Goal: Task Accomplishment & Management: Complete application form

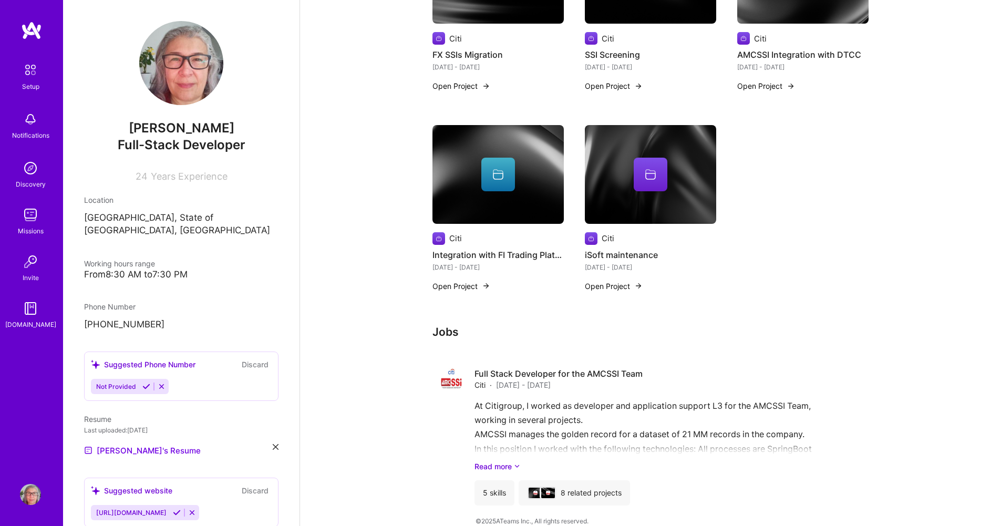
scroll to position [740, 0]
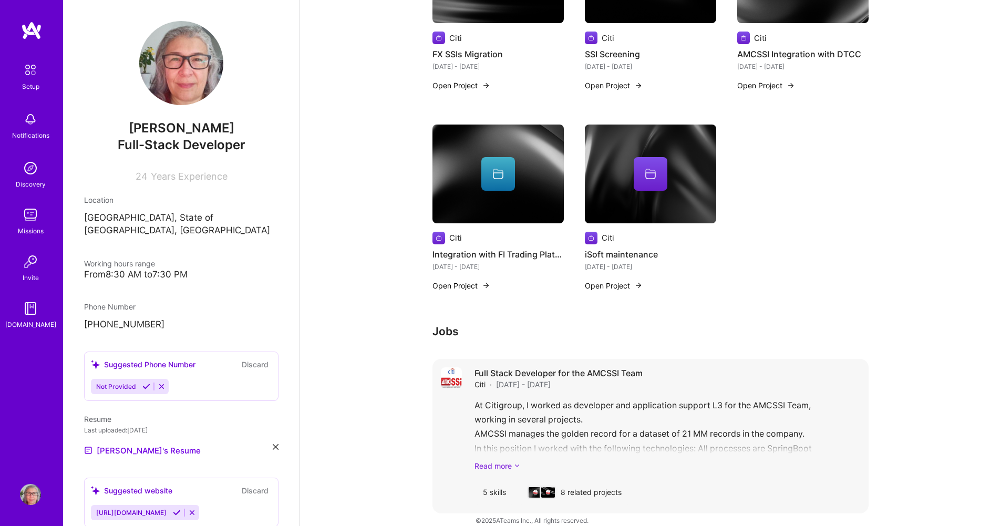
click at [501, 460] on link "Read more" at bounding box center [667, 465] width 386 height 11
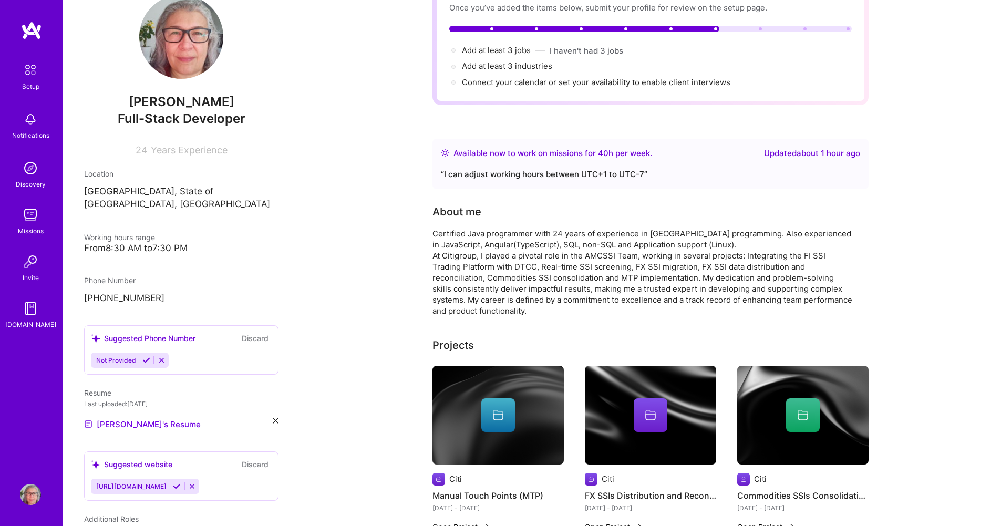
scroll to position [0, 0]
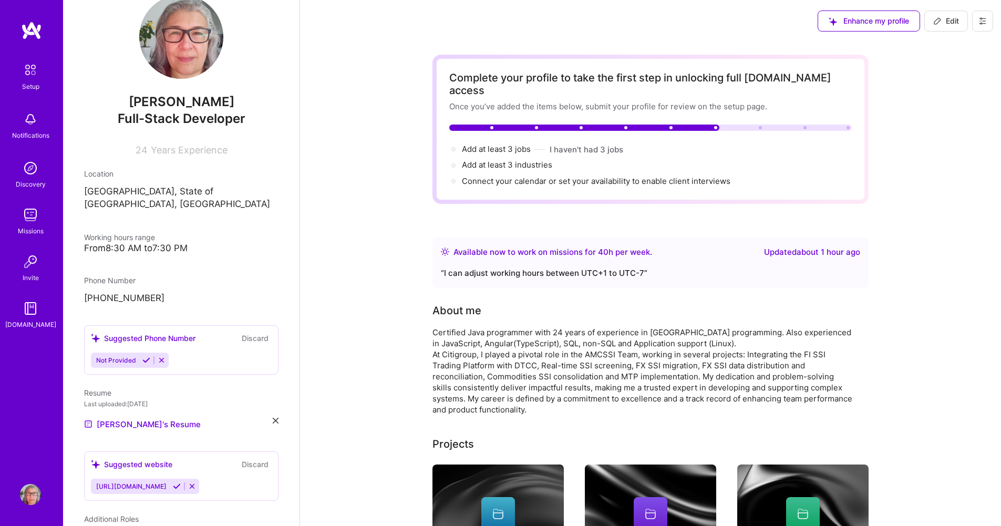
click at [942, 22] on span "Edit" at bounding box center [946, 21] width 26 height 11
select select "BR"
select select "Right Now"
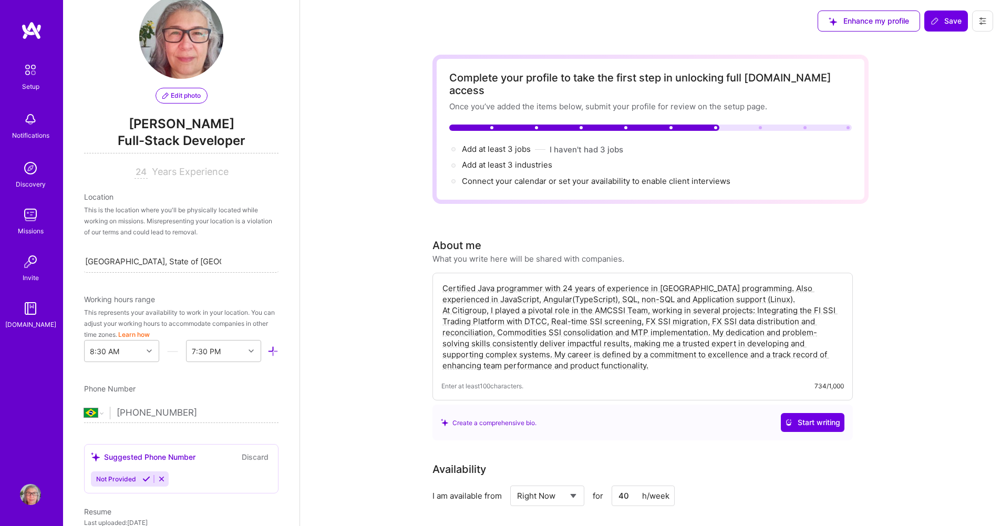
scroll to position [477, 0]
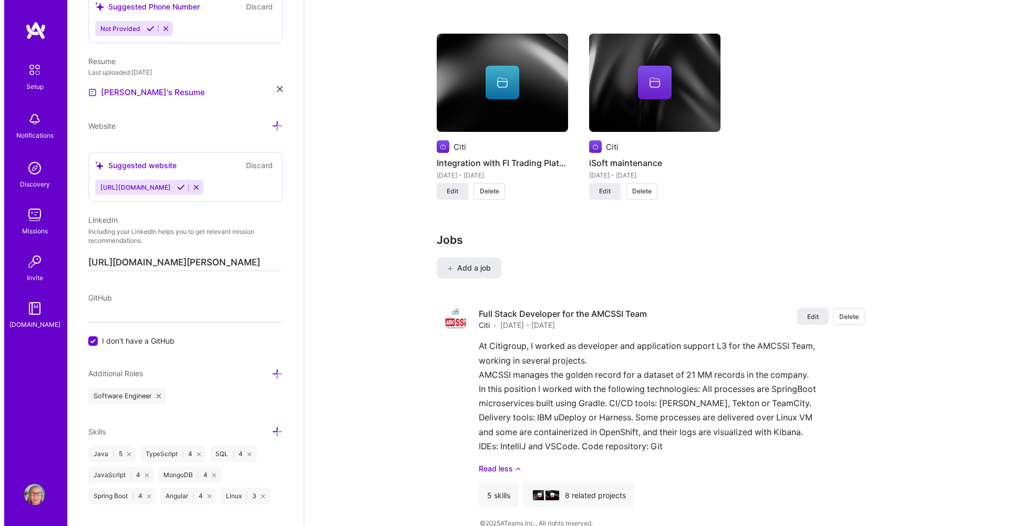
scroll to position [1275, 0]
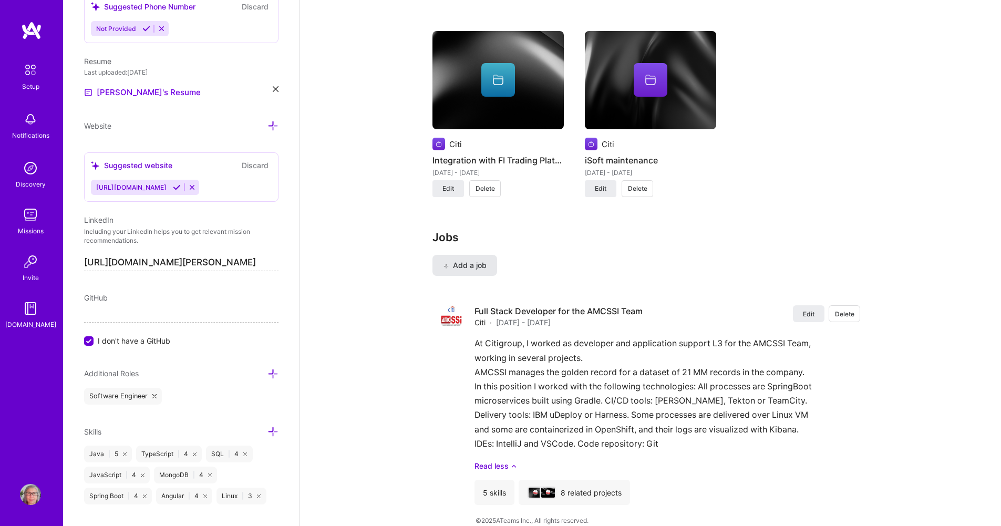
click at [465, 260] on span "Add a job" at bounding box center [465, 265] width 44 height 11
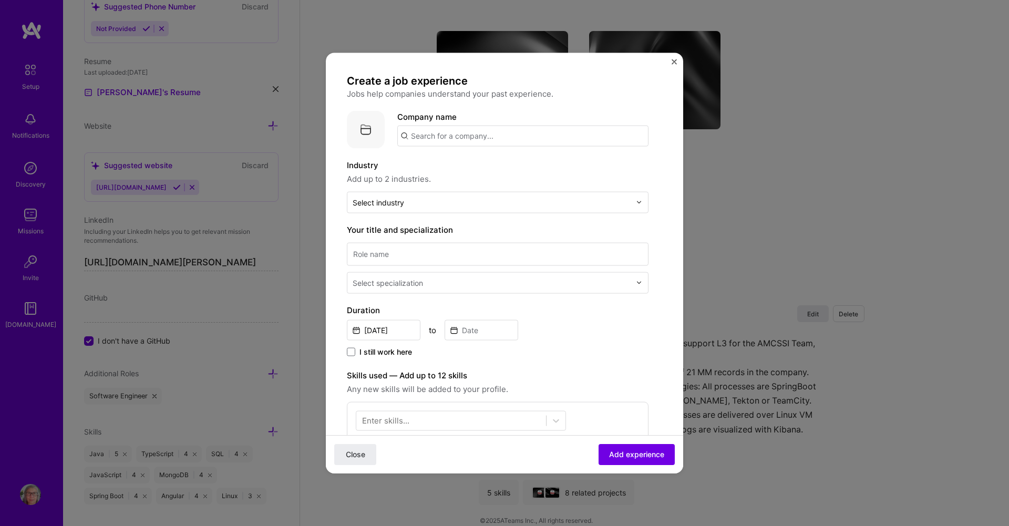
click at [446, 135] on input "text" at bounding box center [522, 135] width 251 height 21
click at [463, 161] on span "Serasa Experian" at bounding box center [459, 162] width 60 height 11
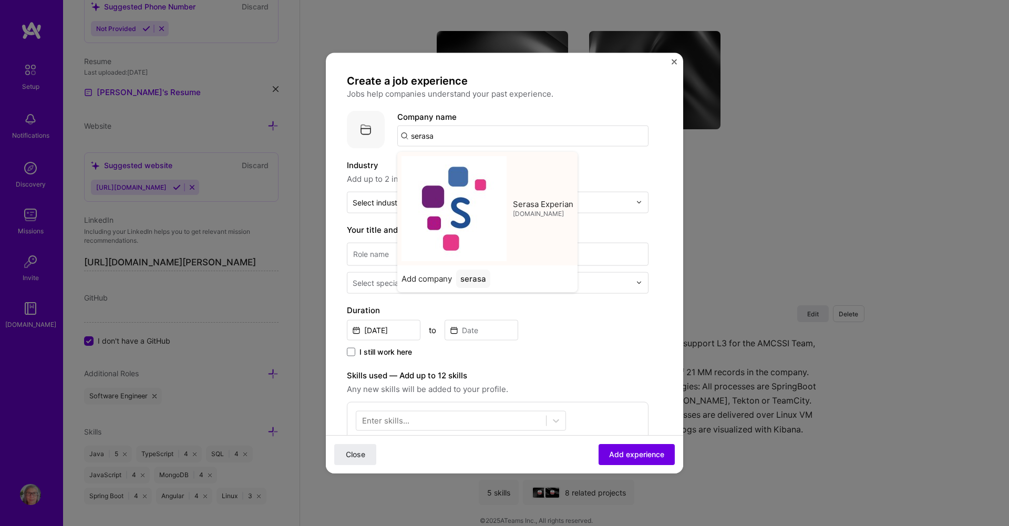
type input "Serasa Experian"
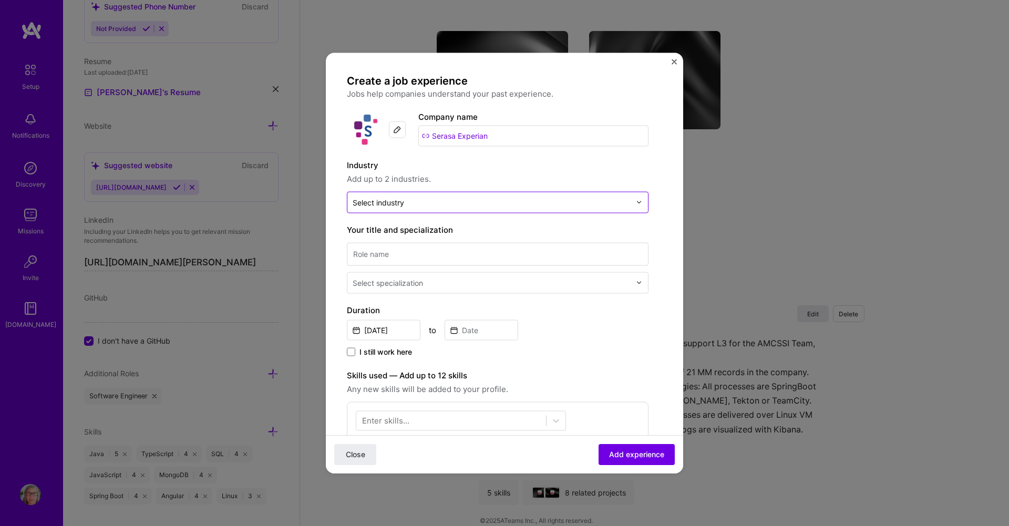
click at [446, 203] on input "text" at bounding box center [492, 202] width 278 height 11
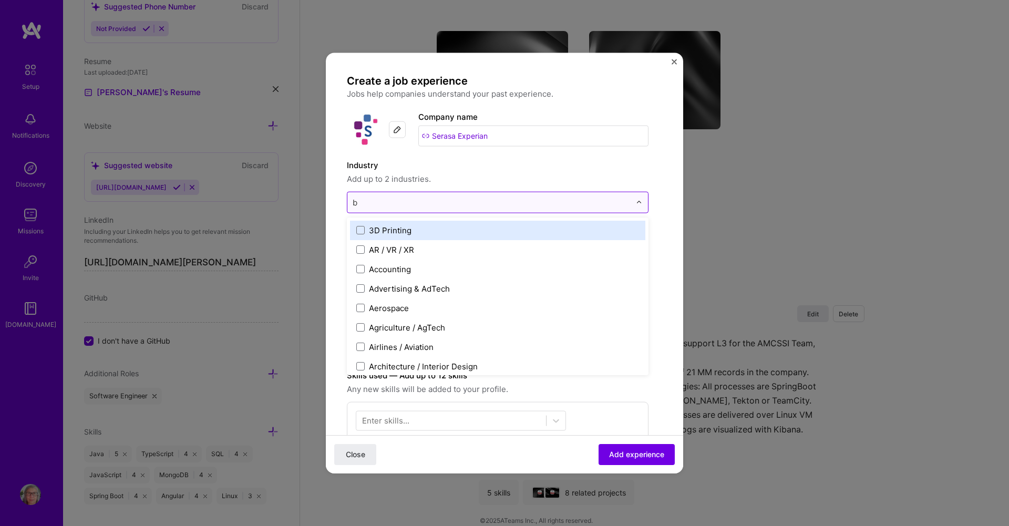
type input "b"
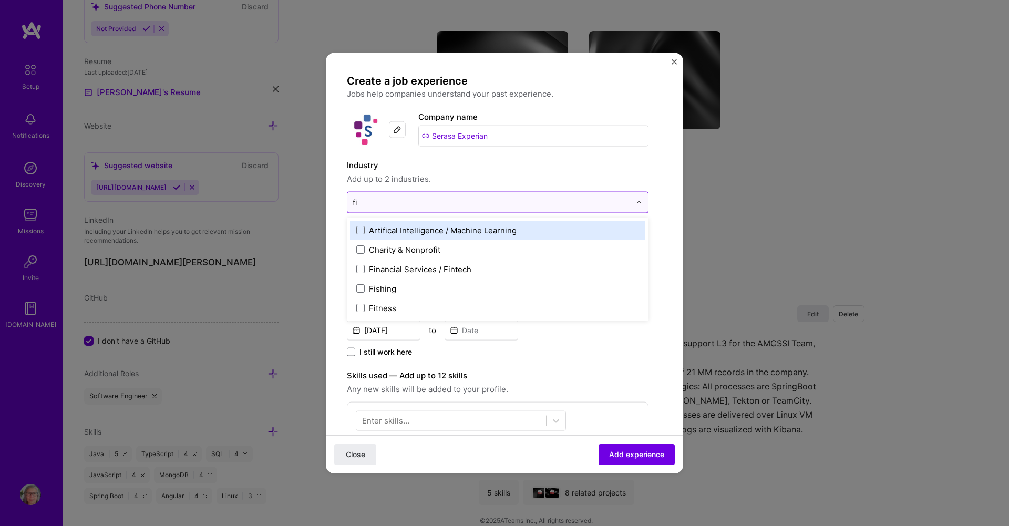
type input "fin"
click at [365, 229] on label "Financial Services / Fintech" at bounding box center [497, 229] width 283 height 11
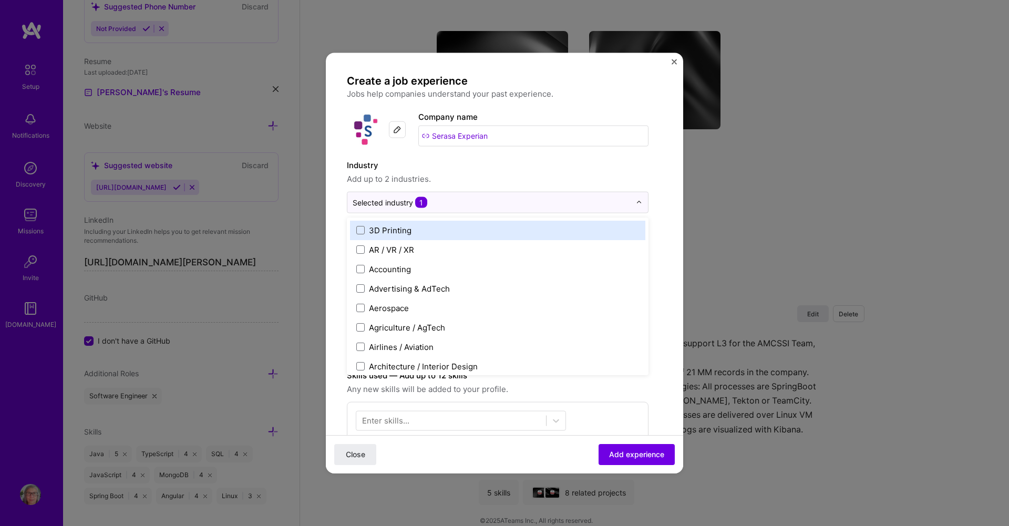
click at [342, 219] on form "Create a job experience Jobs help companies understand your past experience. Co…" at bounding box center [504, 420] width 357 height 692
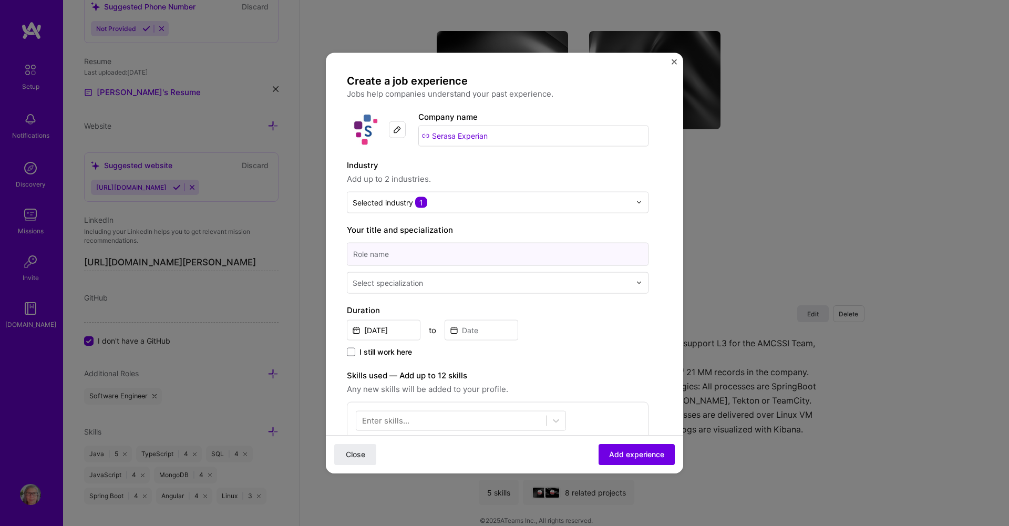
click at [387, 251] on input at bounding box center [498, 253] width 302 height 23
type input "Java developer"
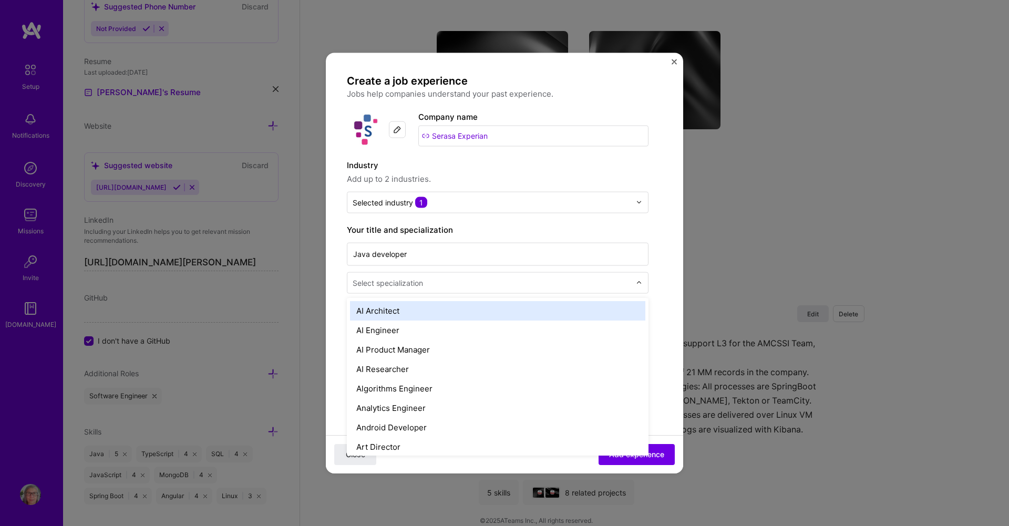
click at [402, 282] on div "Select specialization" at bounding box center [388, 282] width 70 height 11
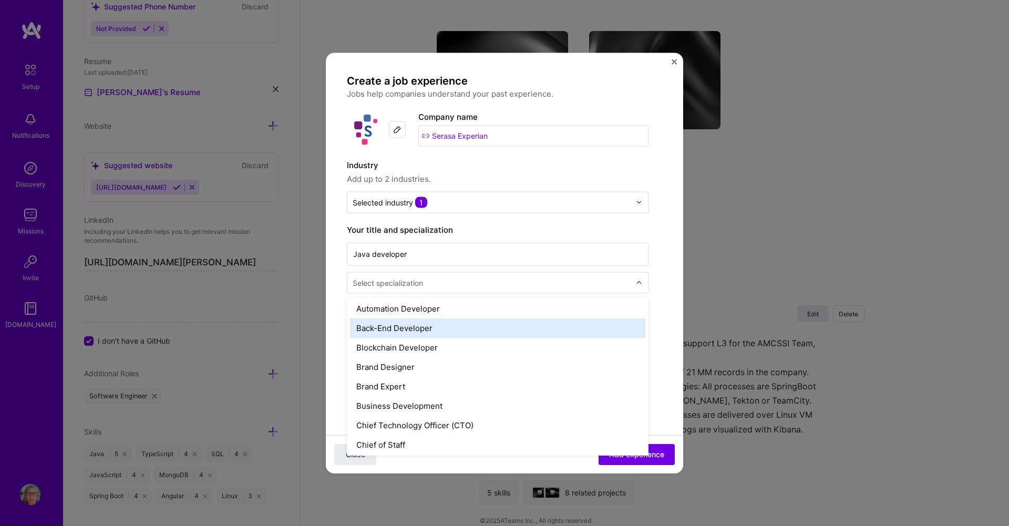
click at [422, 328] on div "Back-End Developer" at bounding box center [497, 327] width 295 height 19
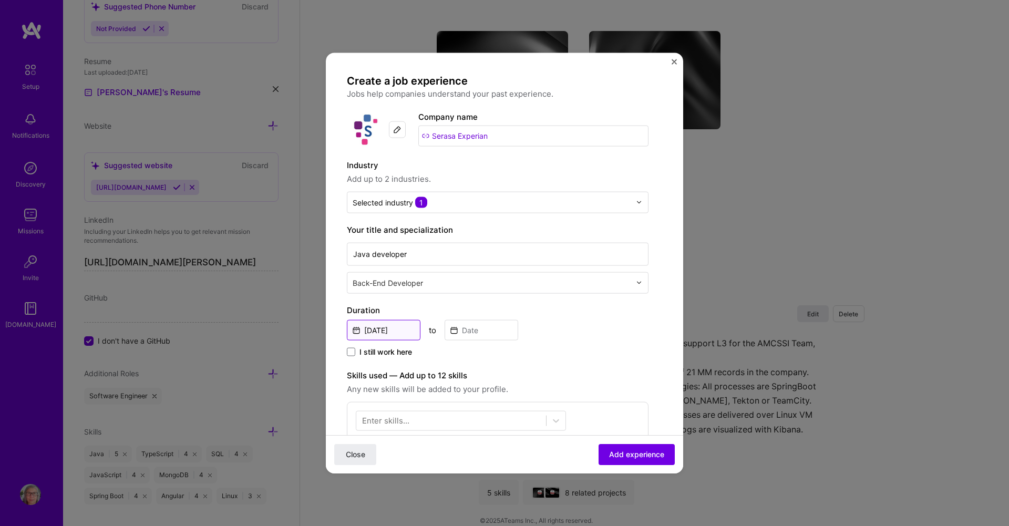
click at [375, 328] on input "Aug, 2025" at bounding box center [384, 329] width 74 height 20
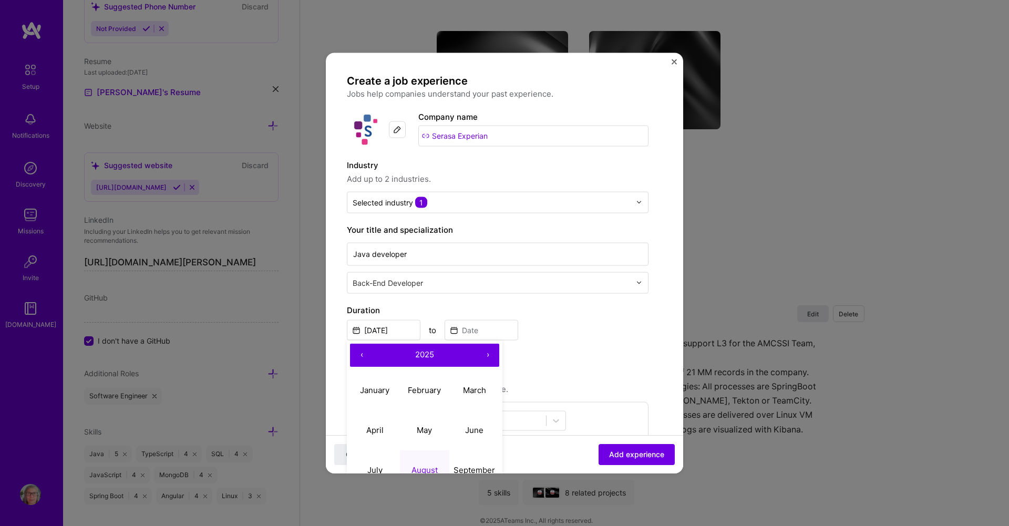
click at [365, 353] on button "‹" at bounding box center [361, 354] width 23 height 23
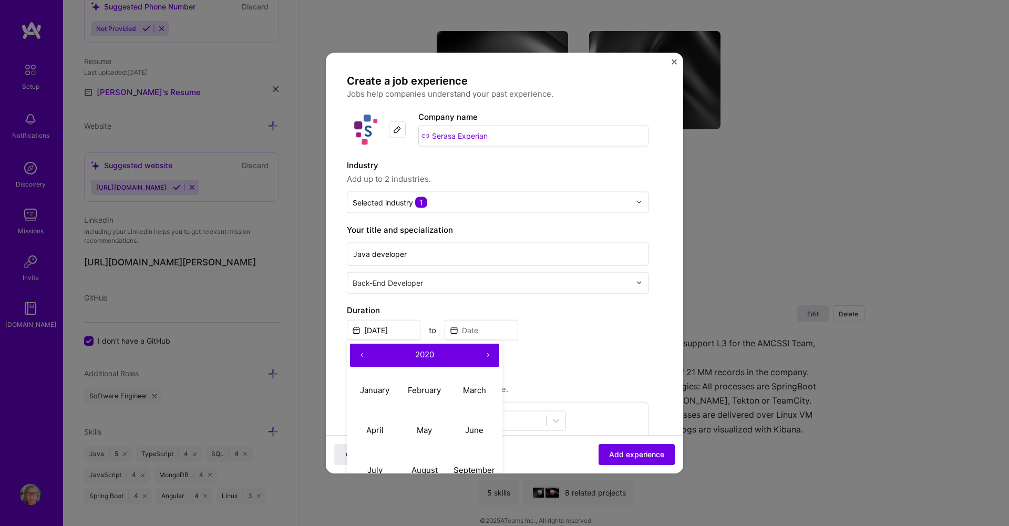
click at [365, 353] on button "‹" at bounding box center [361, 354] width 23 height 23
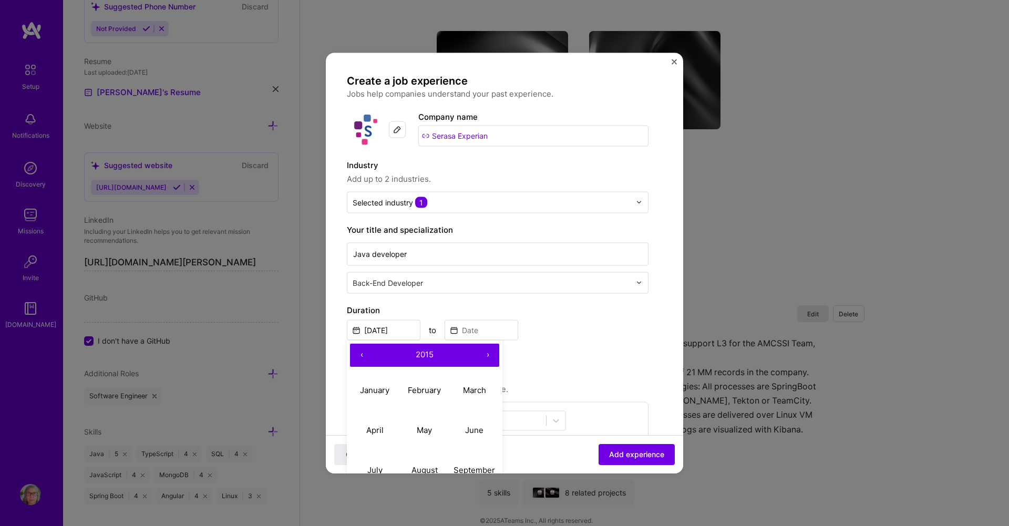
click at [365, 353] on button "‹" at bounding box center [361, 354] width 23 height 23
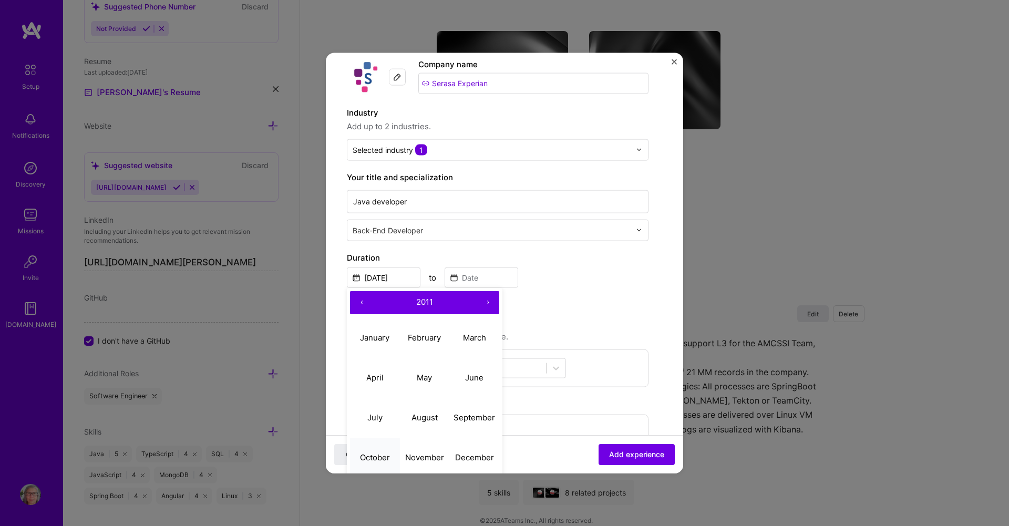
click at [369, 458] on abbr "October" at bounding box center [375, 457] width 30 height 10
type input "Oct, 2011"
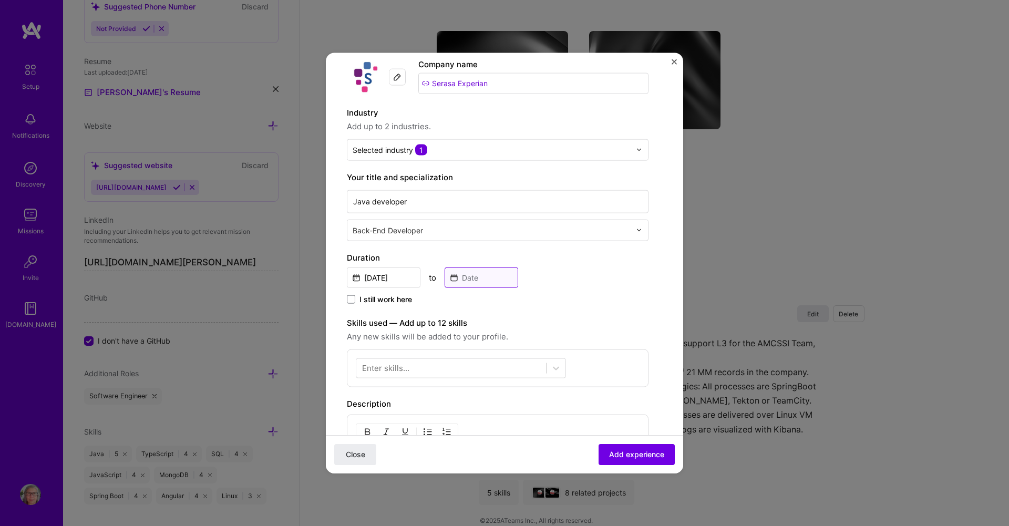
click at [482, 282] on input at bounding box center [482, 277] width 74 height 20
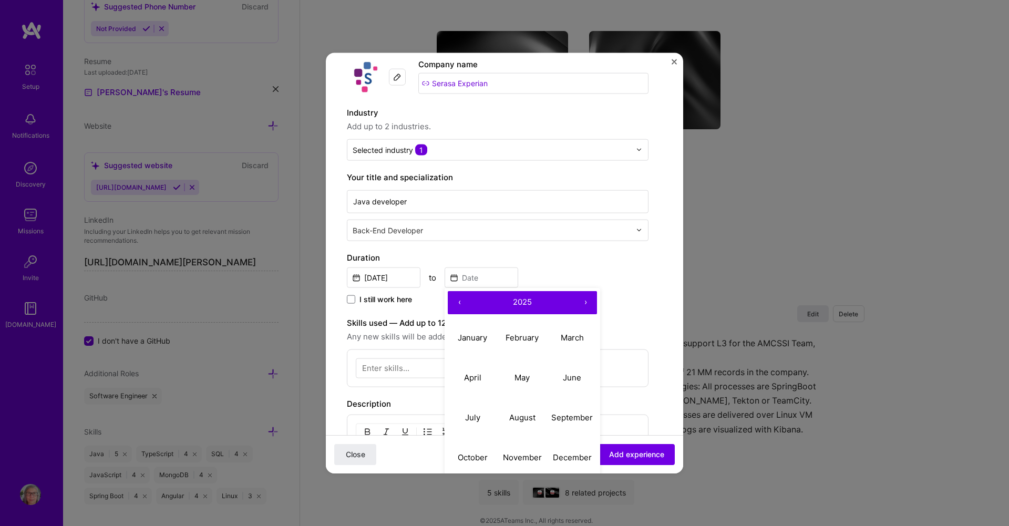
click at [459, 299] on button "‹" at bounding box center [459, 302] width 23 height 23
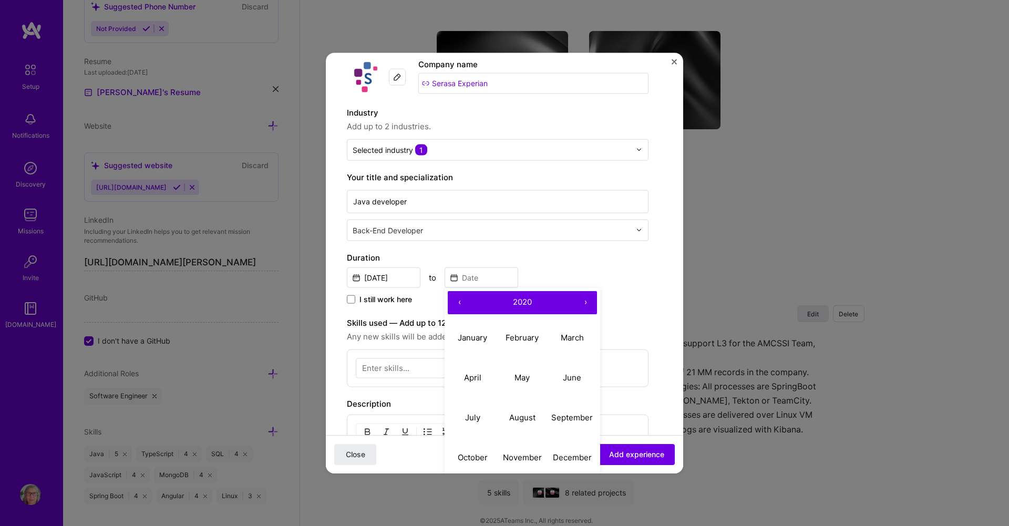
click at [459, 299] on button "‹" at bounding box center [459, 302] width 23 height 23
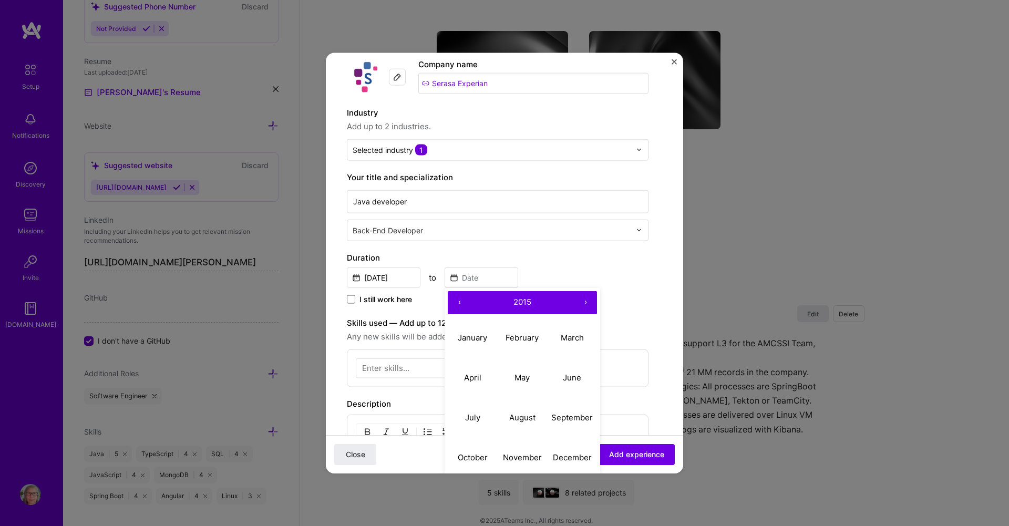
click at [459, 299] on button "‹" at bounding box center [459, 302] width 23 height 23
click at [458, 299] on button "‹" at bounding box center [459, 302] width 23 height 23
click at [517, 415] on abbr "August" at bounding box center [522, 417] width 26 height 10
type input "Aug, 2012"
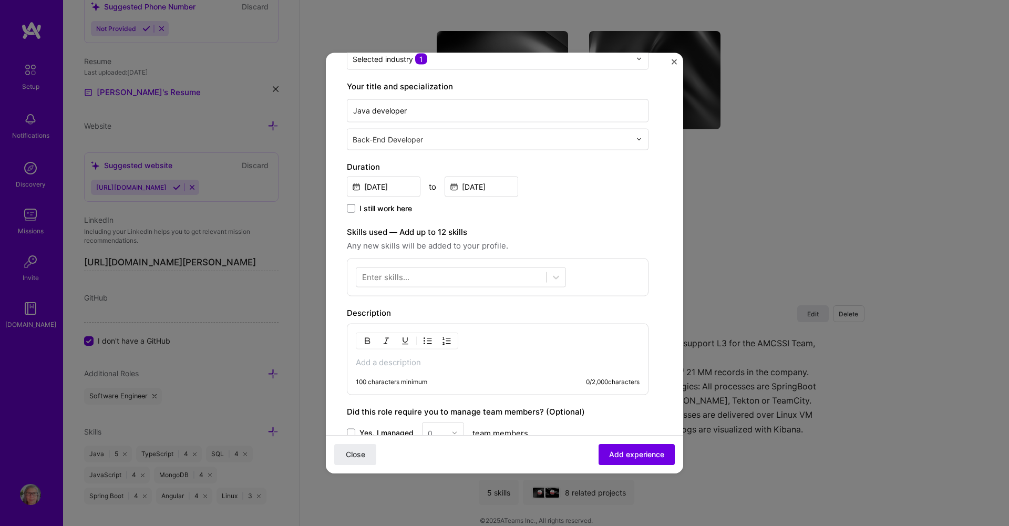
scroll to position [158, 0]
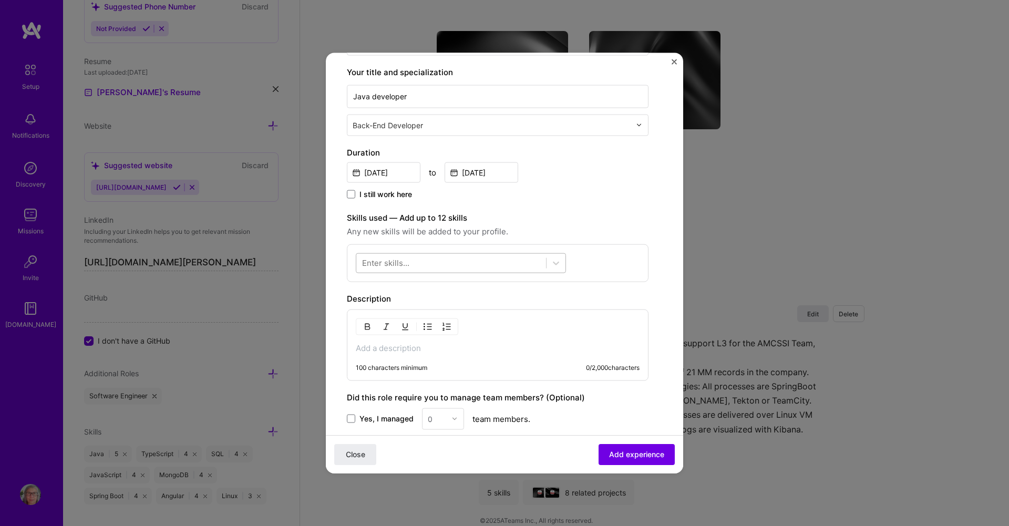
click at [447, 261] on div at bounding box center [451, 262] width 190 height 17
click at [378, 304] on div "Java" at bounding box center [461, 305] width 198 height 11
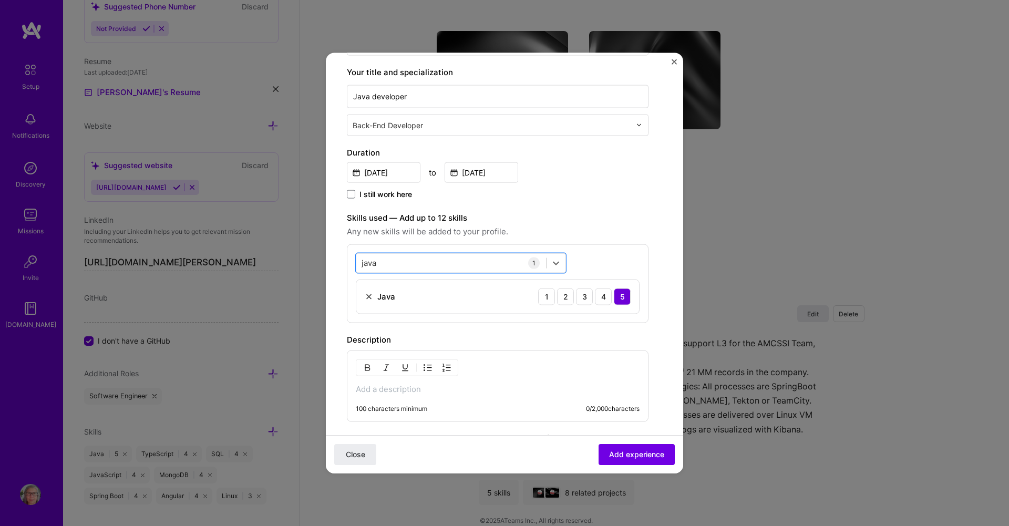
drag, startPoint x: 391, startPoint y: 265, endPoint x: 354, endPoint y: 258, distance: 37.9
click at [354, 258] on div "option Java, selected. Select is focused ,type to refine list, press Down to op…" at bounding box center [498, 283] width 302 height 79
type input "j"
type input "a"
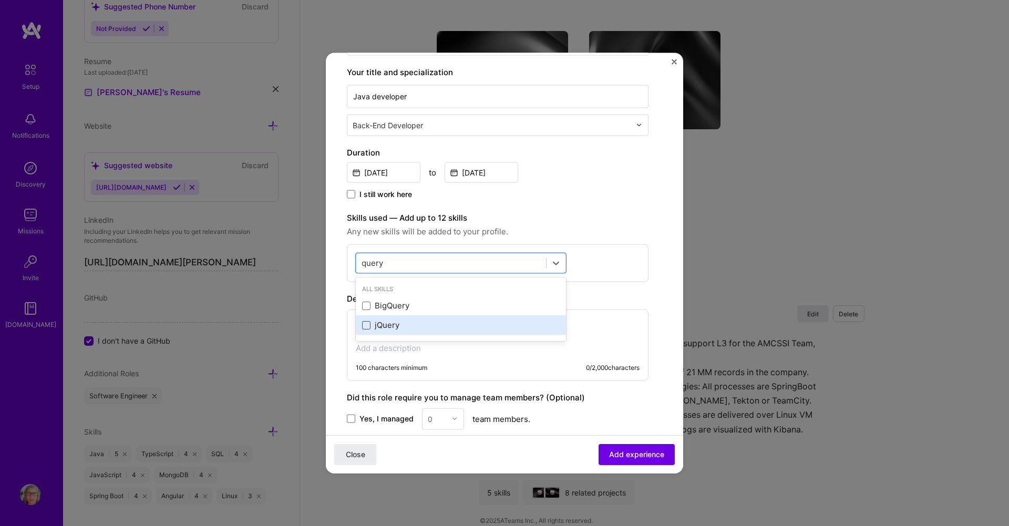
click at [364, 326] on span at bounding box center [366, 325] width 8 height 8
click at [0, 0] on input "checkbox" at bounding box center [0, 0] width 0 height 0
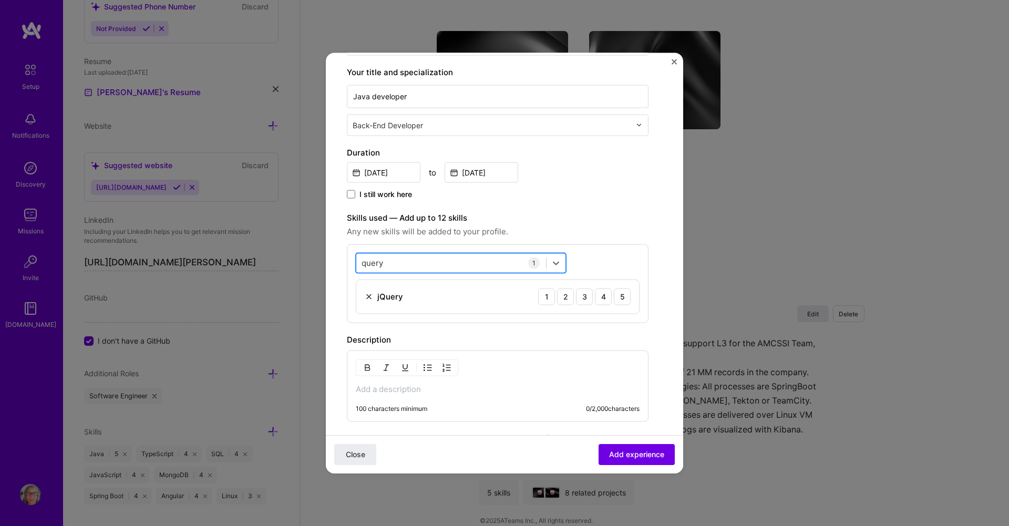
drag, startPoint x: 429, startPoint y: 263, endPoint x: 359, endPoint y: 265, distance: 70.4
click at [359, 265] on div "query query" at bounding box center [451, 262] width 190 height 17
type input "q"
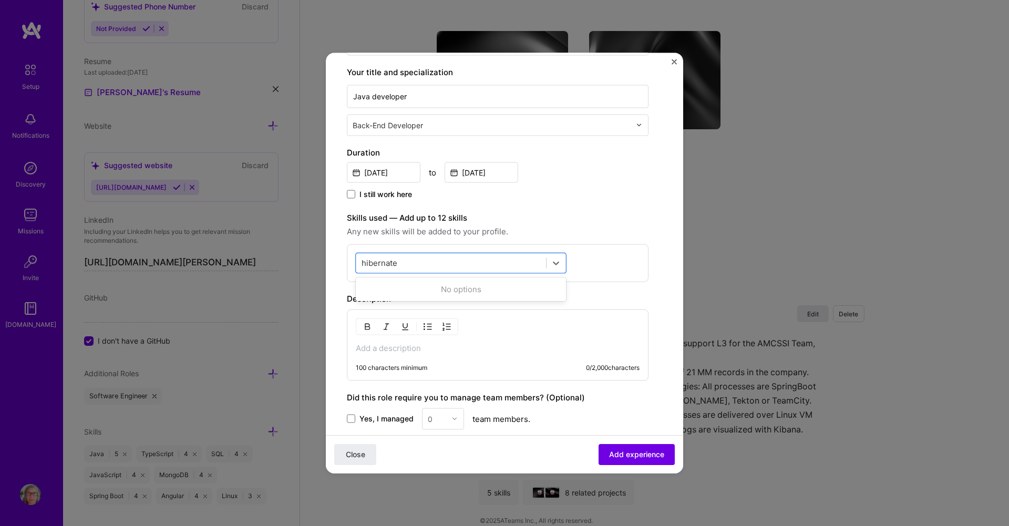
click at [587, 260] on div "option jQuery, deselected. 0 results available for search term hibernate. Use U…" at bounding box center [498, 263] width 302 height 38
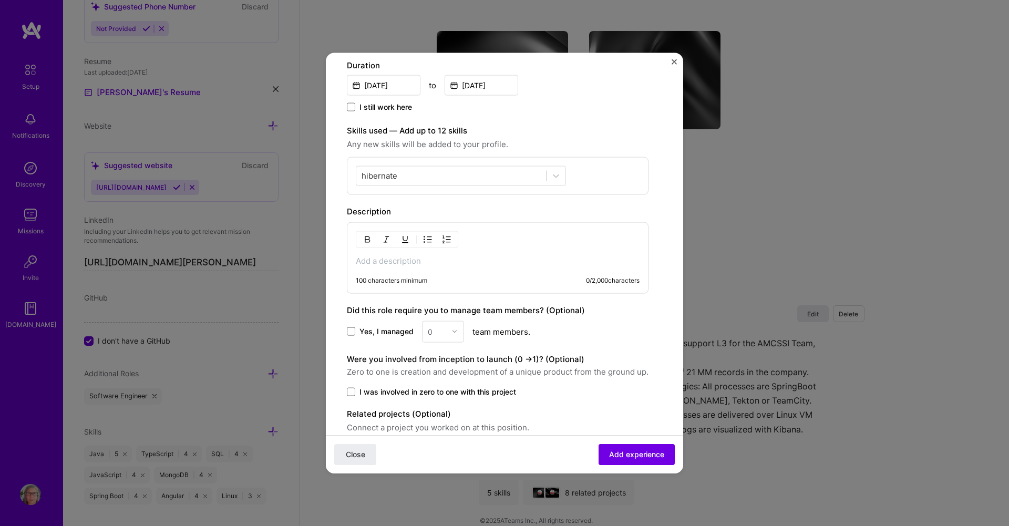
scroll to position [263, 0]
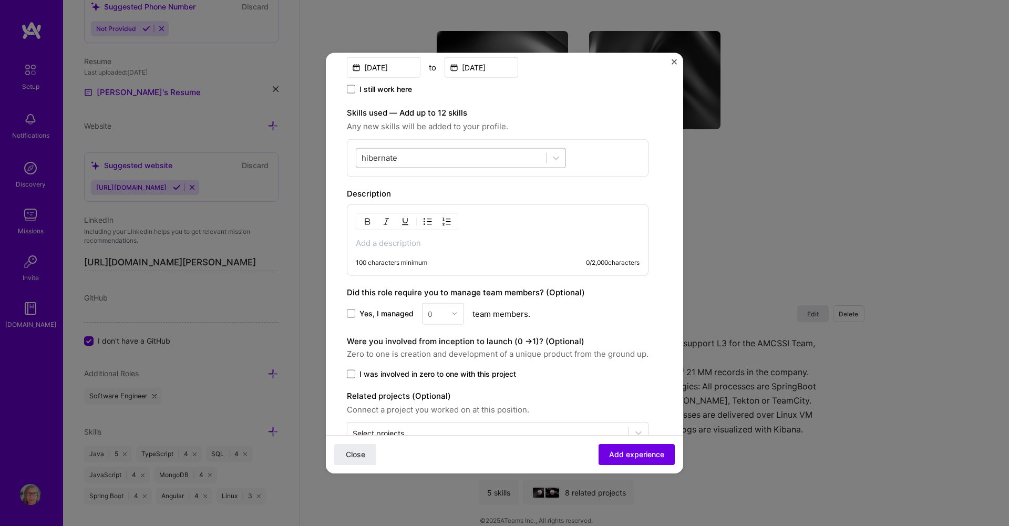
click at [407, 156] on div "hibernate hibernate" at bounding box center [451, 157] width 190 height 17
drag, startPoint x: 423, startPoint y: 156, endPoint x: 341, endPoint y: 156, distance: 82.5
click at [341, 156] on form "Create a job experience Jobs help companies understand your past experience. Co…" at bounding box center [504, 157] width 357 height 692
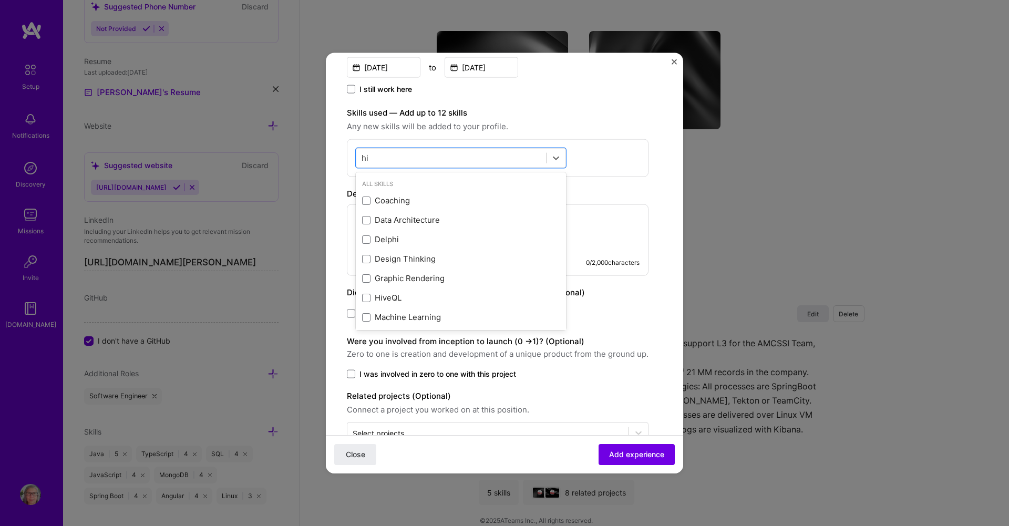
type input "h"
click at [368, 222] on span at bounding box center [366, 219] width 8 height 8
click at [0, 0] on input "checkbox" at bounding box center [0, 0] width 0 height 0
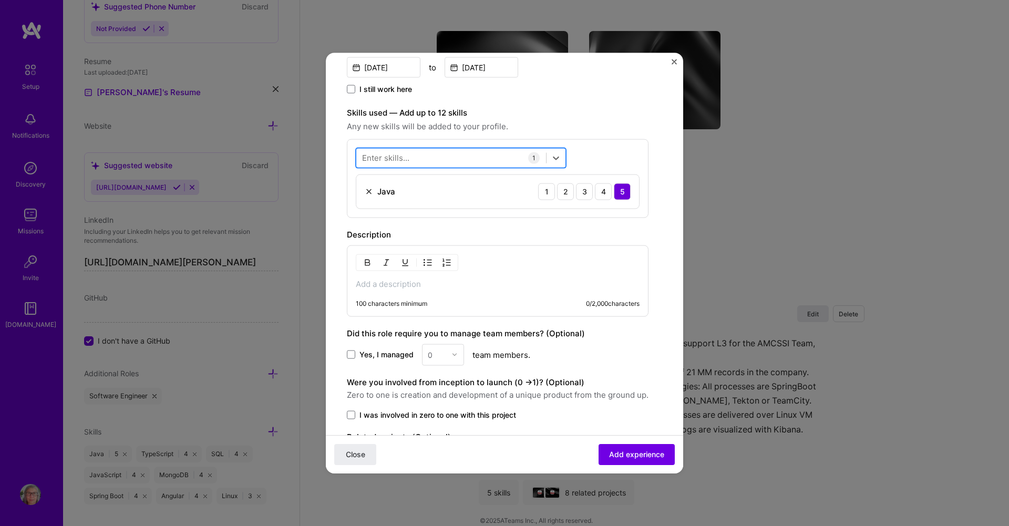
click at [462, 154] on div at bounding box center [451, 157] width 190 height 17
click at [364, 202] on span at bounding box center [366, 200] width 8 height 8
click at [0, 0] on input "checkbox" at bounding box center [0, 0] width 0 height 0
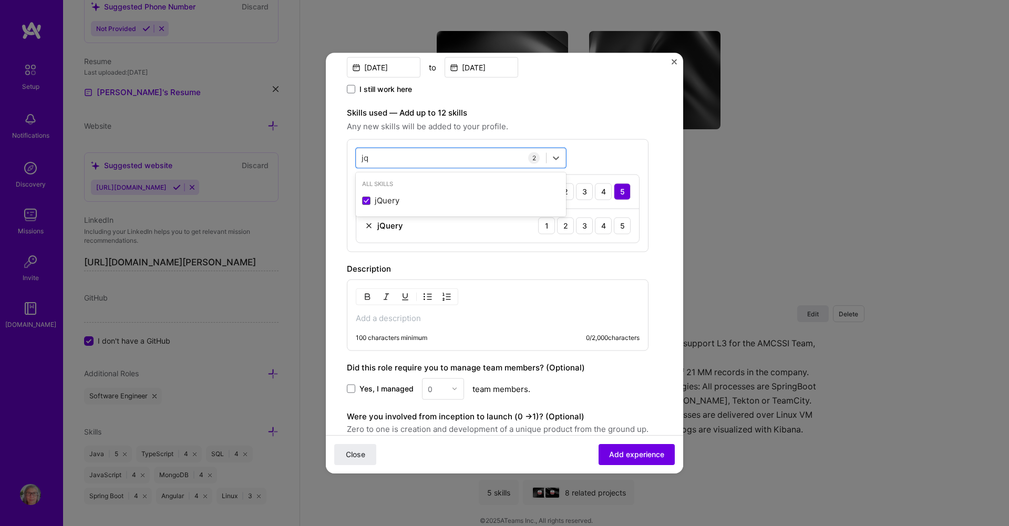
click at [634, 150] on div "option jQuery, selected. option jQuery selected, 0 of 2. 1 result available for…" at bounding box center [498, 195] width 302 height 113
click at [585, 228] on div "3" at bounding box center [584, 225] width 17 height 17
click at [399, 160] on div "jq jq" at bounding box center [451, 157] width 190 height 17
drag, startPoint x: 390, startPoint y: 159, endPoint x: 356, endPoint y: 158, distance: 34.2
click at [356, 158] on div "jq jq" at bounding box center [451, 157] width 190 height 17
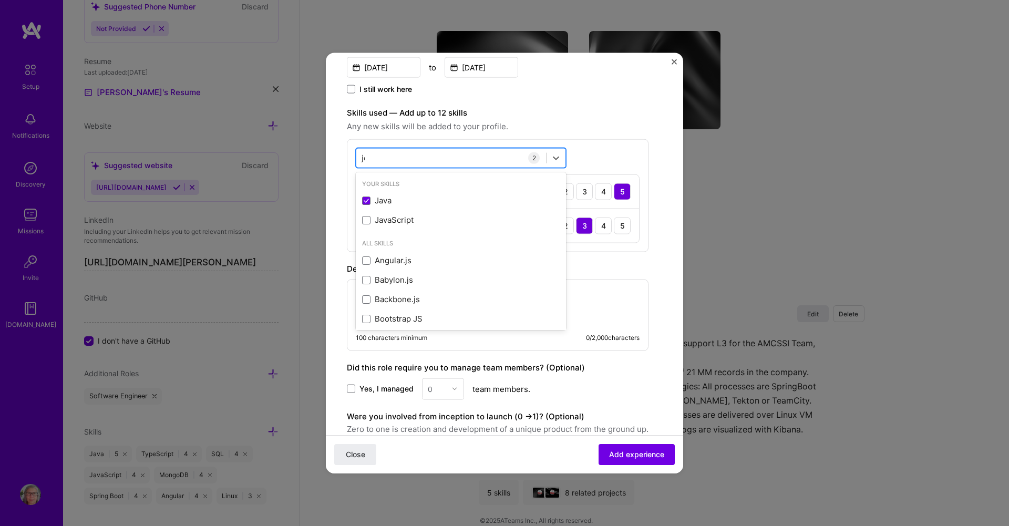
type input "j"
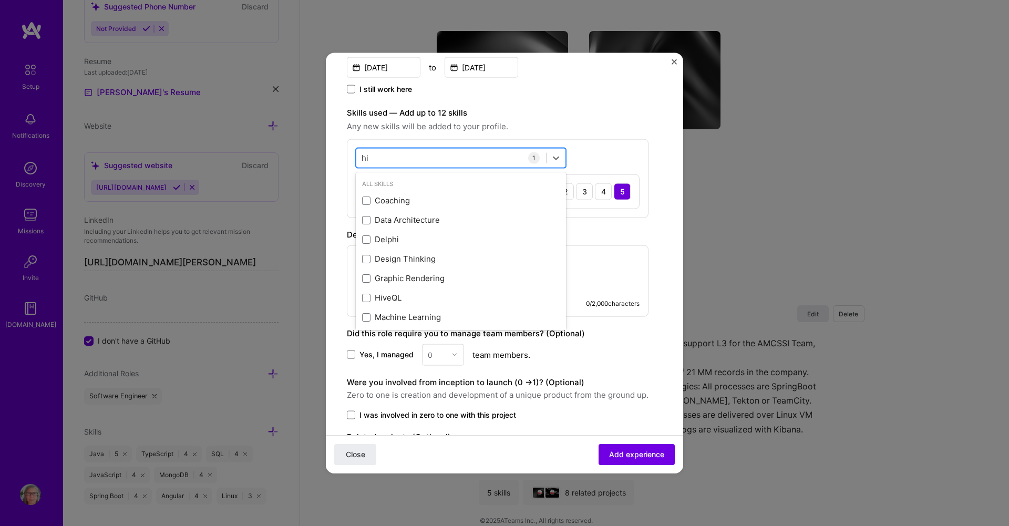
type input "h"
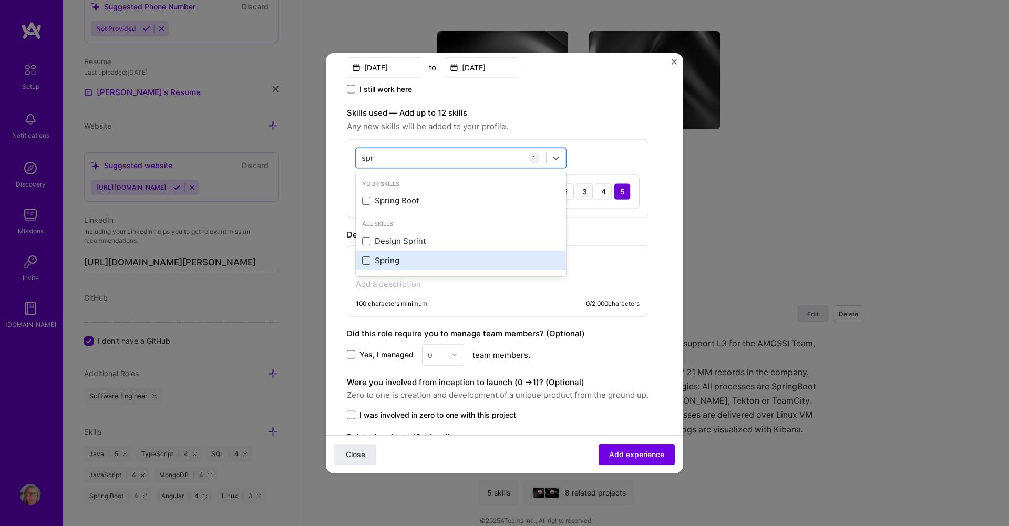
click at [366, 260] on span at bounding box center [366, 260] width 8 height 8
click at [0, 0] on input "checkbox" at bounding box center [0, 0] width 0 height 0
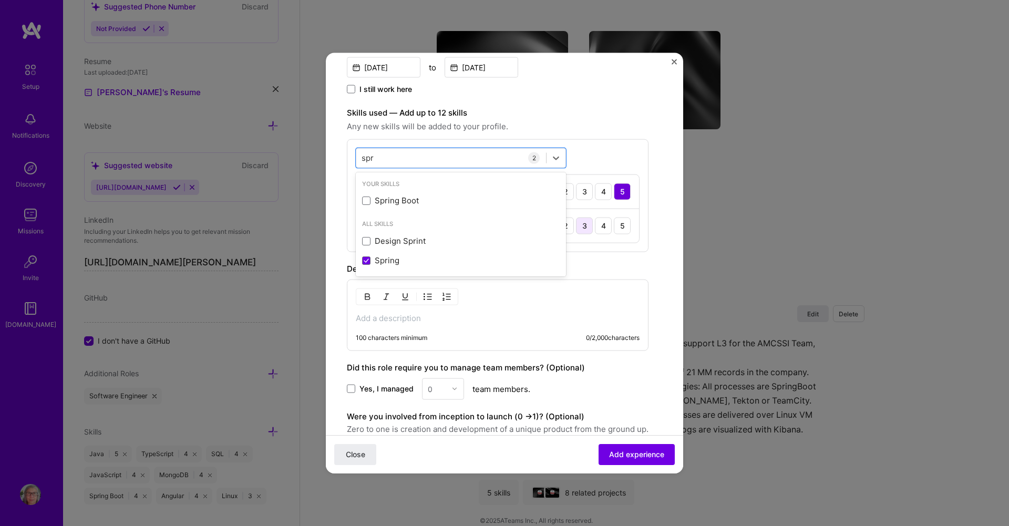
click at [584, 226] on div "3" at bounding box center [584, 225] width 17 height 17
click at [655, 218] on form "Create a job experience Jobs help companies understand your past experience. Co…" at bounding box center [504, 194] width 357 height 767
click at [397, 156] on div "spr spr" at bounding box center [451, 157] width 190 height 17
drag, startPoint x: 387, startPoint y: 157, endPoint x: 357, endPoint y: 157, distance: 30.0
click at [357, 157] on div "spr spr" at bounding box center [451, 157] width 190 height 17
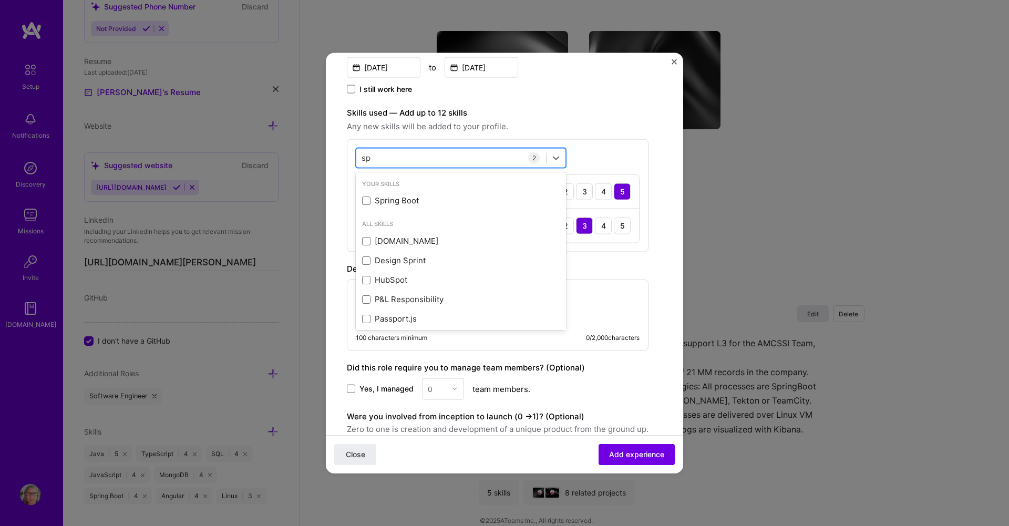
type input "s"
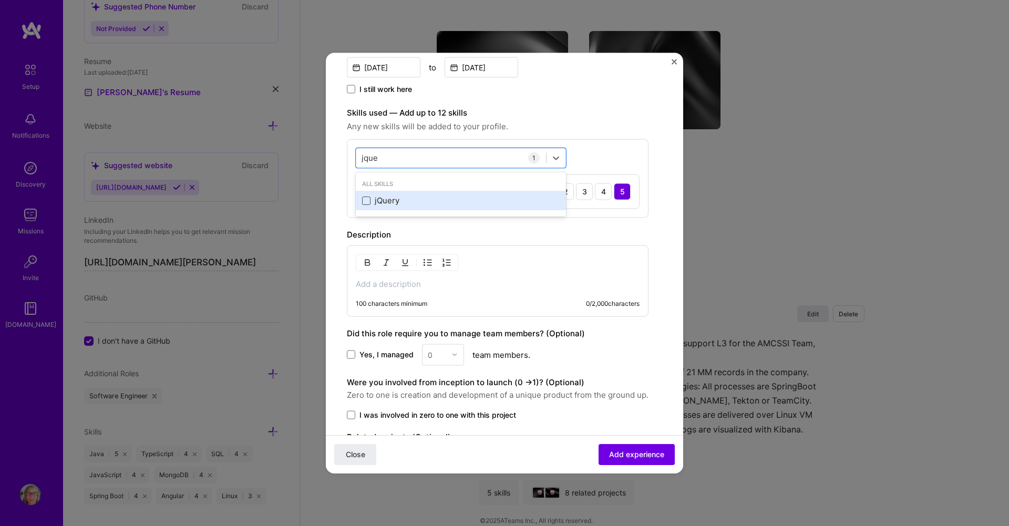
click at [364, 201] on span at bounding box center [366, 200] width 8 height 8
click at [0, 0] on input "checkbox" at bounding box center [0, 0] width 0 height 0
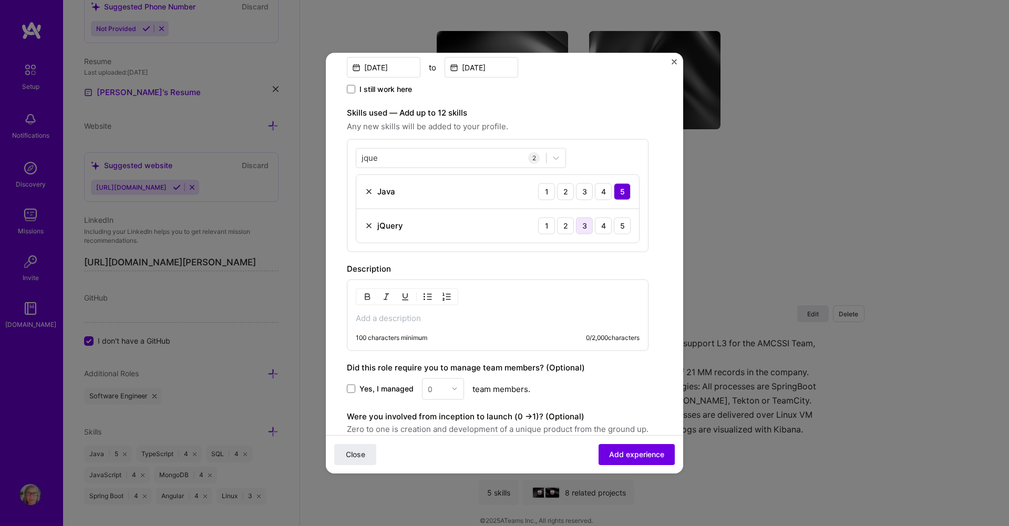
click at [579, 225] on div "3" at bounding box center [584, 225] width 17 height 17
click at [665, 229] on form "Create a job experience Jobs help companies understand your past experience. Co…" at bounding box center [504, 194] width 357 height 767
click at [559, 160] on icon at bounding box center [556, 157] width 11 height 11
click at [584, 152] on div "option jQuery, selected. option jQuery focused, 0 of 2. 1 result available for …" at bounding box center [498, 195] width 302 height 113
drag, startPoint x: 398, startPoint y: 158, endPoint x: 334, endPoint y: 158, distance: 64.6
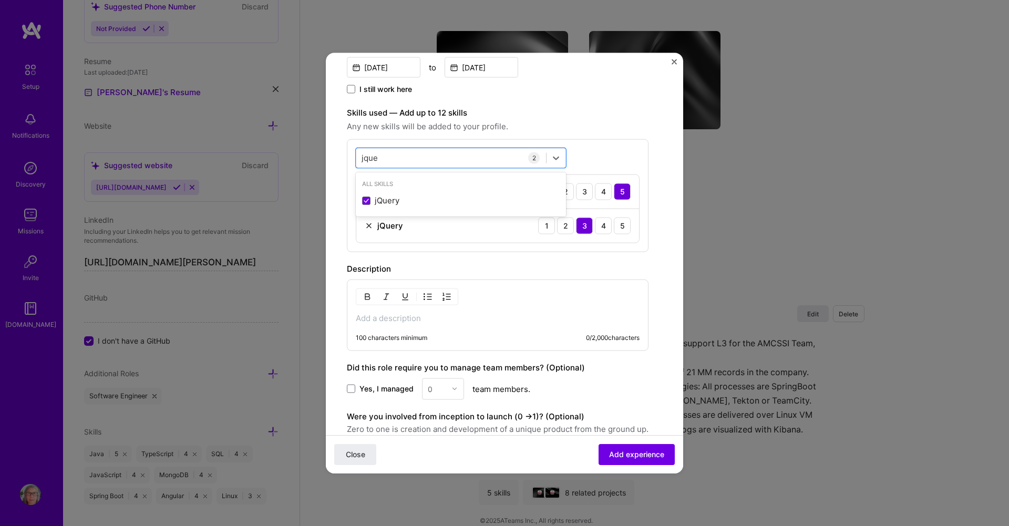
click at [334, 158] on form "Create a job experience Jobs help companies understand your past experience. Co…" at bounding box center [504, 194] width 357 height 767
type input "j"
click at [658, 168] on form "Create a job experience Jobs help companies understand your past experience. Co…" at bounding box center [504, 194] width 357 height 767
click at [554, 160] on icon at bounding box center [556, 157] width 11 height 11
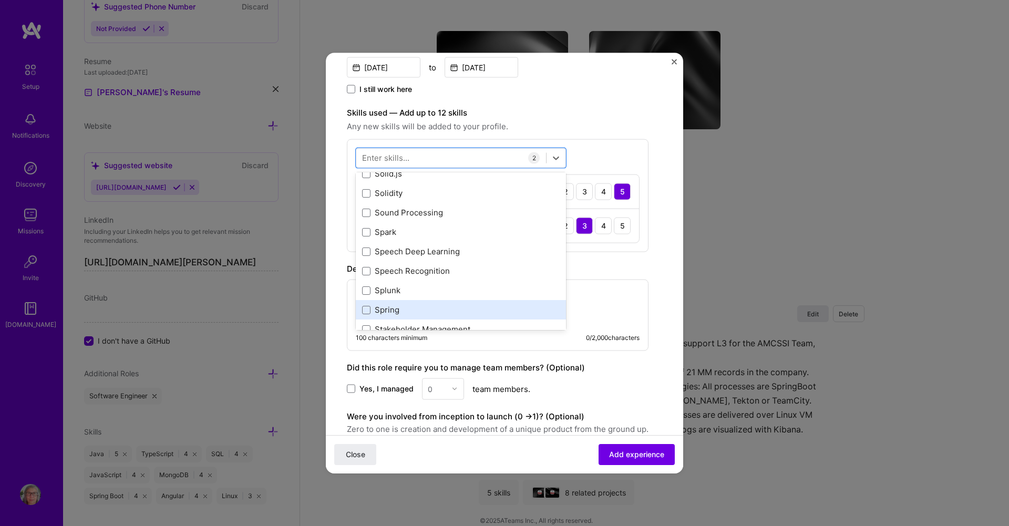
click at [393, 308] on div "Spring" at bounding box center [461, 309] width 198 height 11
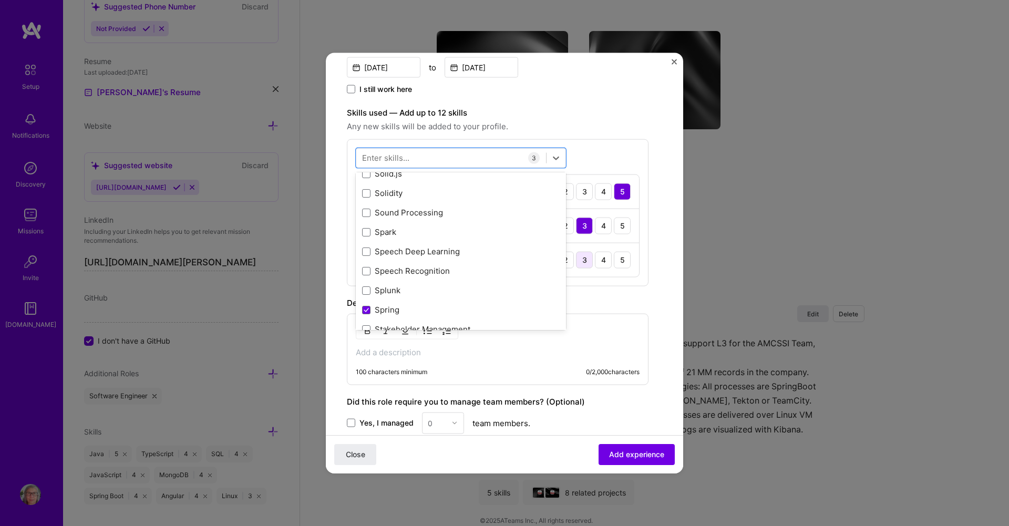
click at [587, 262] on div "3" at bounding box center [584, 259] width 17 height 17
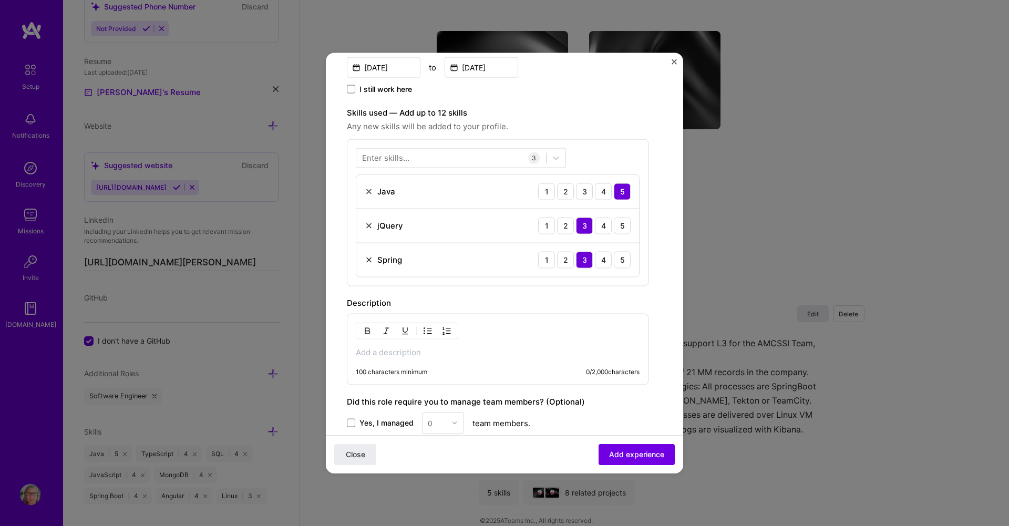
click at [667, 240] on form "Create a job experience Jobs help companies understand your past experience. Co…" at bounding box center [504, 211] width 357 height 801
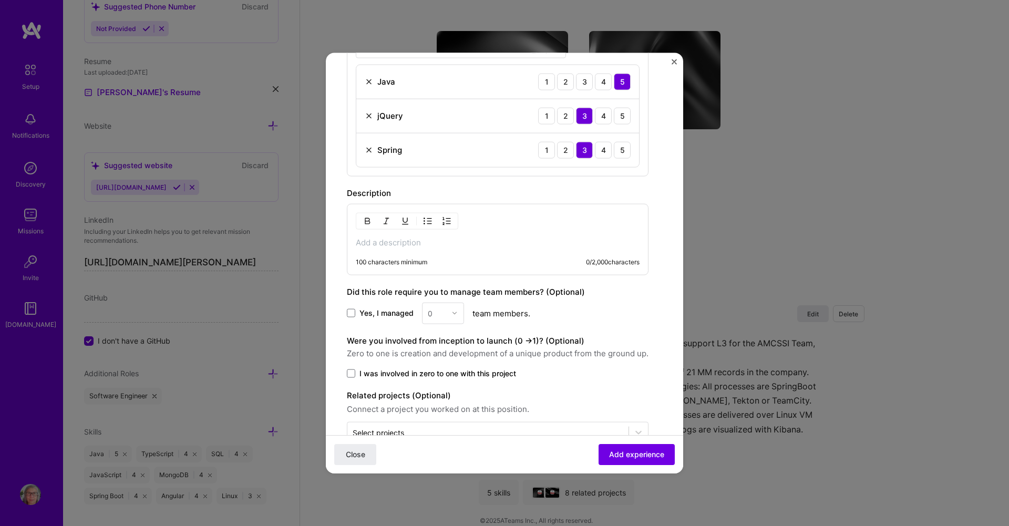
scroll to position [401, 0]
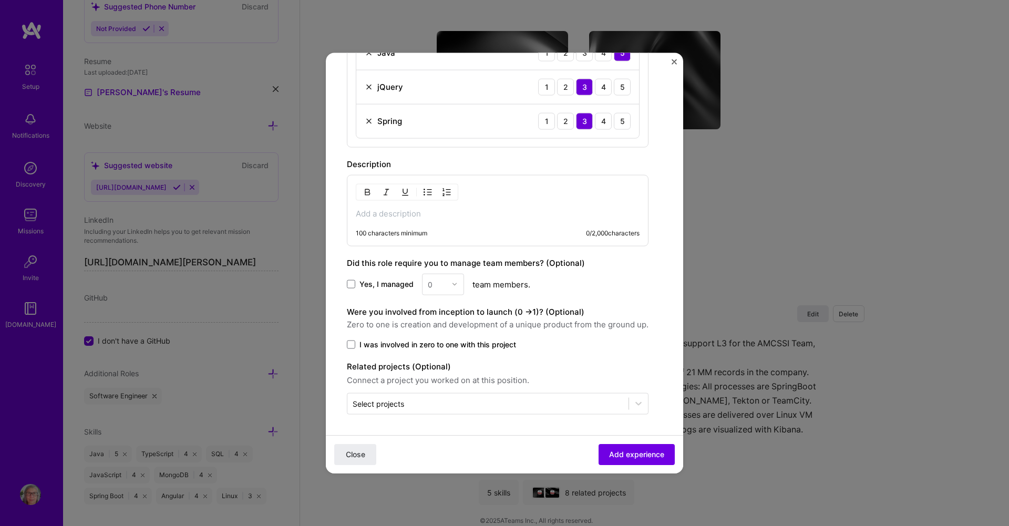
click at [390, 212] on p at bounding box center [498, 213] width 284 height 11
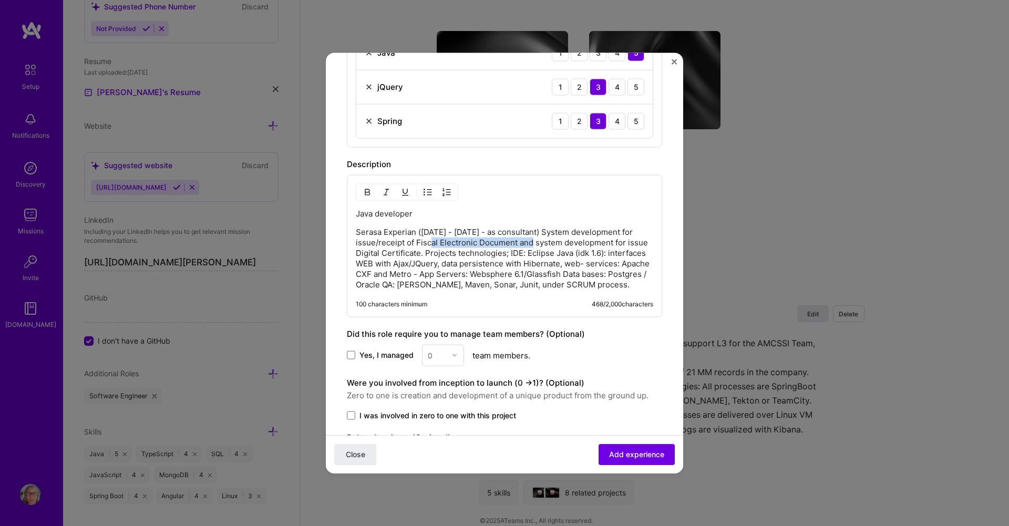
drag, startPoint x: 429, startPoint y: 242, endPoint x: 530, endPoint y: 242, distance: 100.9
click at [530, 242] on p "Serasa Experian (Oct 2011 - Aug 2012 - as consultant) System development for is…" at bounding box center [504, 257] width 297 height 63
drag, startPoint x: 378, startPoint y: 252, endPoint x: 441, endPoint y: 252, distance: 63.1
click at [441, 252] on p "Serasa Experian (Oct 2011 - Aug 2012 - as consultant) System development for is…" at bounding box center [504, 257] width 297 height 63
copy p "Digital Certificate"
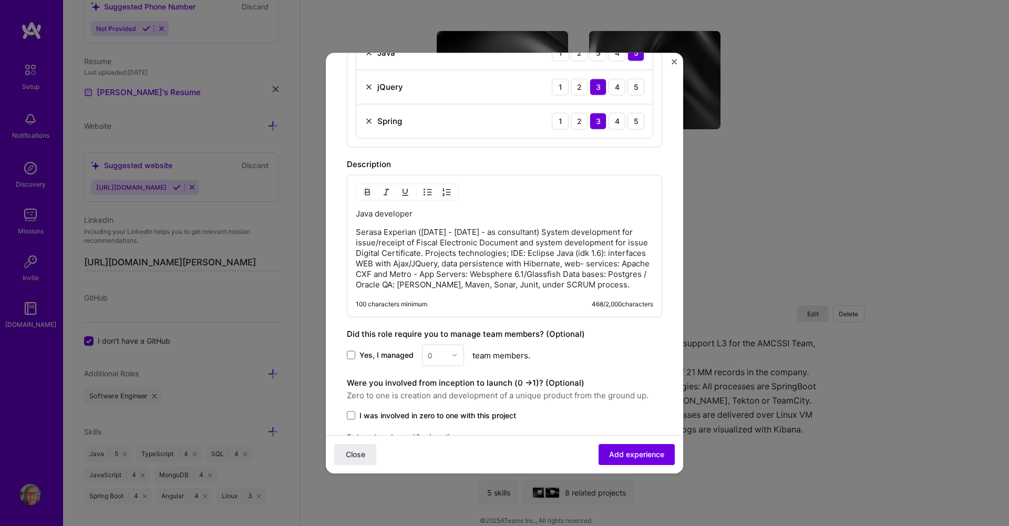
click at [417, 211] on p "Java developer" at bounding box center [504, 213] width 297 height 11
drag, startPoint x: 417, startPoint y: 211, endPoint x: 323, endPoint y: 211, distance: 94.1
click at [323, 211] on div "Create a job experience Jobs help companies understand your past experience. Co…" at bounding box center [504, 263] width 1009 height 526
drag, startPoint x: 560, startPoint y: 233, endPoint x: 340, endPoint y: 233, distance: 219.6
click at [340, 233] on form "Create a job experience Jobs help companies understand your past experience. Co…" at bounding box center [504, 108] width 357 height 872
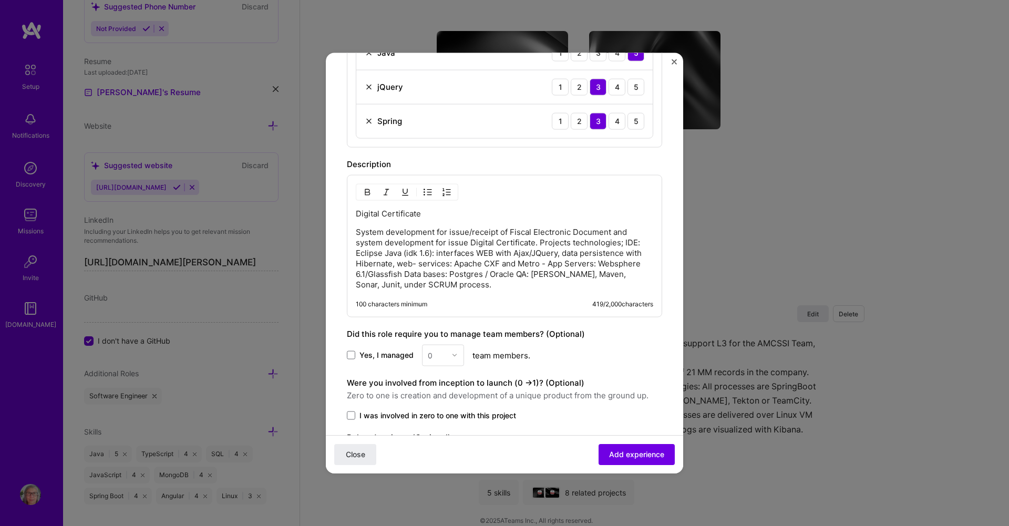
click at [664, 228] on form "Create a job experience Jobs help companies understand your past experience. Co…" at bounding box center [504, 108] width 357 height 872
click at [359, 231] on p "System development for issue/receipt of Fiscal Electronic Document and system d…" at bounding box center [504, 257] width 297 height 63
drag, startPoint x: 356, startPoint y: 231, endPoint x: 382, endPoint y: 230, distance: 25.8
click at [382, 230] on p "System development for issue/receipt of Fiscal Electronic Document and system d…" at bounding box center [504, 257] width 297 height 63
drag, startPoint x: 535, startPoint y: 243, endPoint x: 629, endPoint y: 242, distance: 93.5
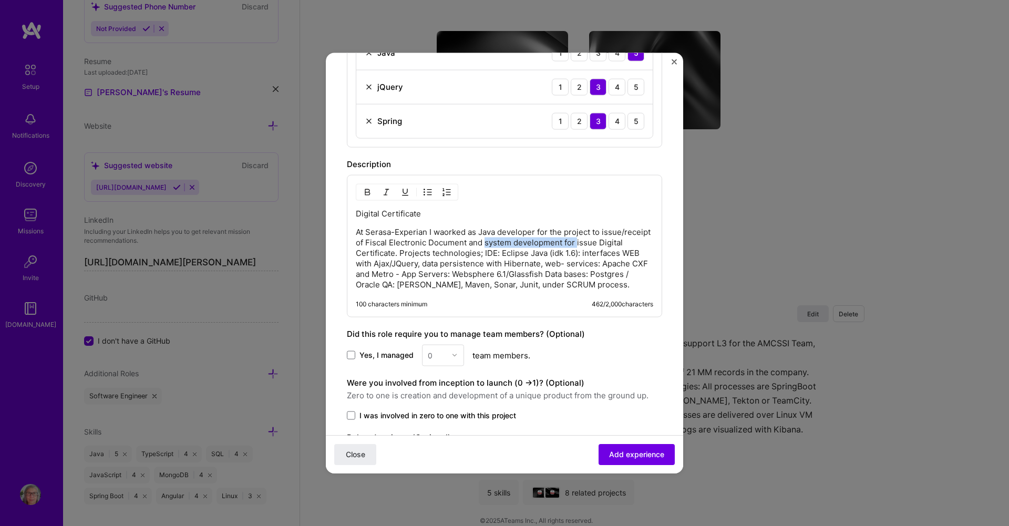
click at [629, 242] on p "At Serasa-Experian I waorked as Java developer for the project to issue/receipt…" at bounding box center [504, 257] width 297 height 63
click at [444, 234] on p "At Serasa-Experian I waorked as Java developer for the project to issue/receipt…" at bounding box center [504, 257] width 297 height 63
drag, startPoint x: 406, startPoint y: 242, endPoint x: 413, endPoint y: 242, distance: 6.9
click at [413, 242] on p "At Serasa-Experian I worked as Java developer for the project to issue/receipt …" at bounding box center [504, 257] width 297 height 63
click at [570, 244] on p "At Serasa-Experian I worked as Java developer for the project to issue/receipt …" at bounding box center [504, 257] width 297 height 63
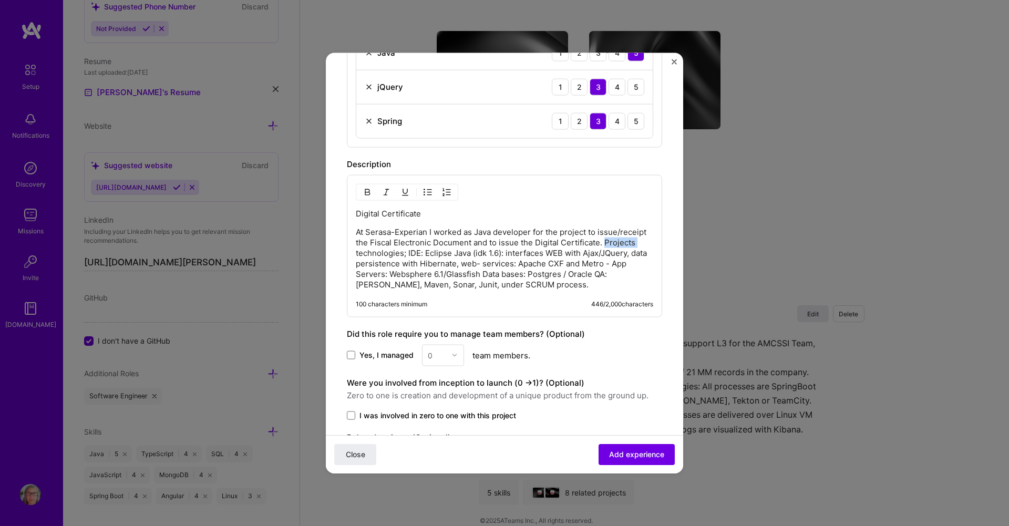
drag, startPoint x: 399, startPoint y: 251, endPoint x: 432, endPoint y: 252, distance: 33.6
click at [432, 252] on p "At Serasa-Experian I worked as Java developer for the project to issue/receipt …" at bounding box center [504, 257] width 297 height 63
drag, startPoint x: 532, startPoint y: 252, endPoint x: 627, endPoint y: 252, distance: 95.6
click at [627, 252] on p "At Serasa-Experian I worked as Java developer for the project to issue/receipt …" at bounding box center [504, 257] width 297 height 63
drag, startPoint x: 498, startPoint y: 266, endPoint x: 505, endPoint y: 275, distance: 11.2
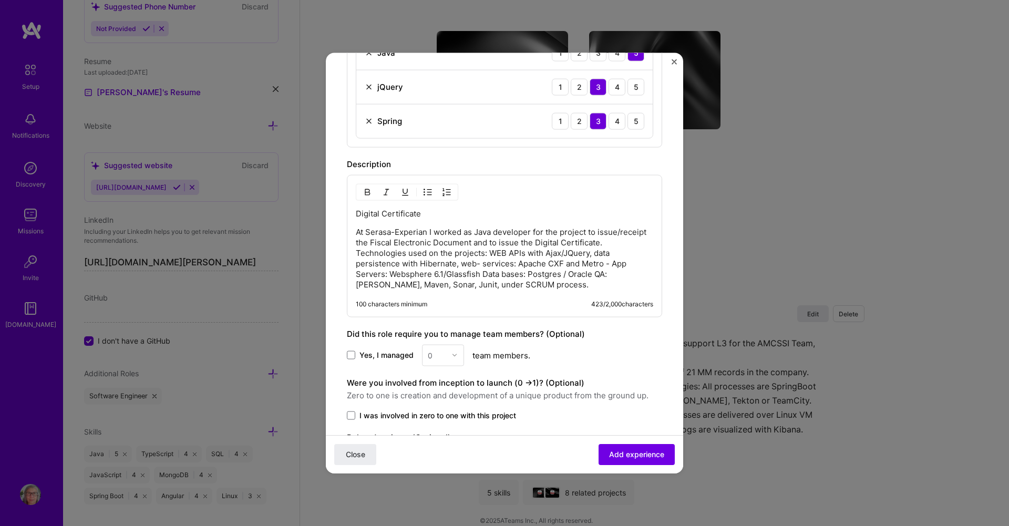
click at [498, 266] on p "At Serasa-Experian I worked as Java developer for the project to issue/receipt …" at bounding box center [504, 257] width 297 height 63
click at [571, 252] on p "At Serasa-Experian I worked as Java developer for the project to issue/receipt …" at bounding box center [504, 257] width 297 height 63
click at [401, 265] on p "At Serasa-Experian I worked as Java developer for the project to issue/receipt …" at bounding box center [504, 257] width 297 height 63
click at [527, 265] on p "At Serasa-Experian I worked as Java developer for the project to issue/receipt …" at bounding box center [504, 257] width 297 height 63
drag, startPoint x: 393, startPoint y: 274, endPoint x: 401, endPoint y: 274, distance: 8.9
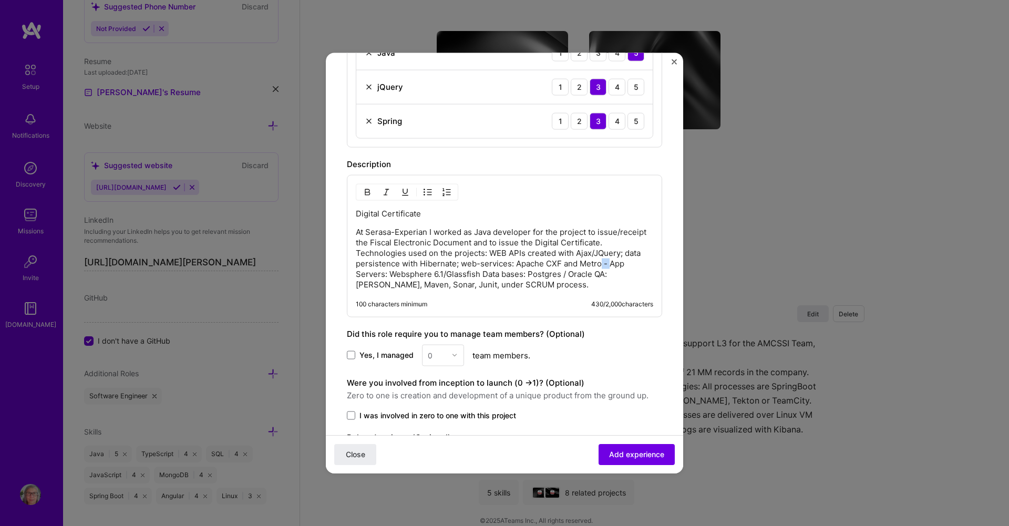
click at [401, 274] on p "At Serasa-Experian I worked as Java developer for the project to issue/receipt …" at bounding box center [504, 257] width 297 height 63
click at [537, 274] on p "At Serasa-Experian I worked as Java developer for the project to issue/receipt …" at bounding box center [504, 257] width 297 height 63
click at [538, 274] on p "At Serasa-Experian I worked as Java developer for the project to issue/receipt …" at bounding box center [504, 257] width 297 height 63
click at [379, 285] on p "At Serasa-Experian I worked as Java developer for the project to issue/receipt …" at bounding box center [504, 257] width 297 height 63
drag, startPoint x: 384, startPoint y: 284, endPoint x: 394, endPoint y: 281, distance: 10.6
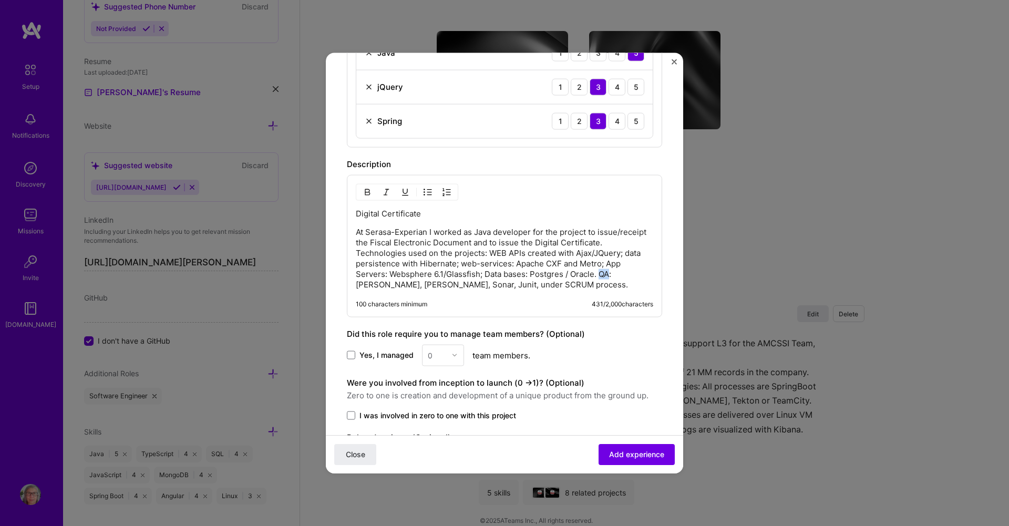
click at [395, 283] on p "At Serasa-Experian I worked as Java developer for the project to issue/receipt …" at bounding box center [504, 257] width 297 height 63
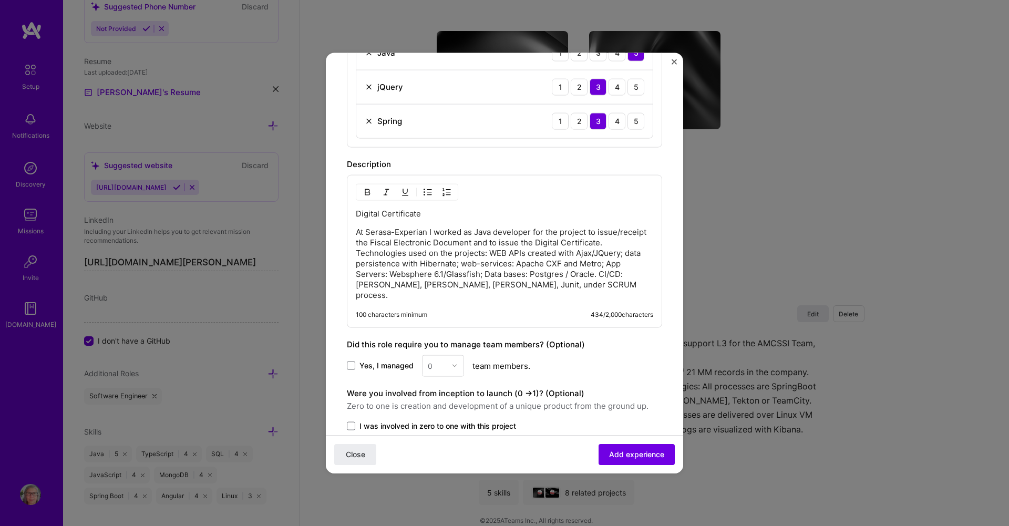
click at [498, 285] on p "At Serasa-Experian I worked as Java developer for the project to issue/receipt …" at bounding box center [504, 263] width 297 height 74
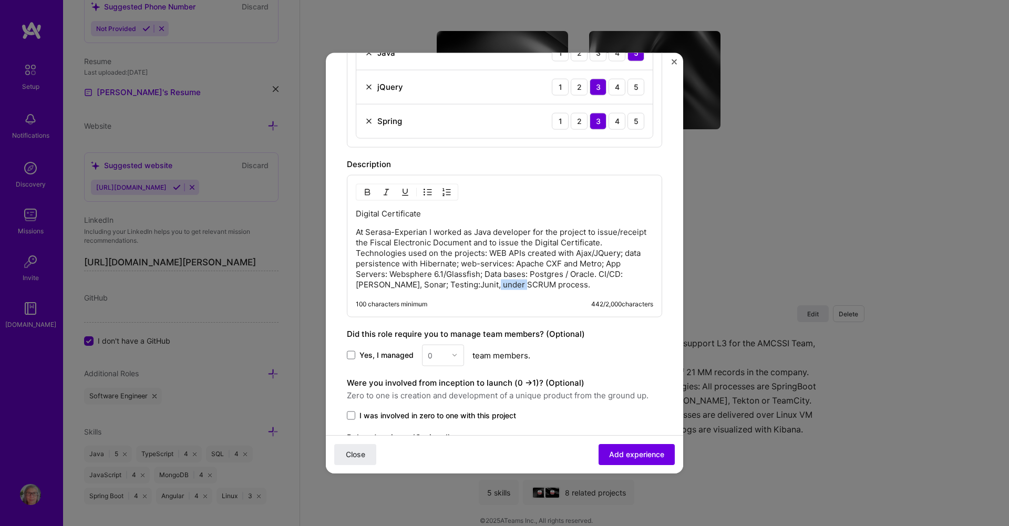
drag, startPoint x: 545, startPoint y: 285, endPoint x: 571, endPoint y: 284, distance: 25.8
click at [571, 284] on p "At Serasa-Experian I worked as Java developer for the project to issue/receipt …" at bounding box center [504, 257] width 297 height 63
click at [600, 285] on p "At Serasa-Experian I worked as Java developer for the project to issue/receipt …" at bounding box center [504, 257] width 297 height 63
click at [591, 232] on p "At Serasa-Experian I worked as Java developer for the project to issue/receipt …" at bounding box center [504, 257] width 297 height 63
click at [376, 243] on p "At Serasa-Experian I worked as Java developer for the project that issue/receip…" at bounding box center [504, 257] width 297 height 63
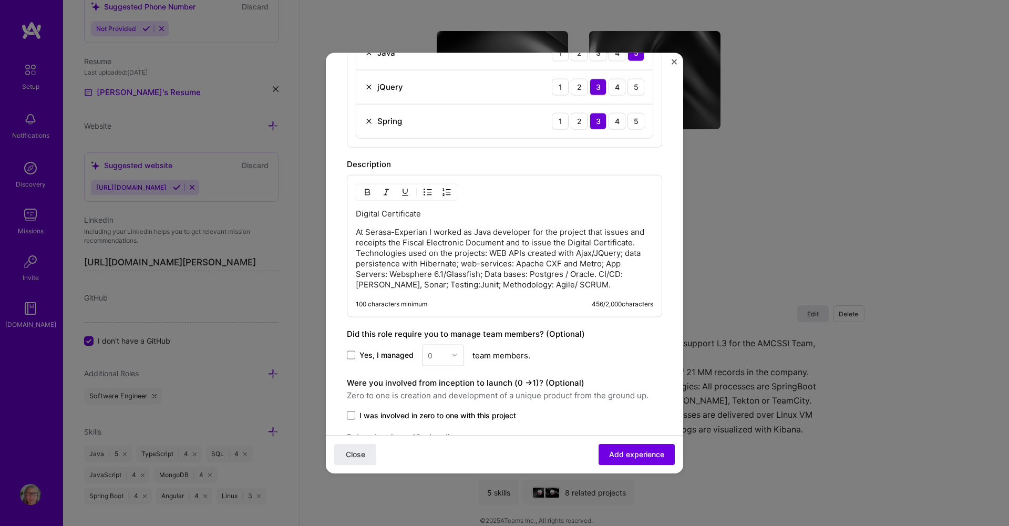
click at [535, 241] on p "At Serasa-Experian I worked as Java developer for the project that issues and r…" at bounding box center [504, 257] width 297 height 63
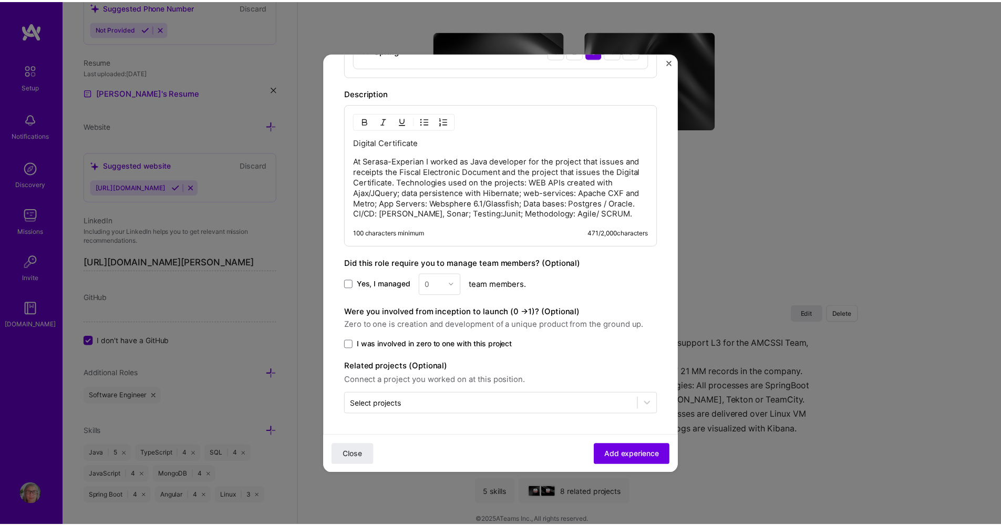
scroll to position [483, 0]
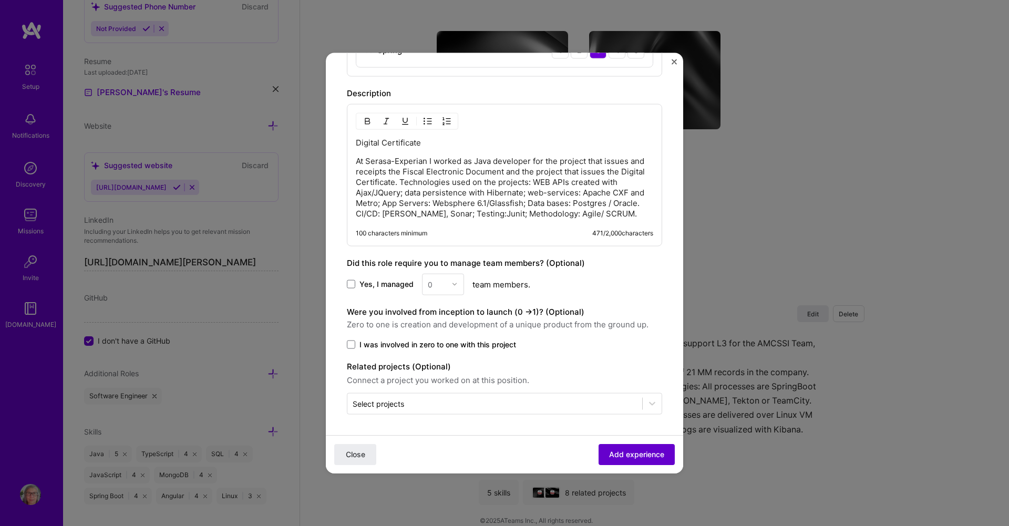
click at [632, 457] on span "Add experience" at bounding box center [636, 454] width 55 height 11
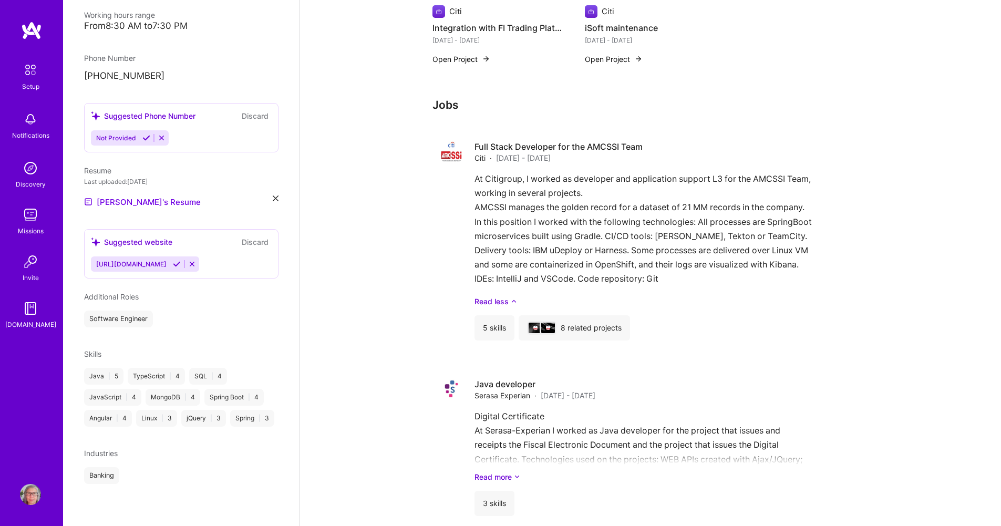
scroll to position [977, 0]
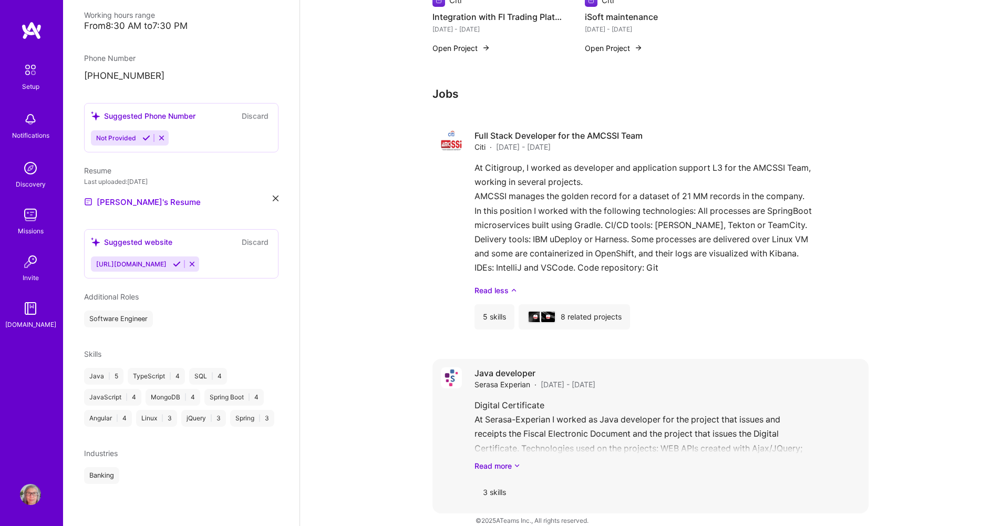
click at [502, 483] on div "3 skills" at bounding box center [494, 492] width 40 height 25
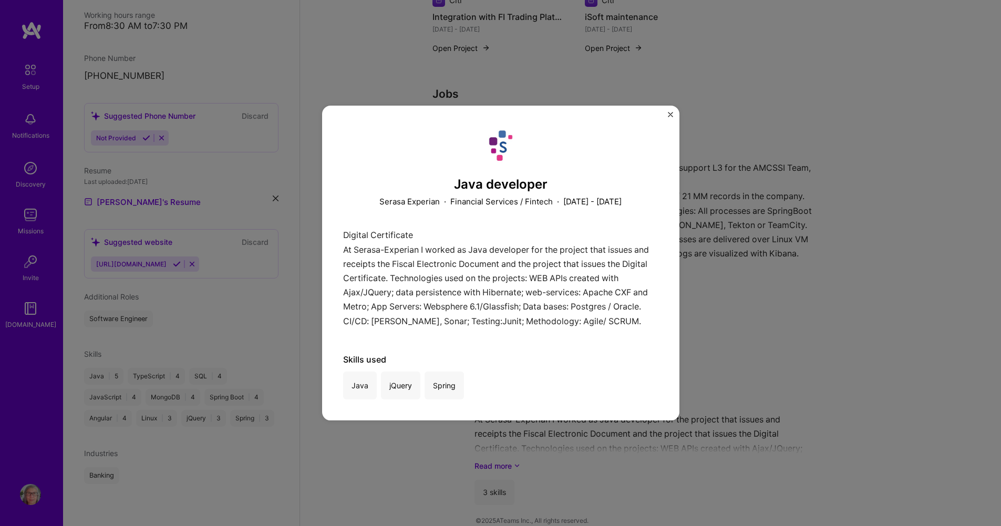
click at [668, 113] on img "Close" at bounding box center [670, 114] width 5 height 5
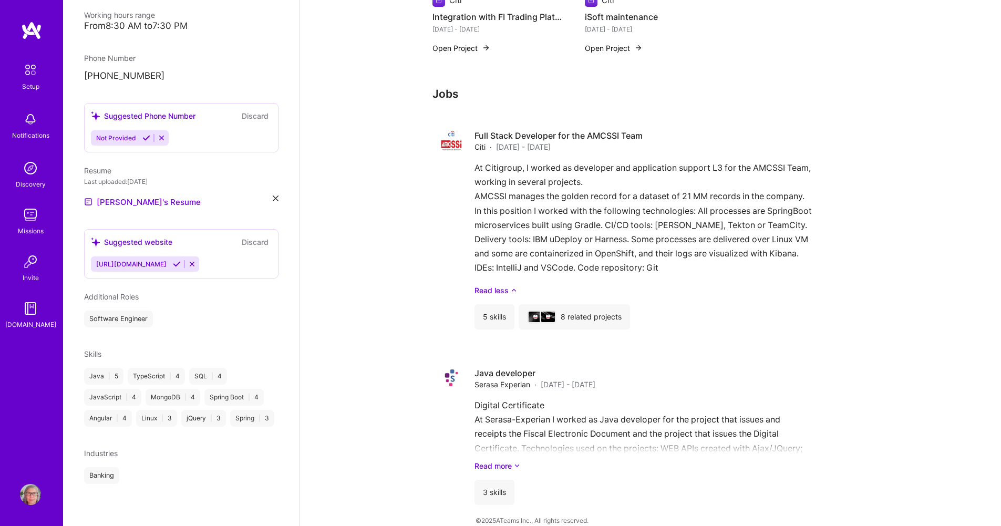
click at [136, 474] on div "Banking" at bounding box center [181, 475] width 194 height 17
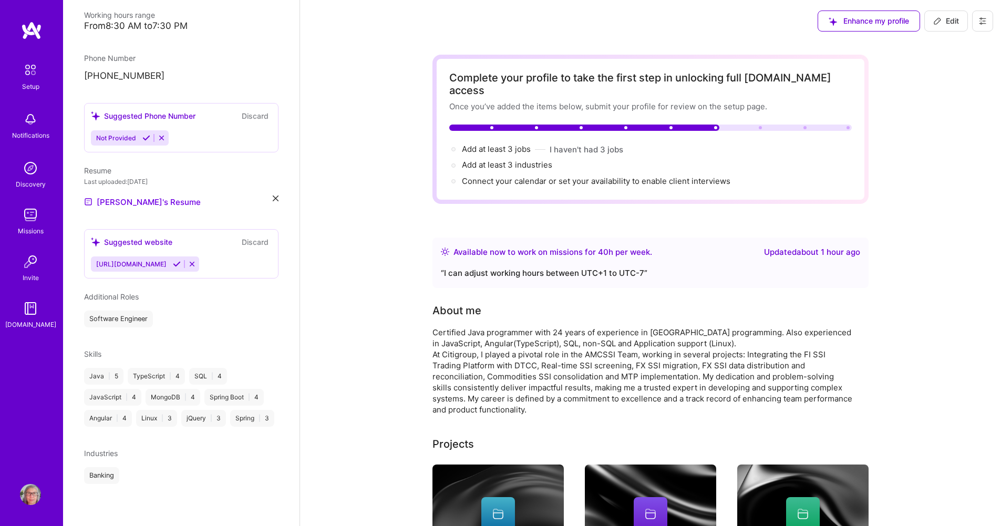
click at [938, 23] on icon at bounding box center [937, 21] width 6 height 6
select select "BR"
select select "Right Now"
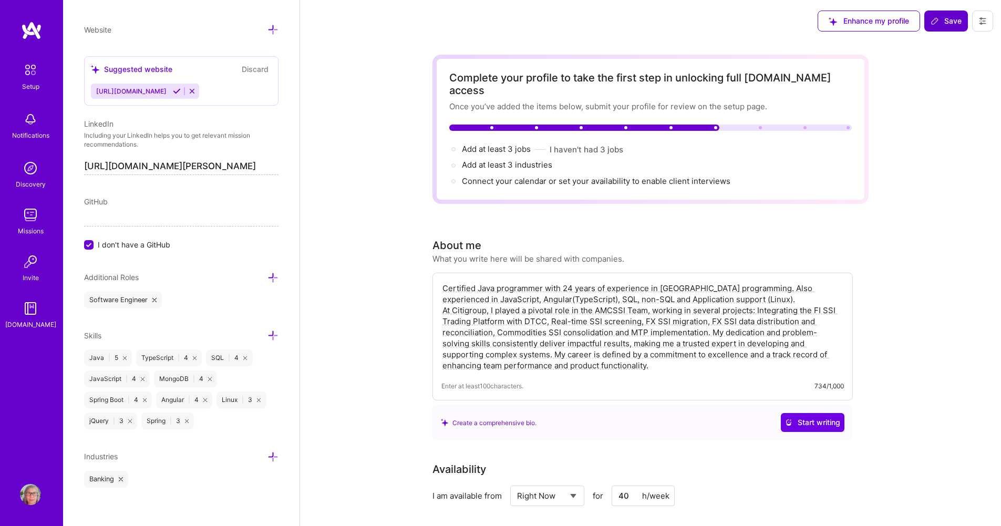
scroll to position [576, 0]
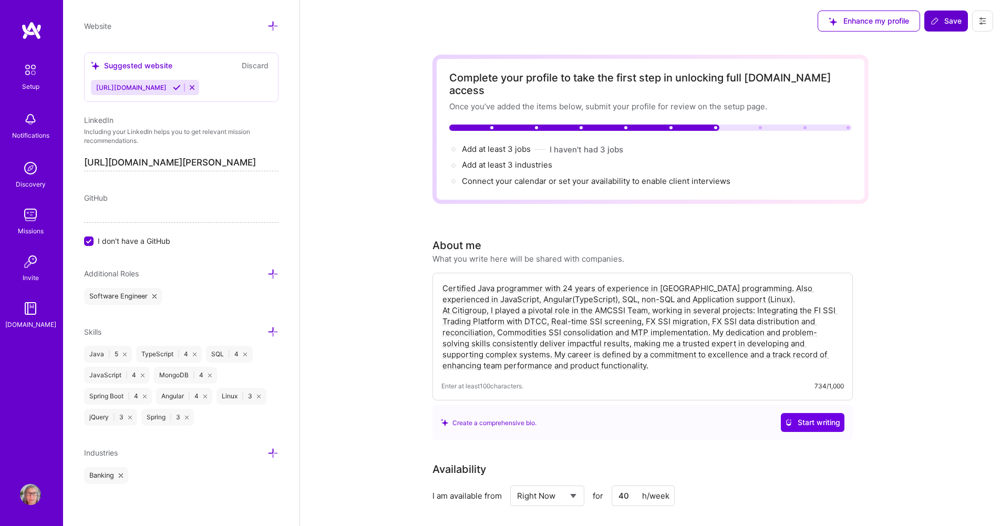
click at [267, 453] on icon at bounding box center [272, 453] width 11 height 11
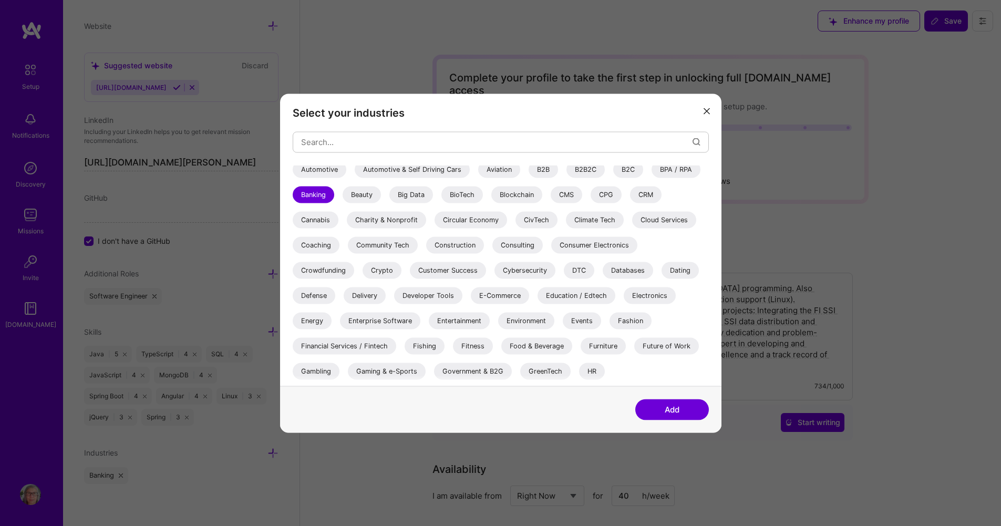
scroll to position [105, 0]
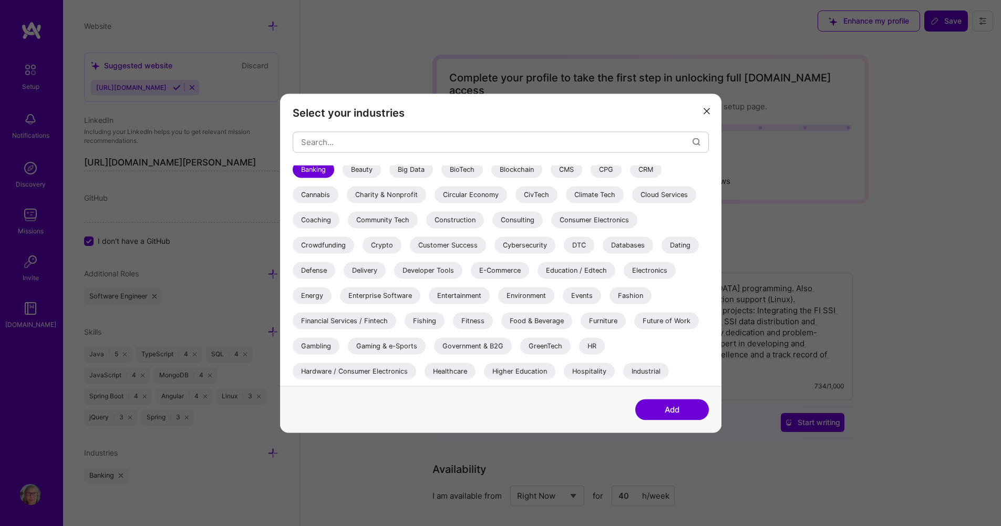
click at [364, 325] on div "Financial Services / Fintech" at bounding box center [345, 320] width 104 height 17
click at [668, 411] on button "Add" at bounding box center [672, 409] width 74 height 21
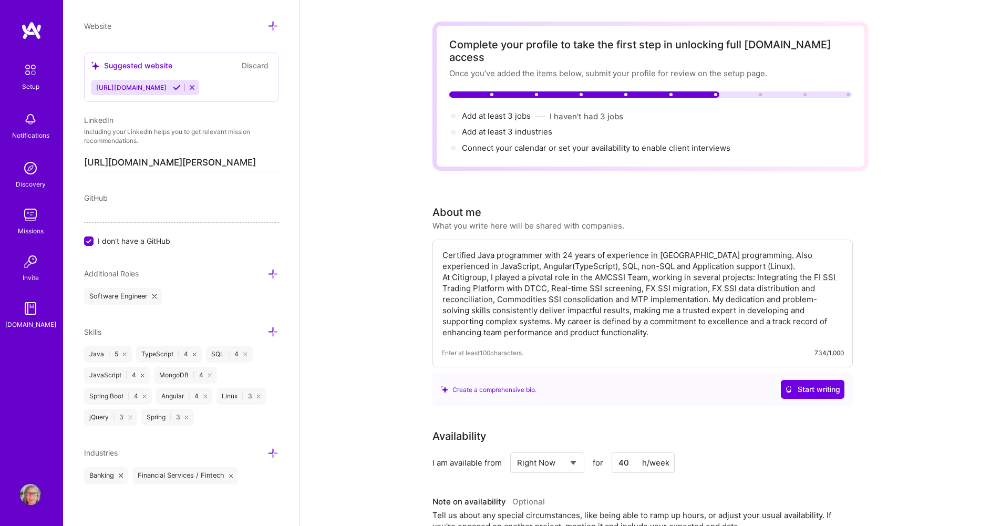
scroll to position [0, 0]
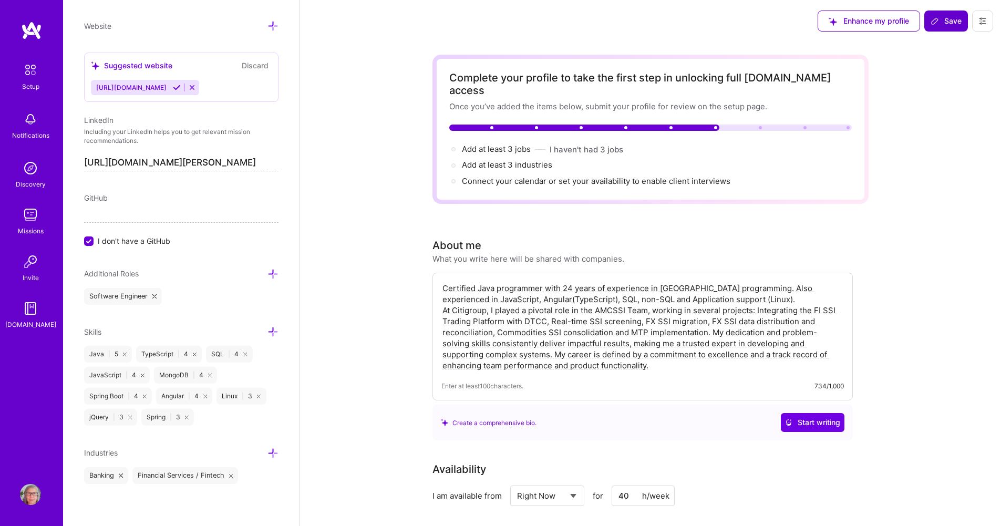
click at [940, 21] on span "Save" at bounding box center [946, 21] width 31 height 11
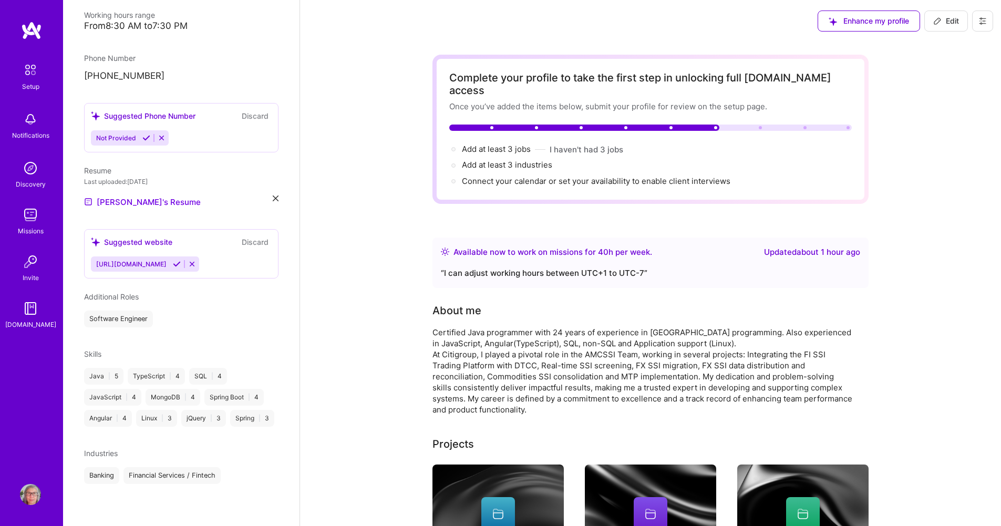
click at [943, 20] on span "Edit" at bounding box center [946, 21] width 26 height 11
select select "BR"
select select "Right Now"
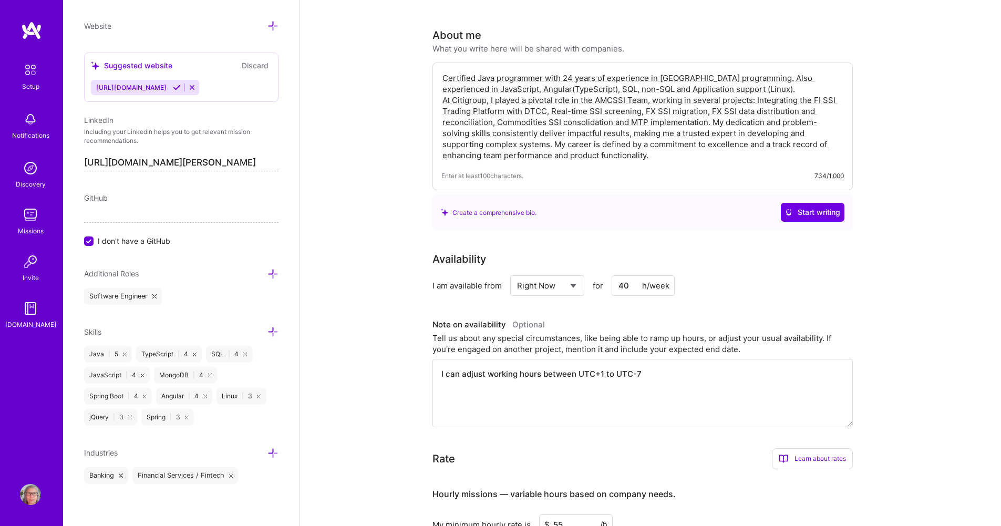
scroll to position [158, 0]
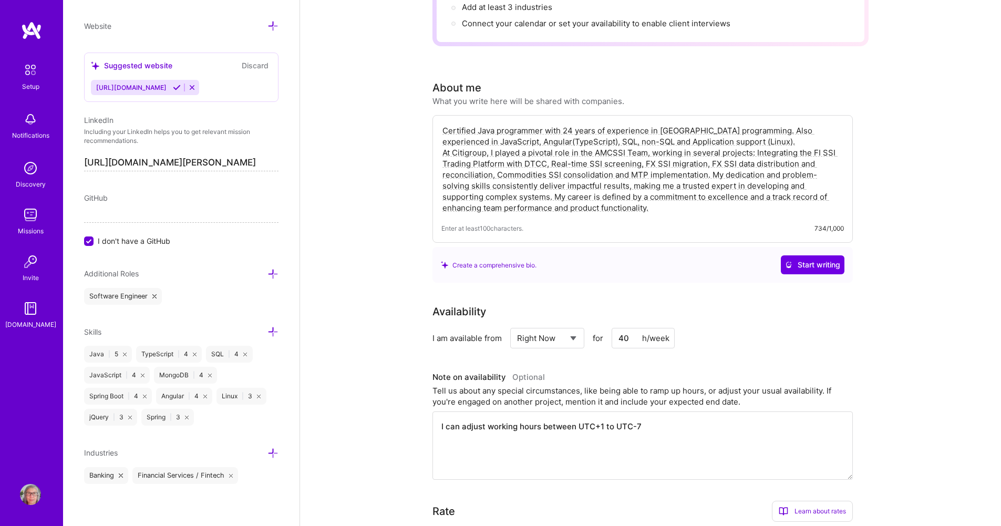
drag, startPoint x: 652, startPoint y: 197, endPoint x: 439, endPoint y: 120, distance: 225.9
click at [439, 120] on div "Certified Java programmer with 24 years of experience in Java programming. Also…" at bounding box center [642, 179] width 420 height 128
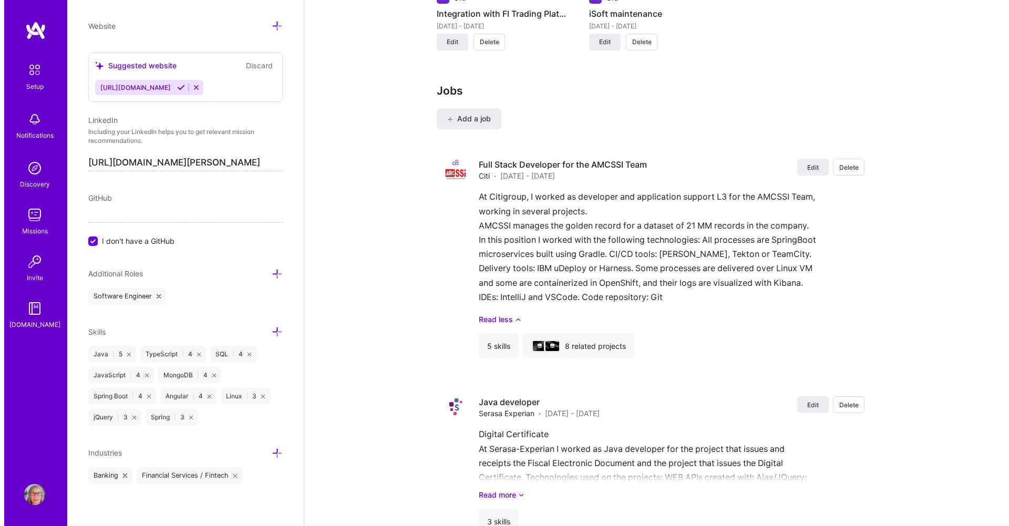
scroll to position [1398, 0]
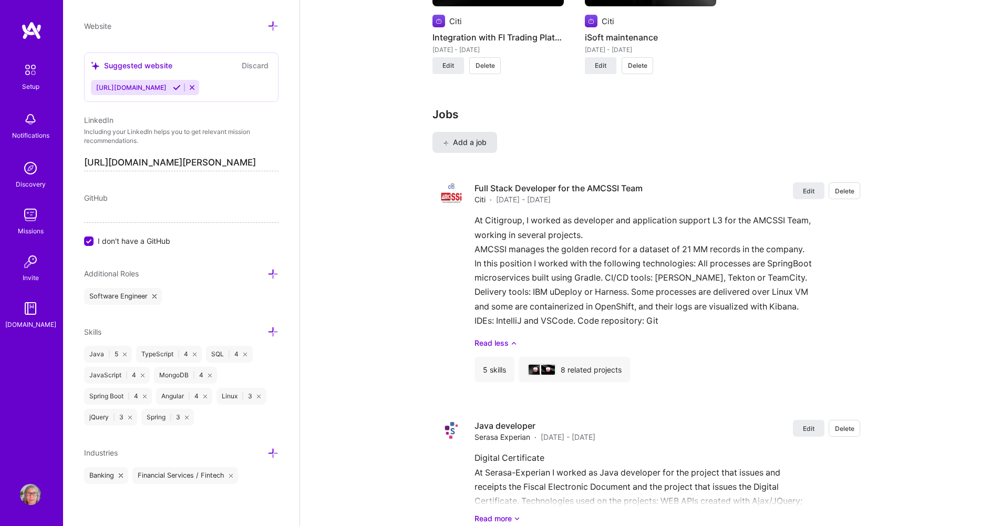
click at [469, 137] on span "Add a job" at bounding box center [465, 142] width 44 height 11
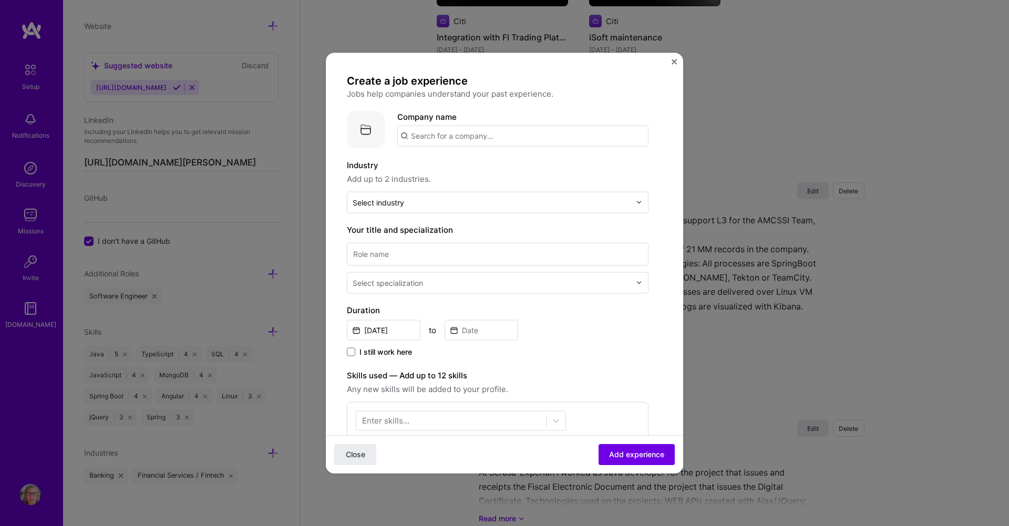
click at [447, 131] on input "text" at bounding box center [522, 135] width 251 height 21
type input "d"
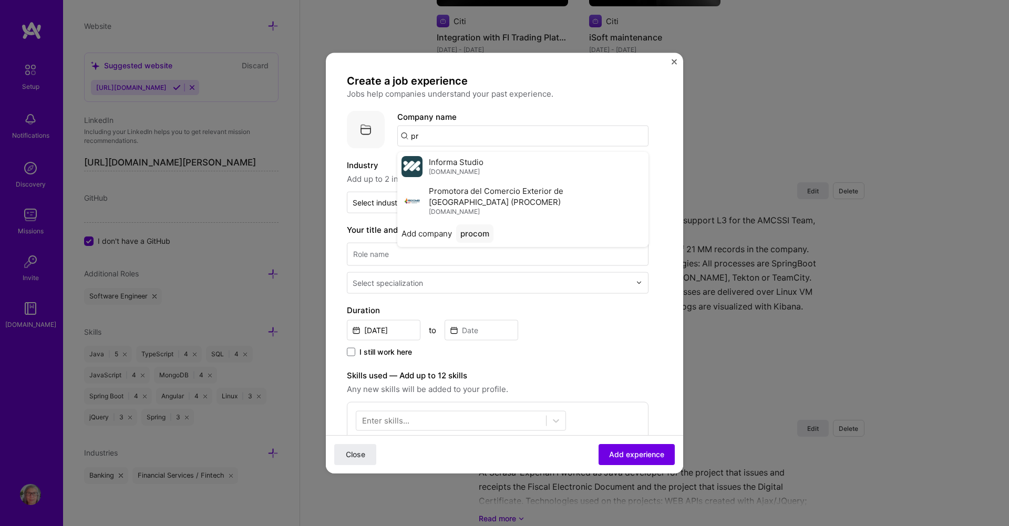
type input "p"
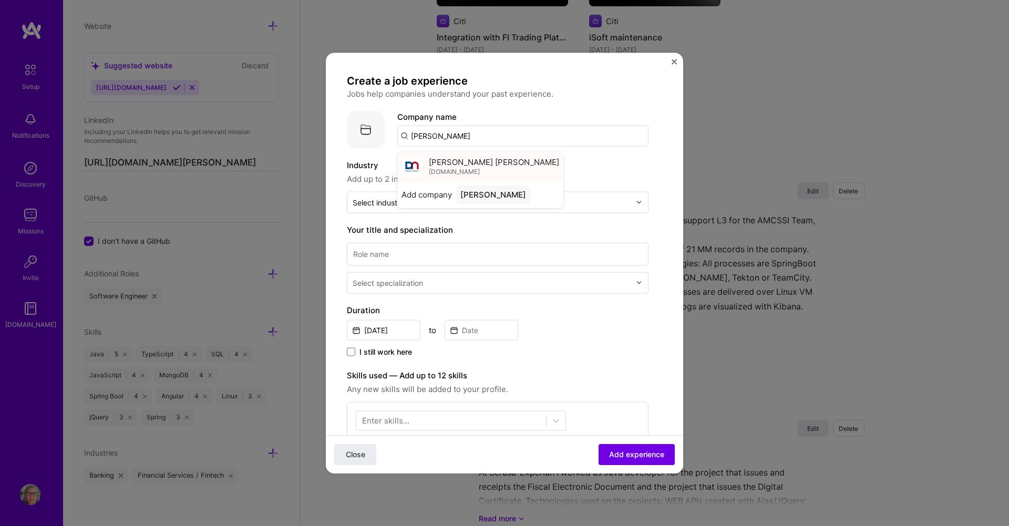
click at [460, 163] on span "[PERSON_NAME] [PERSON_NAME]" at bounding box center [494, 162] width 130 height 11
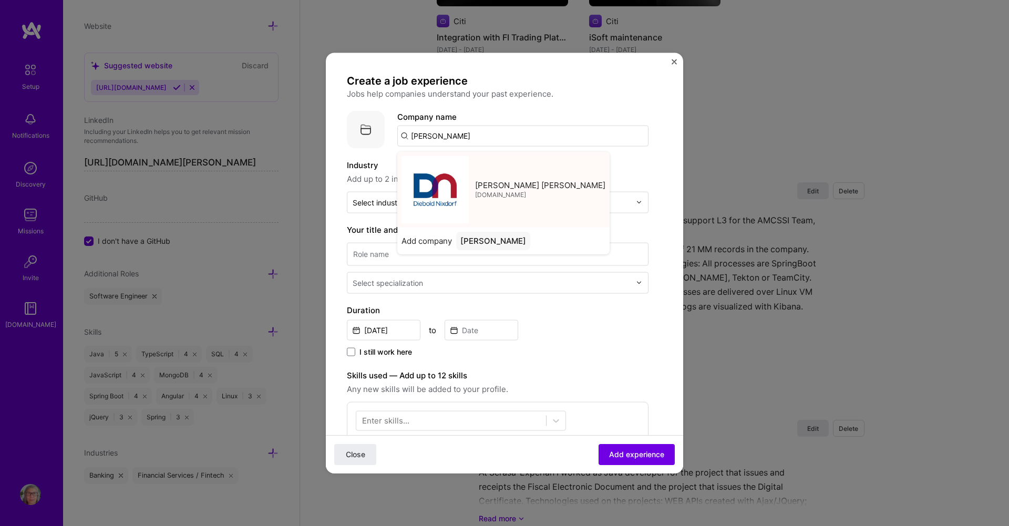
type input "[PERSON_NAME] [PERSON_NAME]"
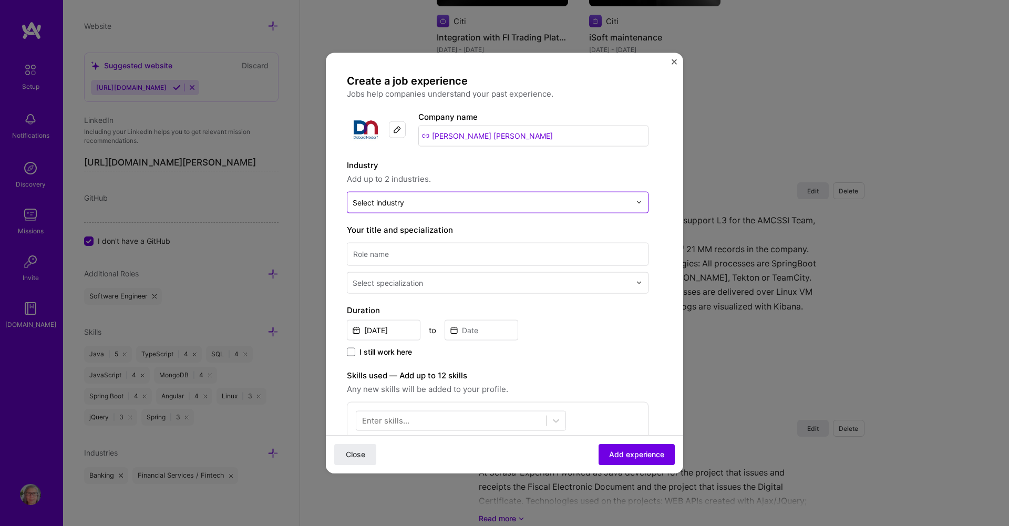
click at [454, 200] on input "text" at bounding box center [492, 202] width 278 height 11
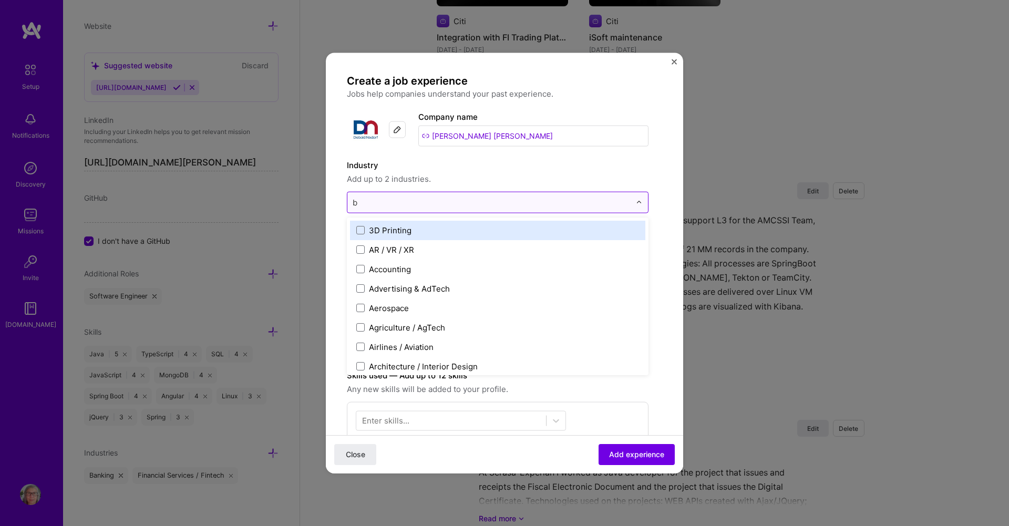
type input "ba"
click at [384, 226] on div "Banking" at bounding box center [384, 229] width 30 height 11
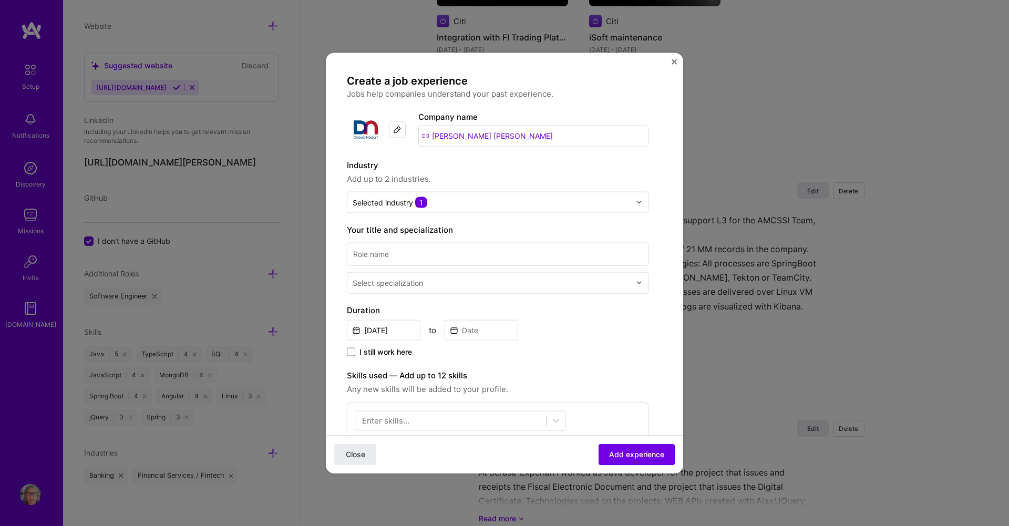
click at [656, 238] on form "Create a job experience Jobs help companies understand your past experience. Co…" at bounding box center [504, 420] width 357 height 692
click at [421, 253] on input at bounding box center [498, 253] width 302 height 23
type input "Java developer"
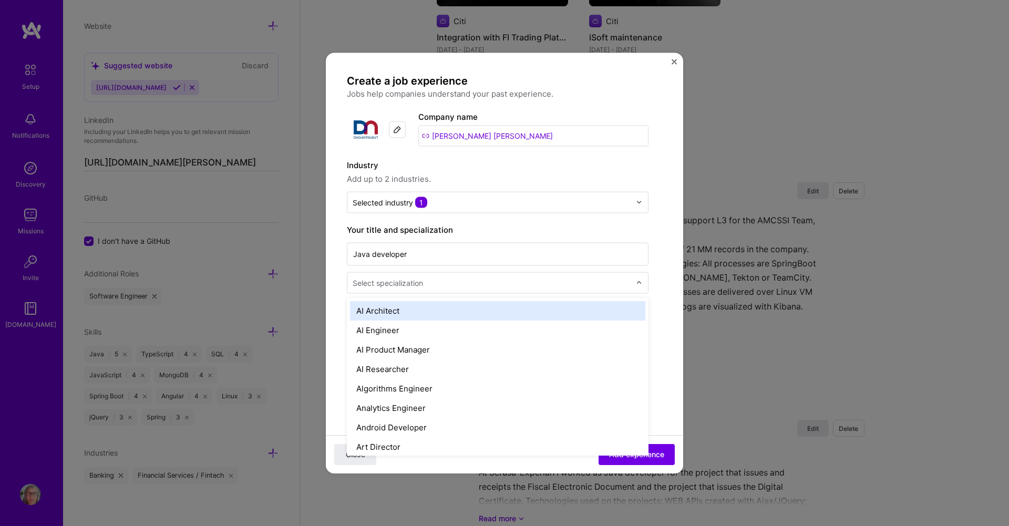
click at [430, 280] on input "text" at bounding box center [493, 282] width 280 height 11
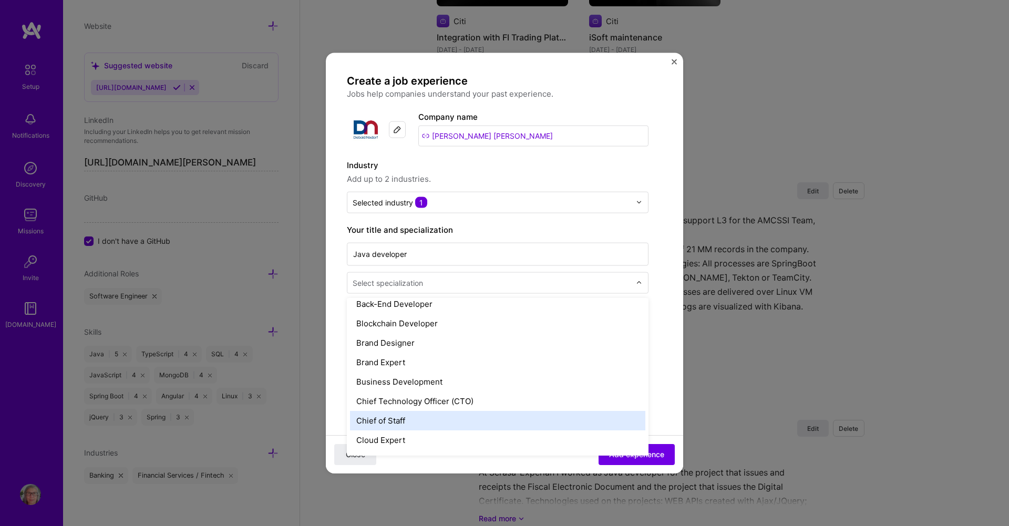
scroll to position [158, 0]
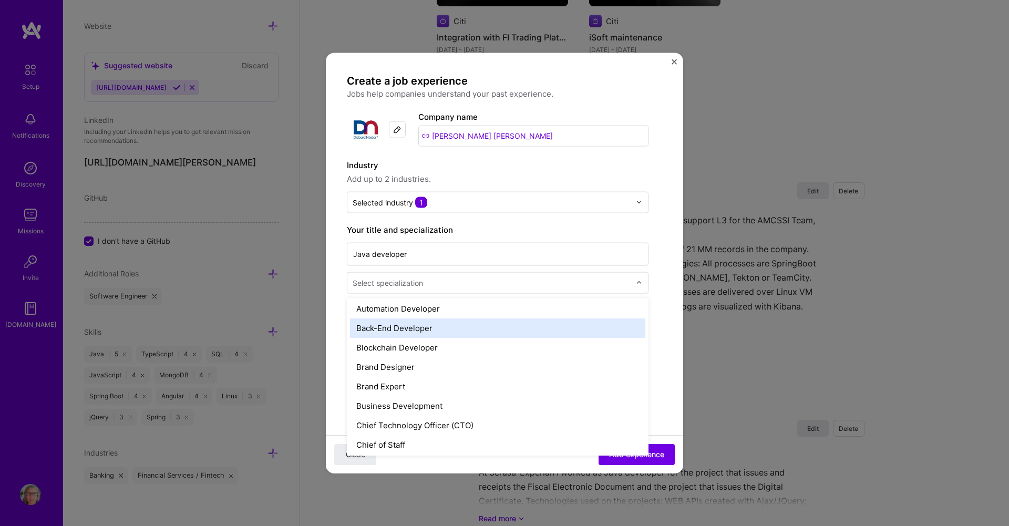
click at [417, 329] on div "Back-End Developer" at bounding box center [497, 327] width 295 height 19
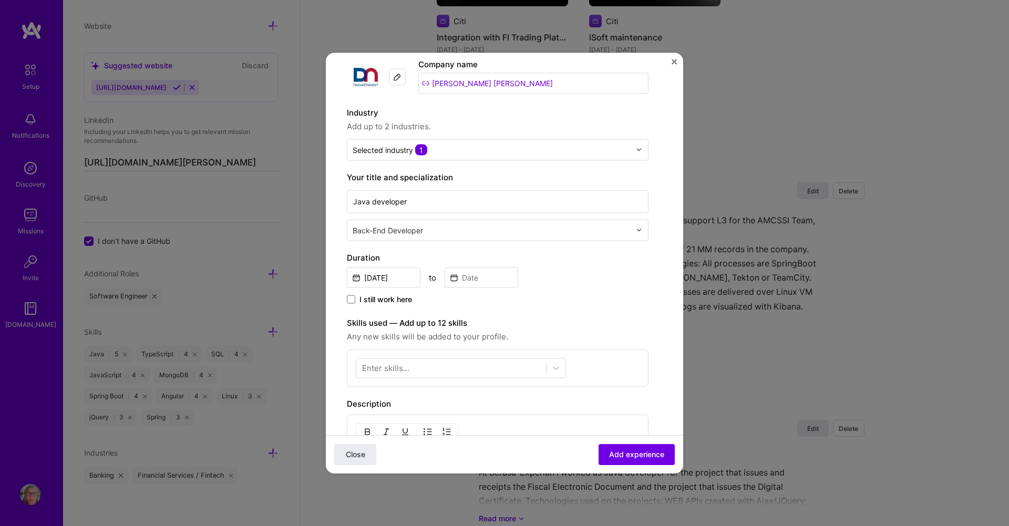
scroll to position [105, 0]
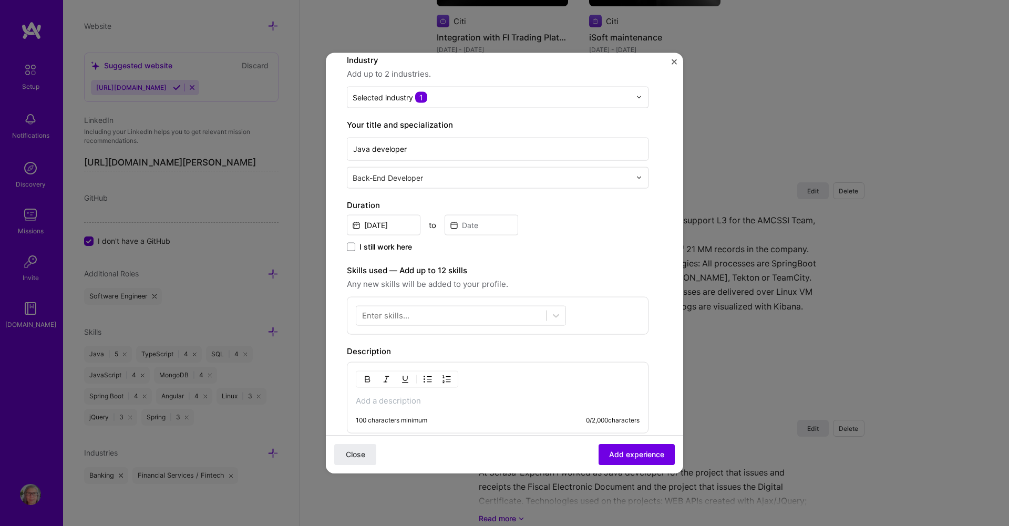
click at [428, 180] on input "text" at bounding box center [493, 177] width 280 height 11
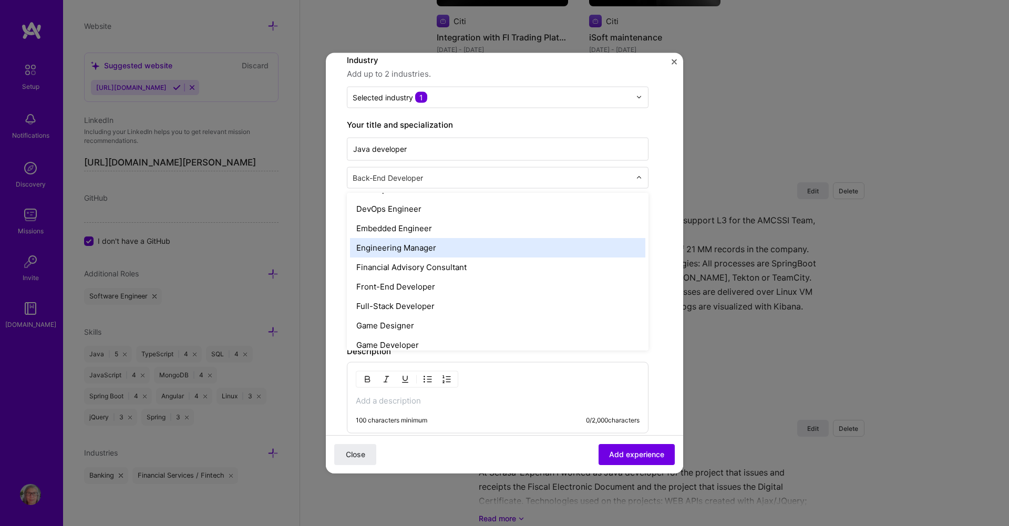
scroll to position [525, 0]
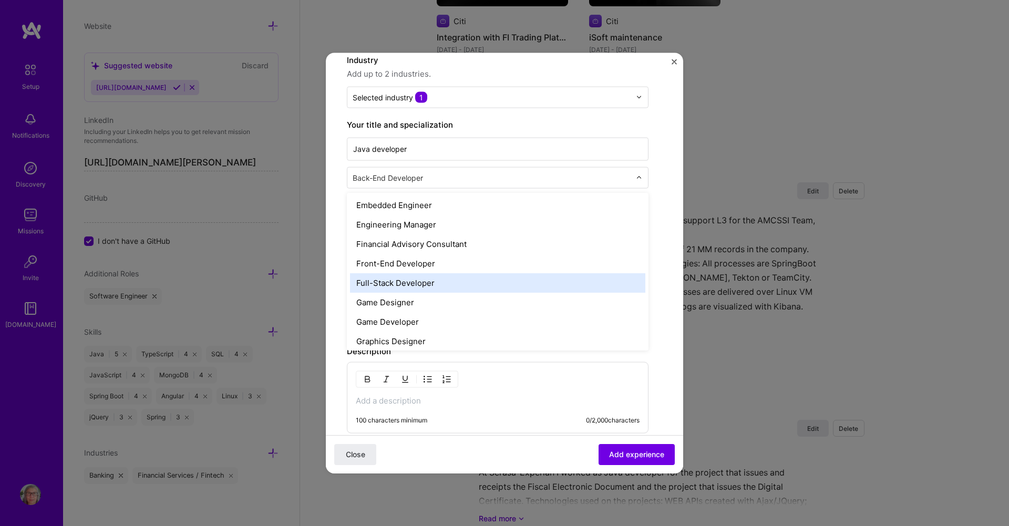
click at [422, 281] on div "Full-Stack Developer" at bounding box center [497, 282] width 295 height 19
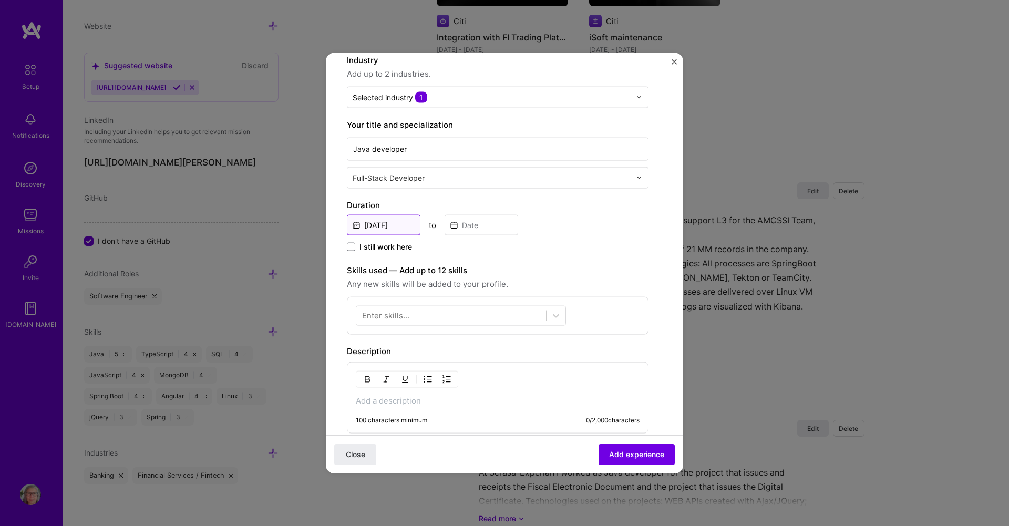
click at [386, 225] on input "Aug, 2025" at bounding box center [384, 224] width 74 height 20
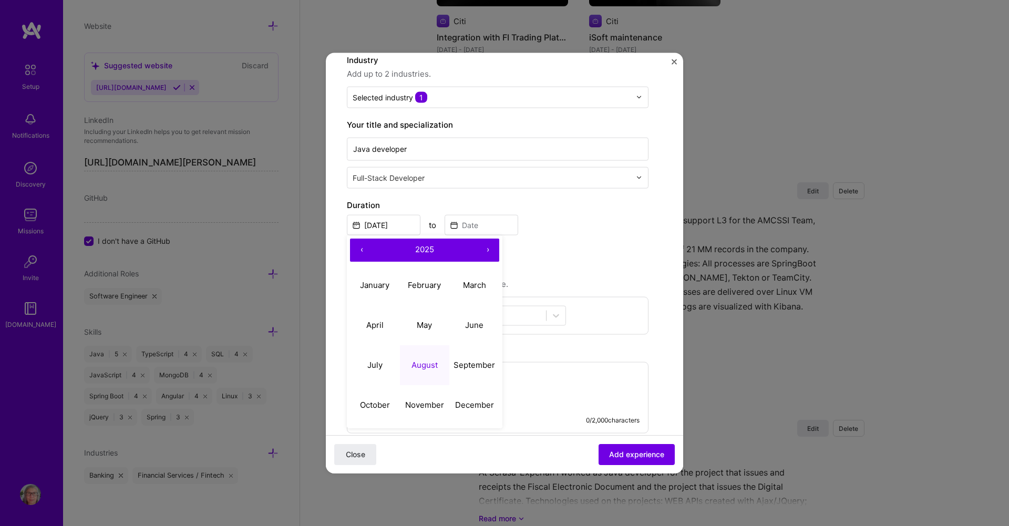
click at [364, 249] on button "‹" at bounding box center [361, 249] width 23 height 23
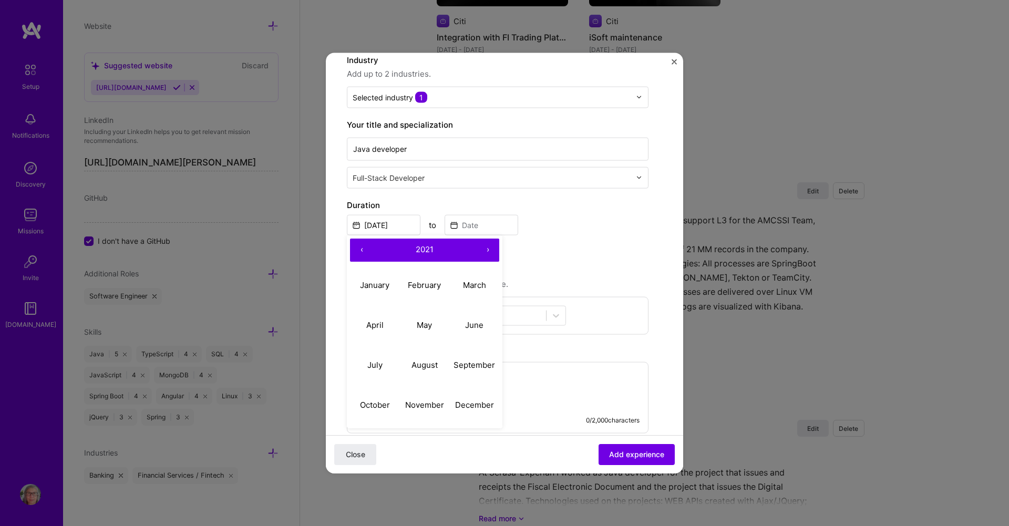
click at [364, 249] on button "‹" at bounding box center [361, 249] width 23 height 23
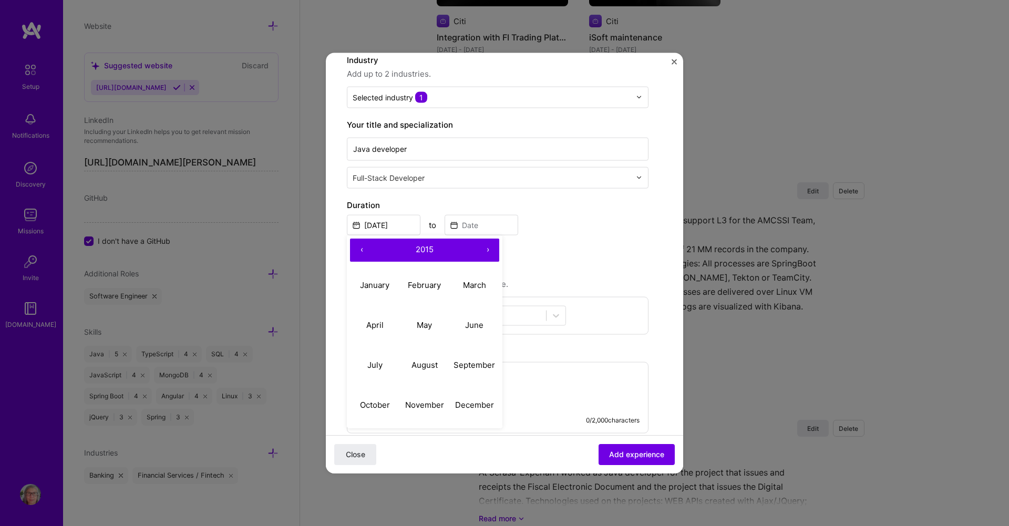
click at [364, 249] on button "‹" at bounding box center [361, 249] width 23 height 23
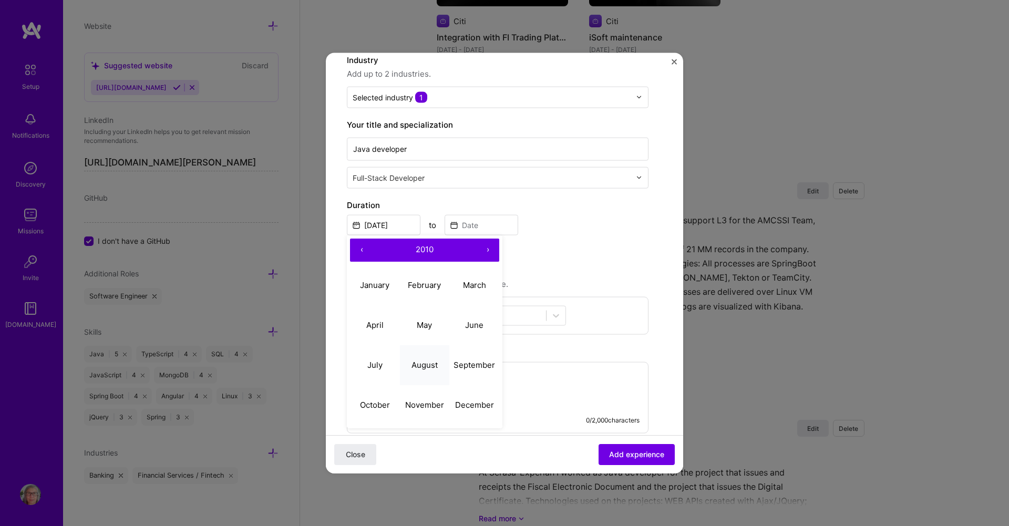
click at [428, 361] on abbr "August" at bounding box center [424, 365] width 26 height 10
type input "Aug, 2010"
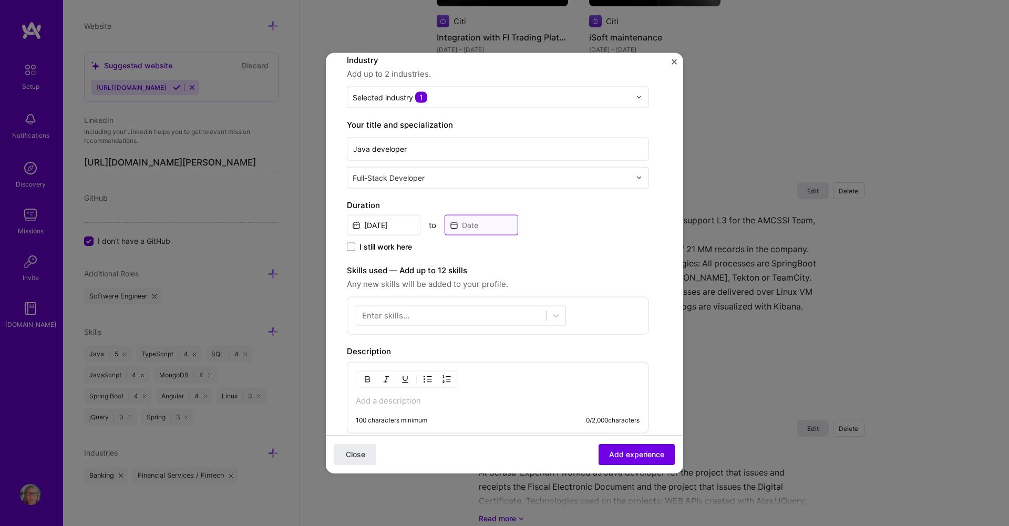
click at [478, 222] on input at bounding box center [482, 224] width 74 height 20
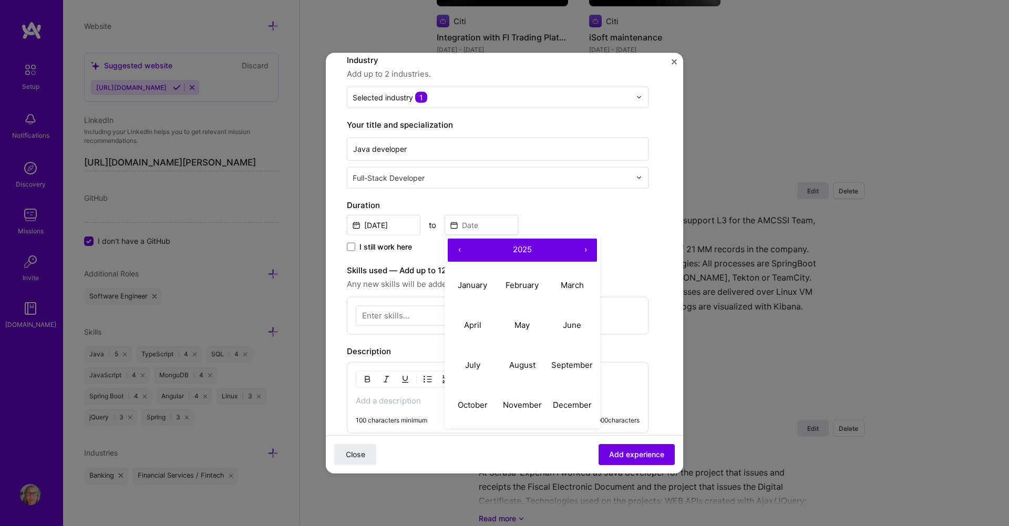
click at [459, 247] on button "‹" at bounding box center [459, 249] width 23 height 23
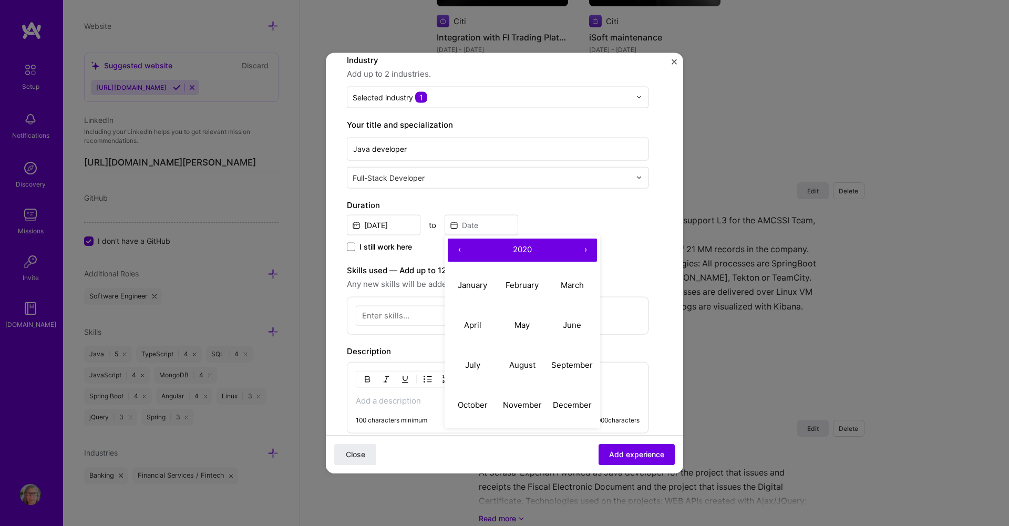
click at [459, 247] on button "‹" at bounding box center [459, 249] width 23 height 23
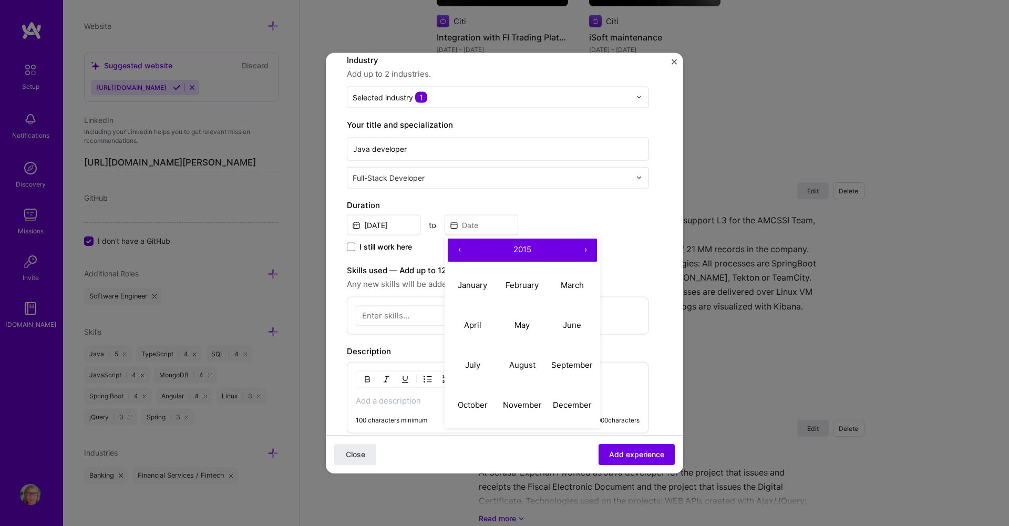
click at [459, 247] on button "‹" at bounding box center [459, 249] width 23 height 23
click at [474, 403] on abbr "October" at bounding box center [473, 405] width 30 height 10
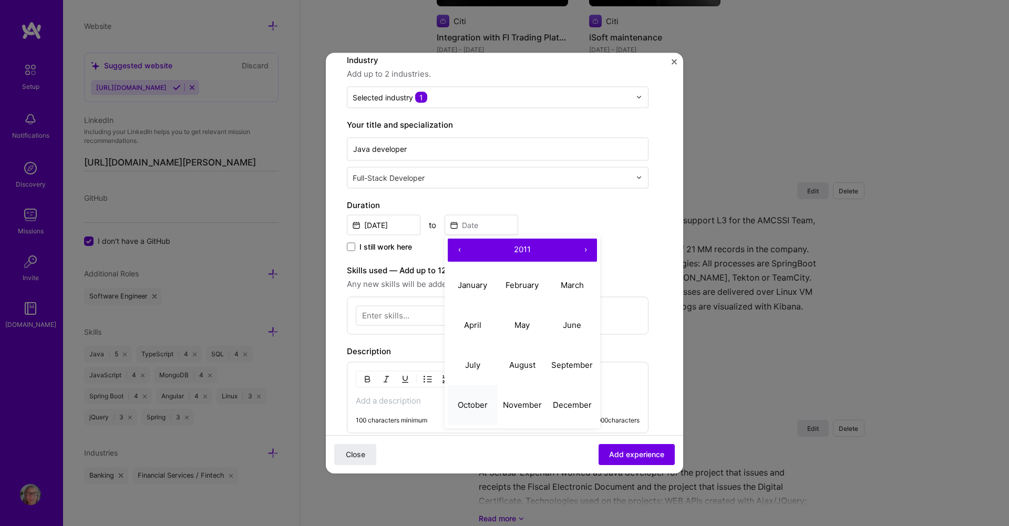
type input "Oct, 2011"
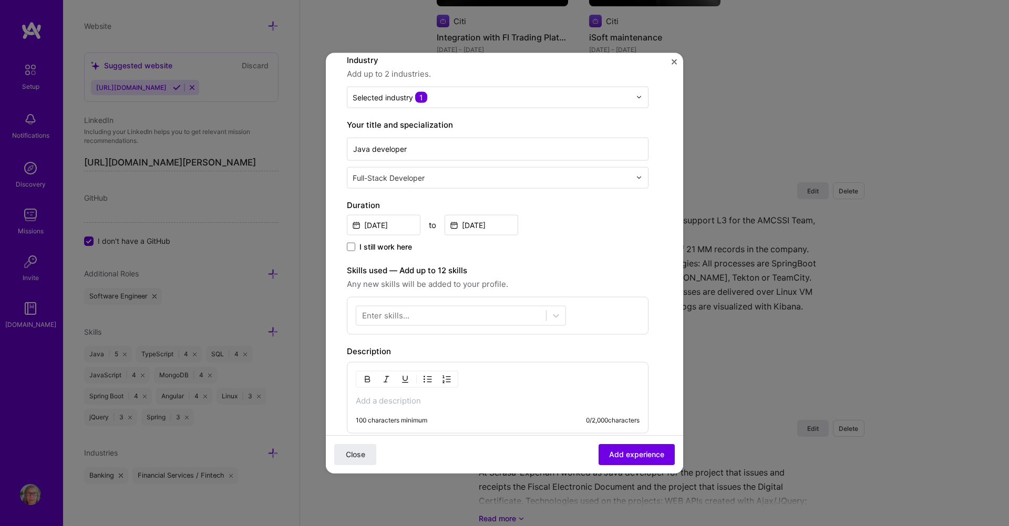
scroll to position [158, 0]
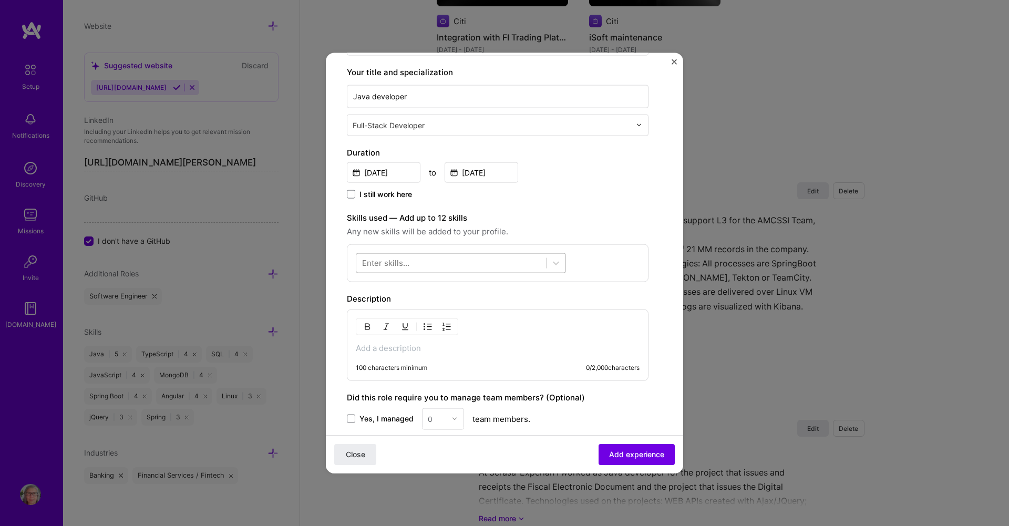
click at [458, 258] on div at bounding box center [451, 262] width 190 height 17
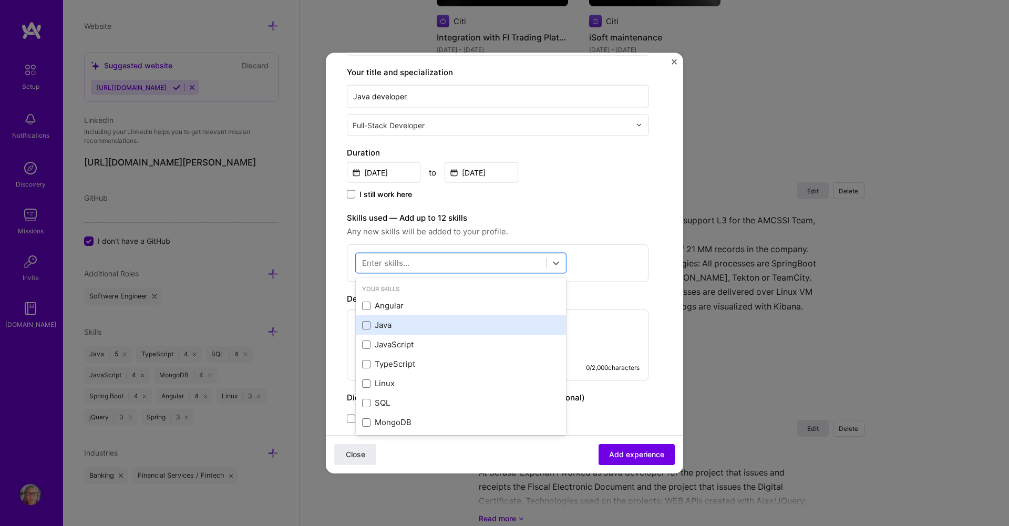
click at [384, 322] on div "Java" at bounding box center [461, 324] width 198 height 11
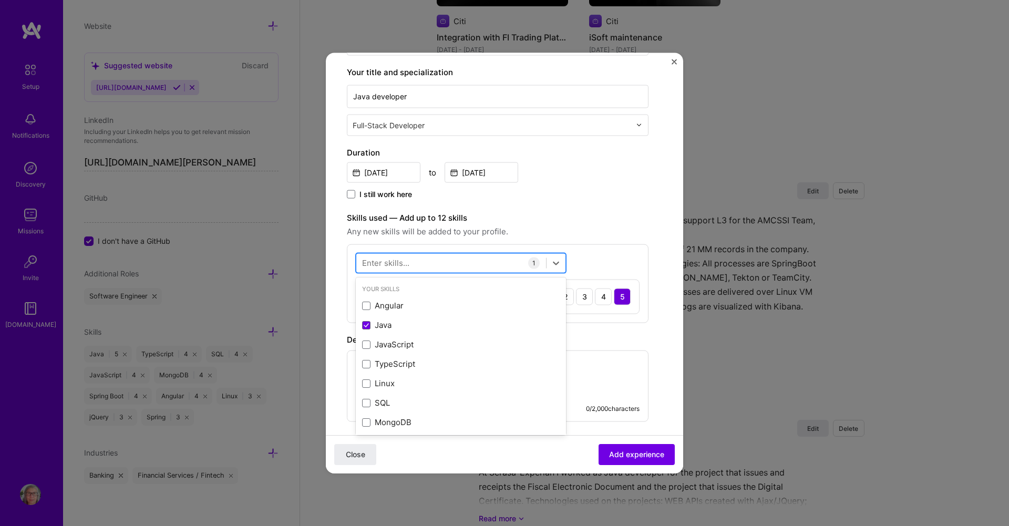
click at [412, 260] on div at bounding box center [451, 262] width 190 height 17
type input "s"
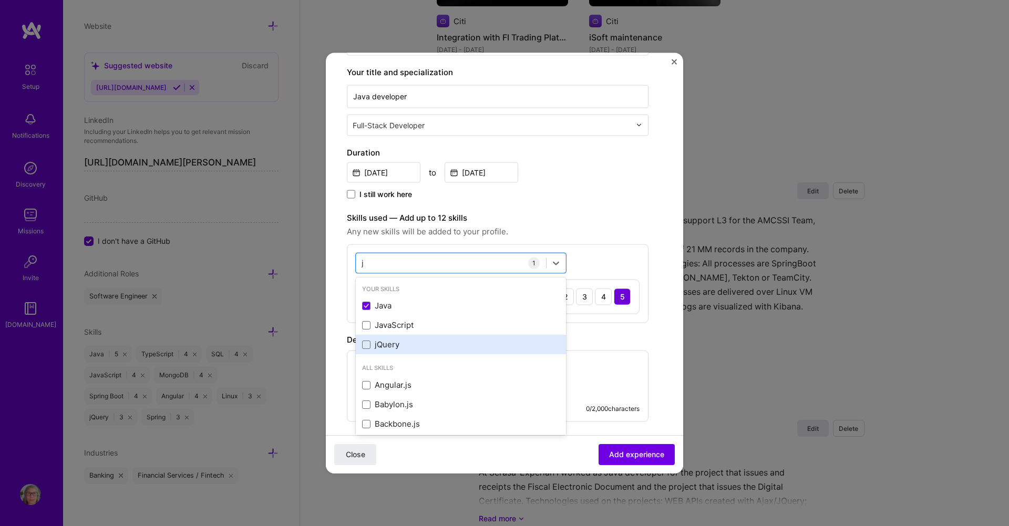
click at [381, 345] on div "jQuery" at bounding box center [461, 344] width 198 height 11
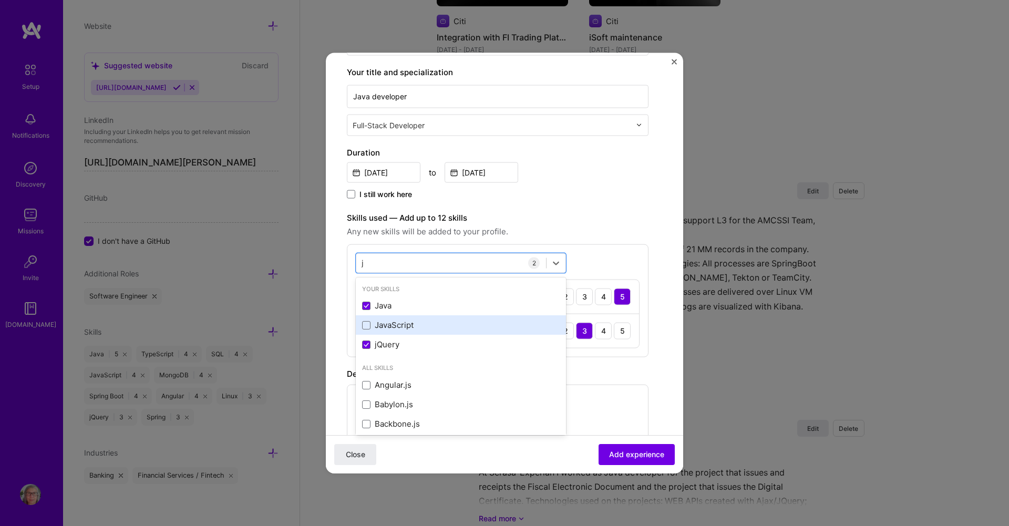
click at [384, 327] on div "JavaScript" at bounding box center [461, 324] width 198 height 11
type input "j"
click at [338, 311] on form "Create a job experience Jobs help companies understand your past experience. Co…" at bounding box center [504, 316] width 357 height 801
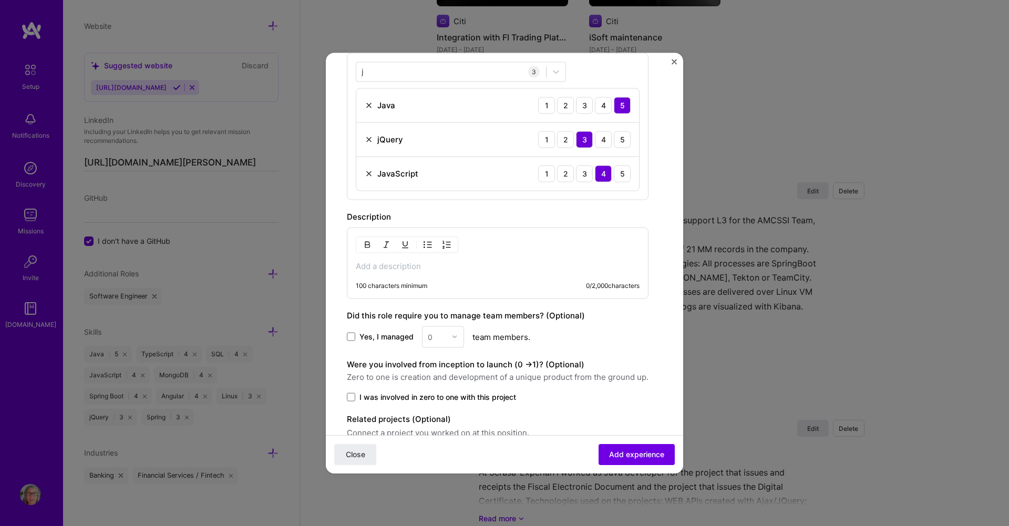
scroll to position [368, 0]
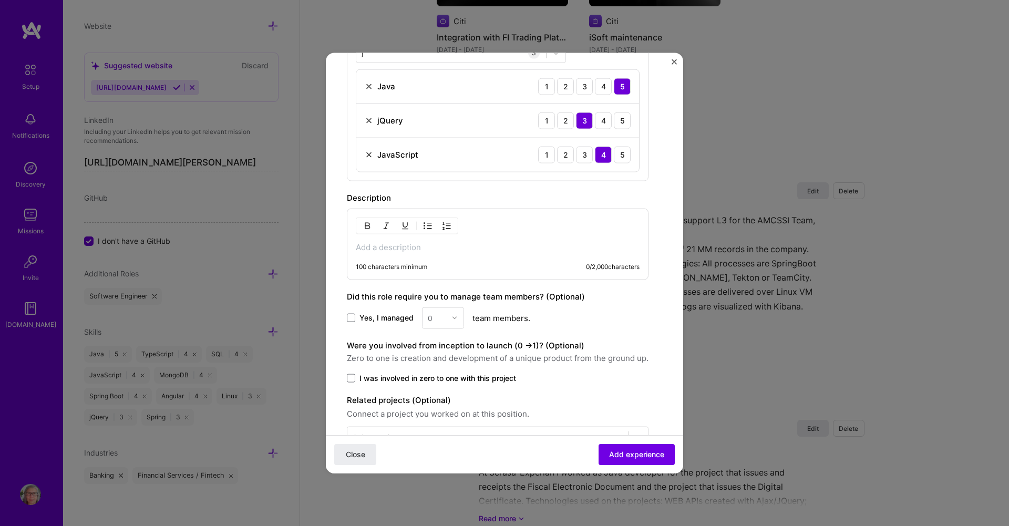
click at [378, 251] on p at bounding box center [498, 247] width 284 height 11
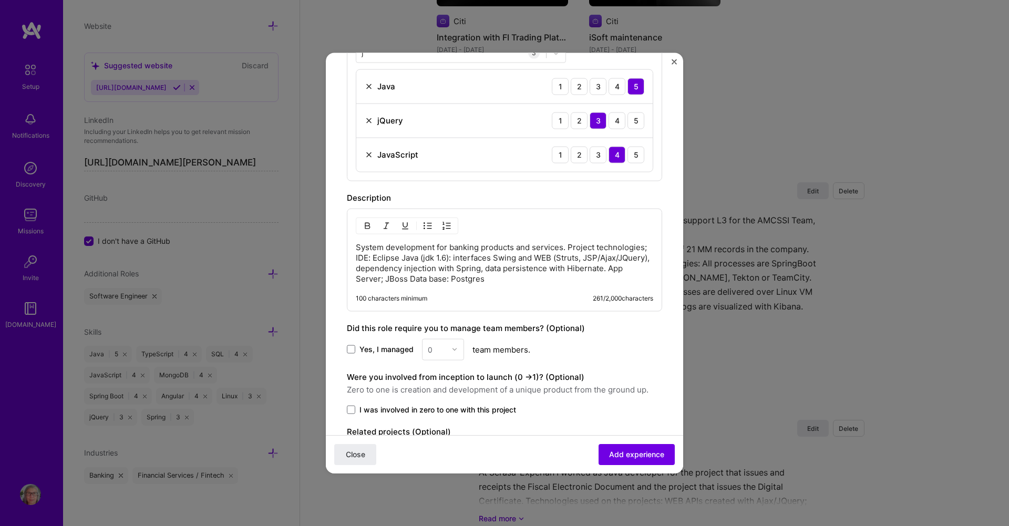
click at [568, 246] on p "System development for banking products and services. Project technologies; IDE…" at bounding box center [504, 263] width 297 height 42
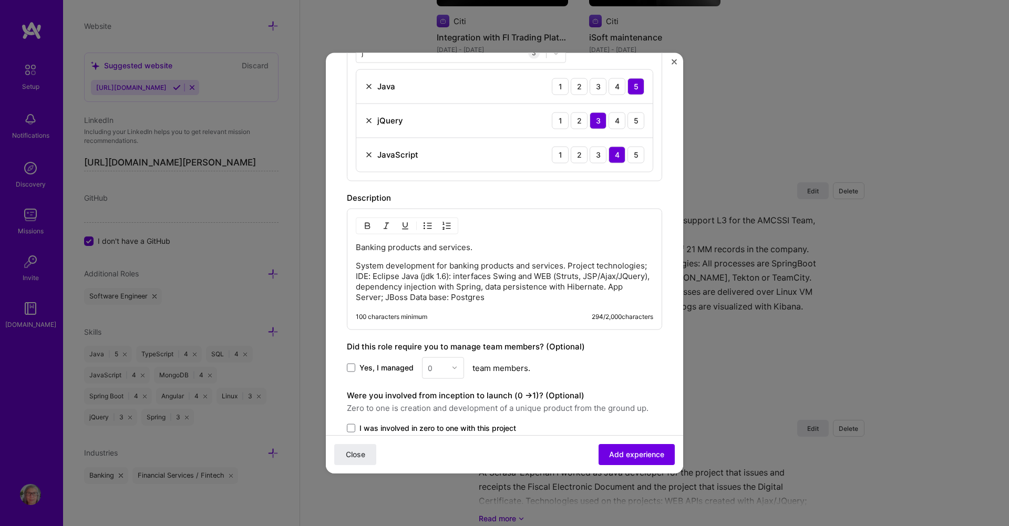
click at [494, 293] on p "System development for banking products and services. Project technologies; IDE…" at bounding box center [504, 281] width 297 height 42
click at [443, 238] on div "Banking products and services. System development for banking products and serv…" at bounding box center [504, 268] width 315 height 121
click at [446, 245] on p "Banking products and services." at bounding box center [504, 247] width 297 height 11
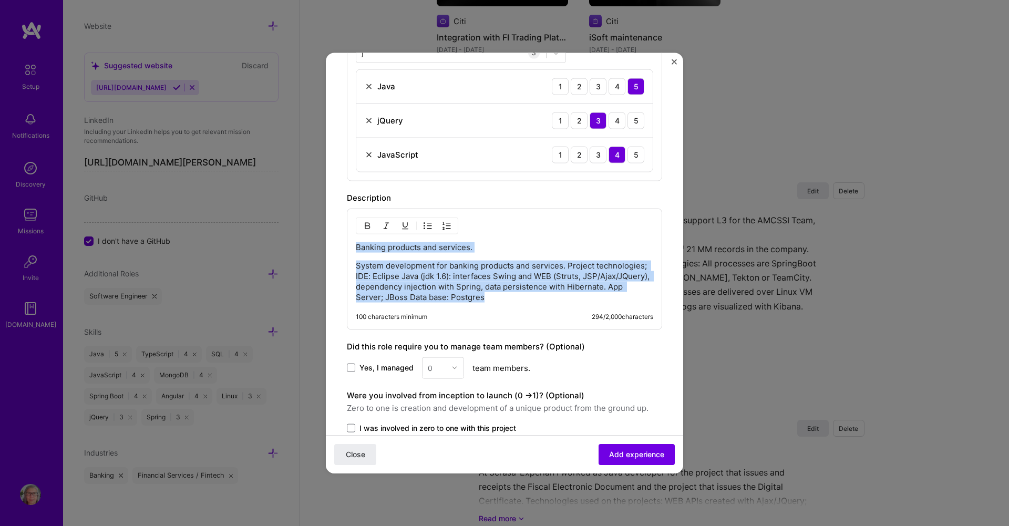
drag, startPoint x: 545, startPoint y: 297, endPoint x: 347, endPoint y: 245, distance: 205.5
click at [347, 245] on div "Banking products and services. System development for banking products and serv…" at bounding box center [504, 268] width 315 height 121
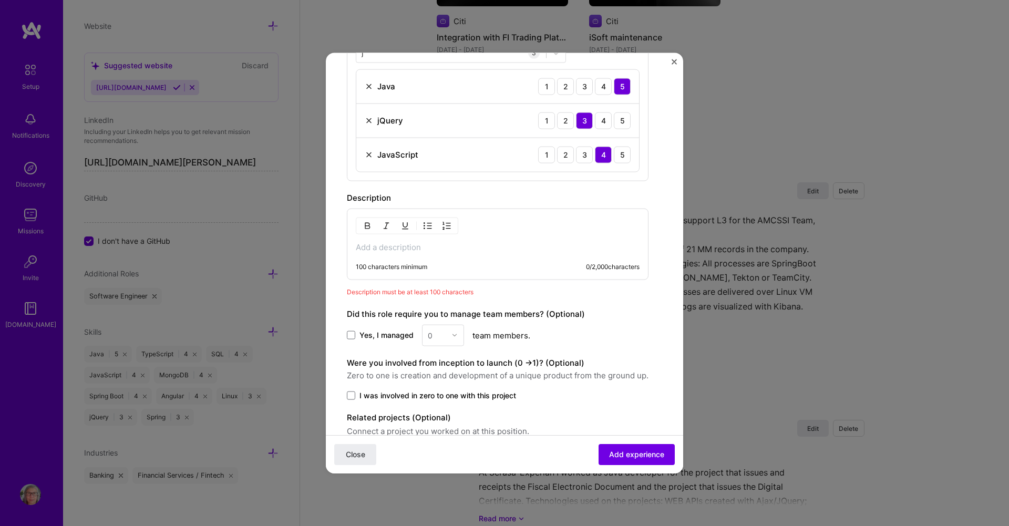
click at [400, 250] on p at bounding box center [498, 247] width 284 height 11
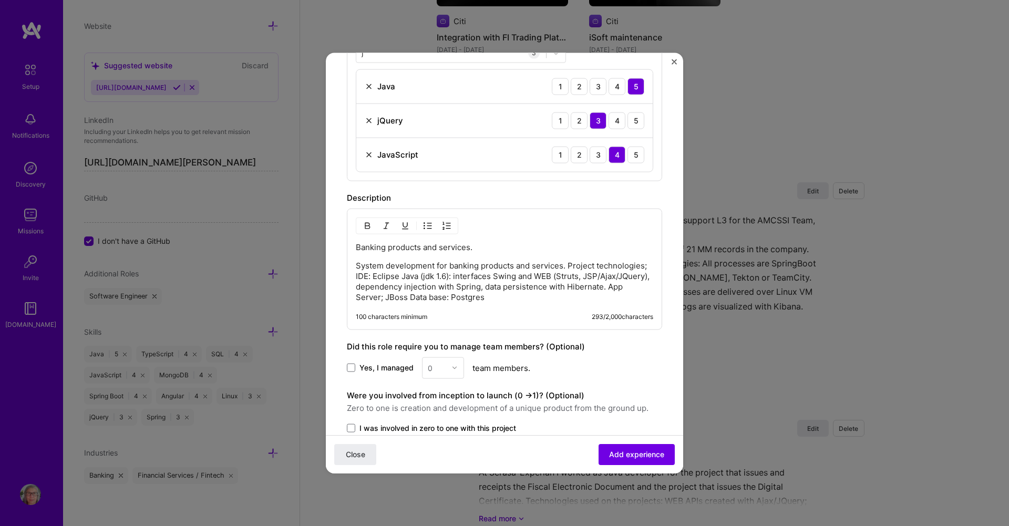
click at [451, 248] on p "Banking products and services." at bounding box center [504, 247] width 297 height 11
click at [358, 266] on p "System development for banking products and services. Project technologies; IDE…" at bounding box center [504, 281] width 297 height 42
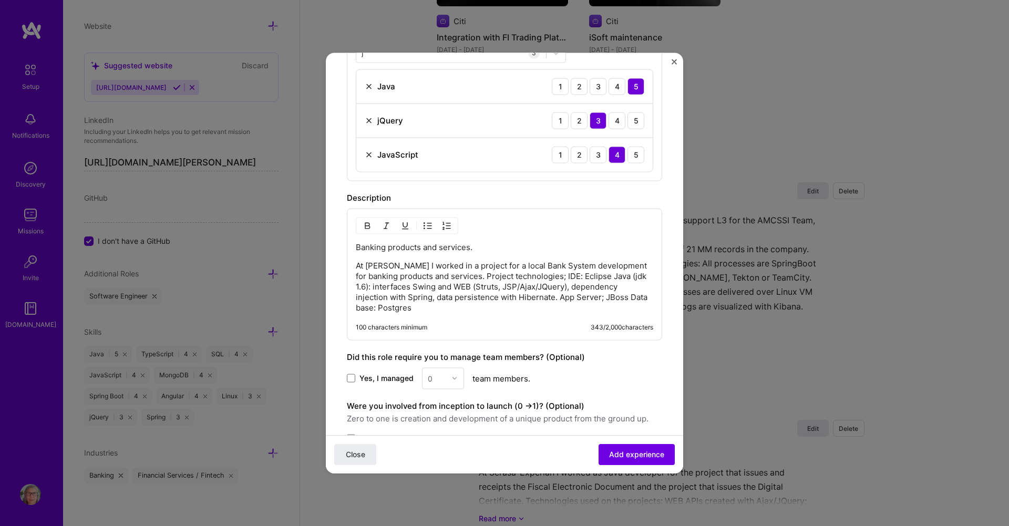
click at [496, 244] on p "Banking products and services." at bounding box center [504, 247] width 297 height 11
drag, startPoint x: 430, startPoint y: 264, endPoint x: 560, endPoint y: 265, distance: 129.3
click at [560, 265] on p "At Diebold I worked in a project for a local Bank System development for bankin…" at bounding box center [504, 286] width 297 height 53
click at [463, 267] on p "At Diebold I worked in a project for a local Bank System development for bankin…" at bounding box center [504, 286] width 297 height 53
drag, startPoint x: 439, startPoint y: 266, endPoint x: 624, endPoint y: 265, distance: 185.0
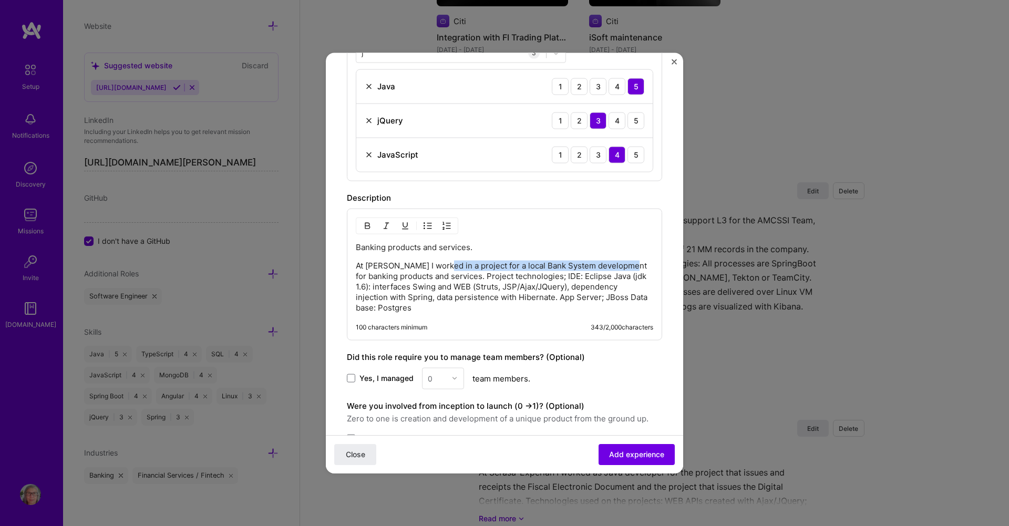
click at [624, 265] on p "At Diebold I worked in a project for a local Bank System development for bankin…" at bounding box center [504, 286] width 297 height 53
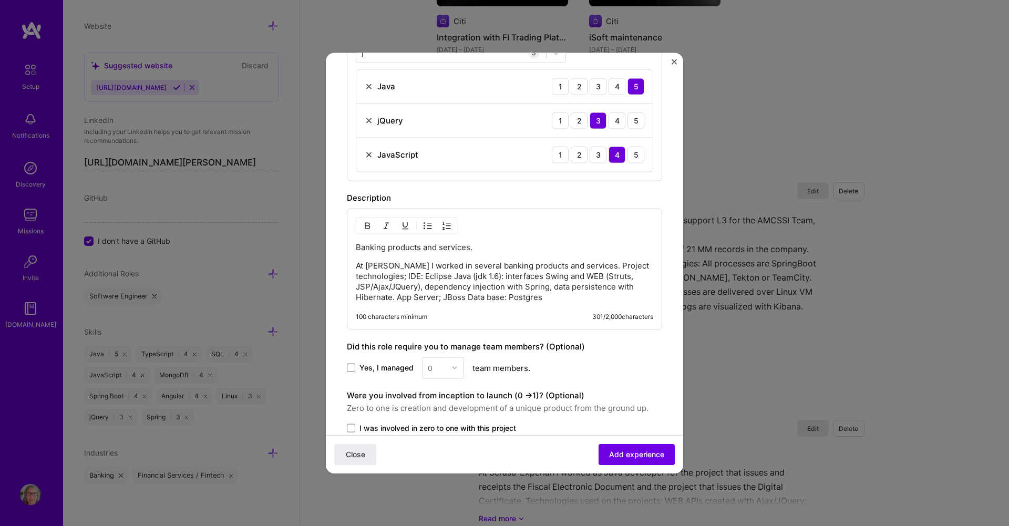
click at [587, 264] on p "At Diebold I worked in several banking products and services. Project technolog…" at bounding box center [504, 281] width 297 height 42
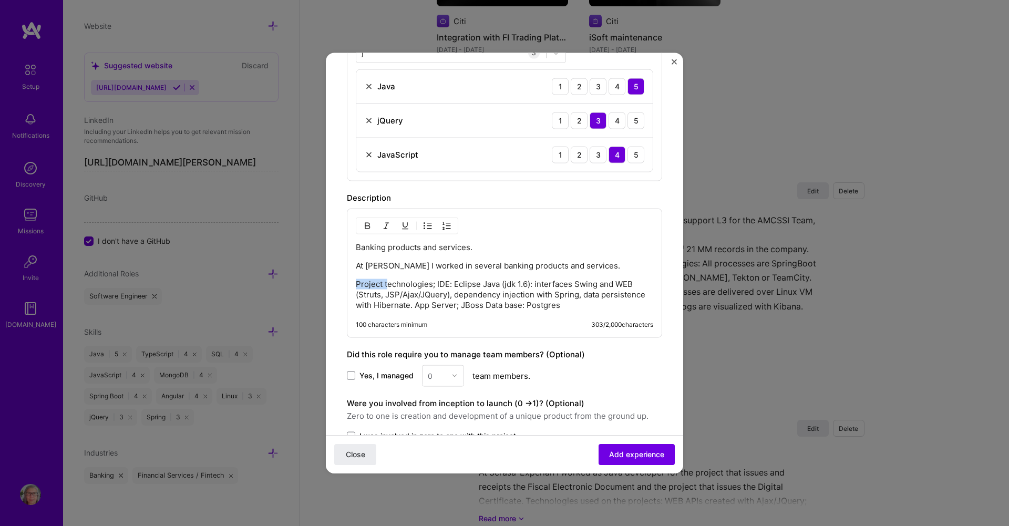
drag, startPoint x: 356, startPoint y: 283, endPoint x: 388, endPoint y: 278, distance: 32.3
click at [388, 283] on p "Project technologies; IDE: Eclipse Java (jdk 1.6): interfaces Swing and WEB (St…" at bounding box center [504, 294] width 297 height 32
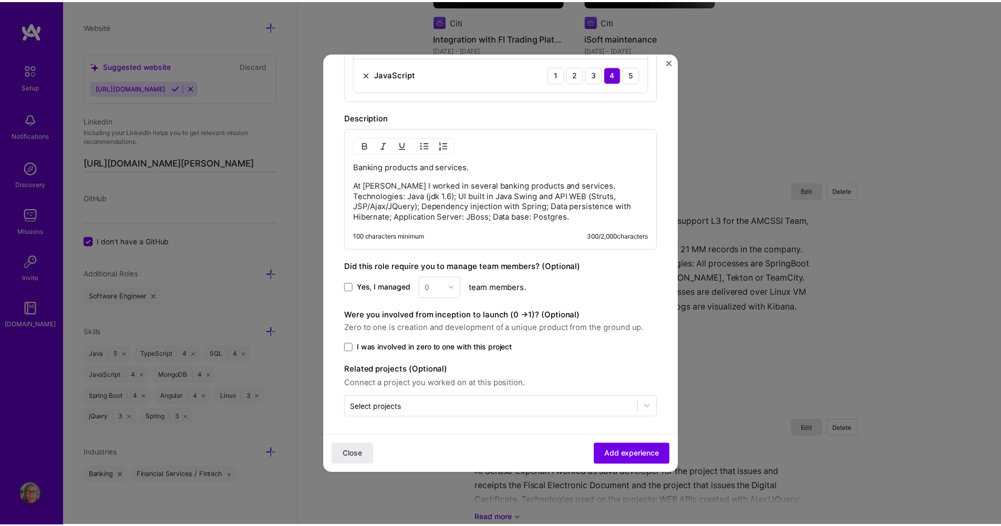
scroll to position [451, 0]
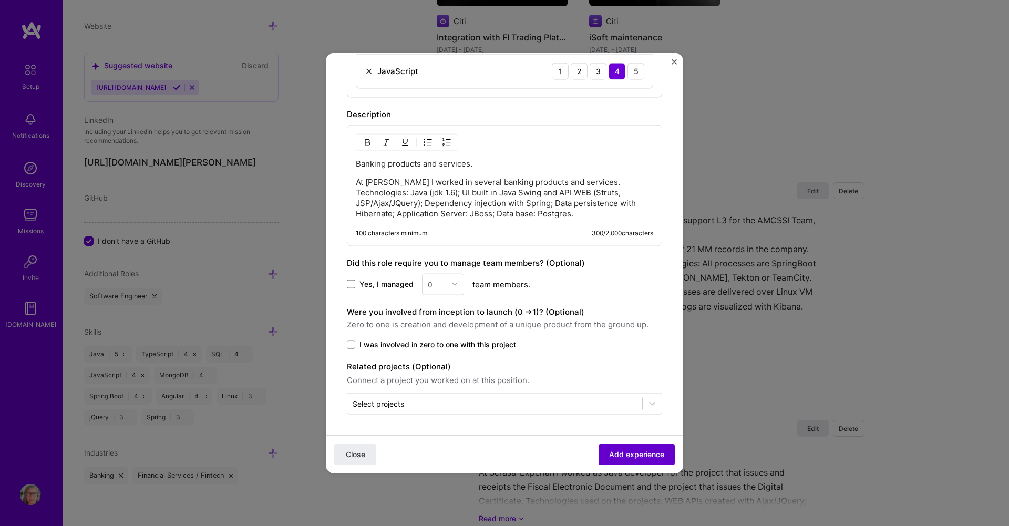
click at [624, 456] on span "Add experience" at bounding box center [636, 454] width 55 height 11
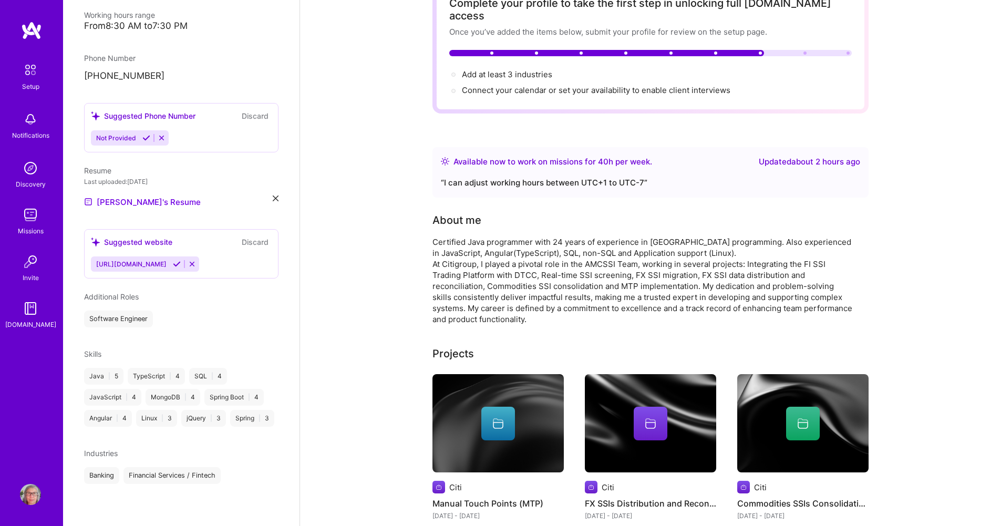
scroll to position [0, 0]
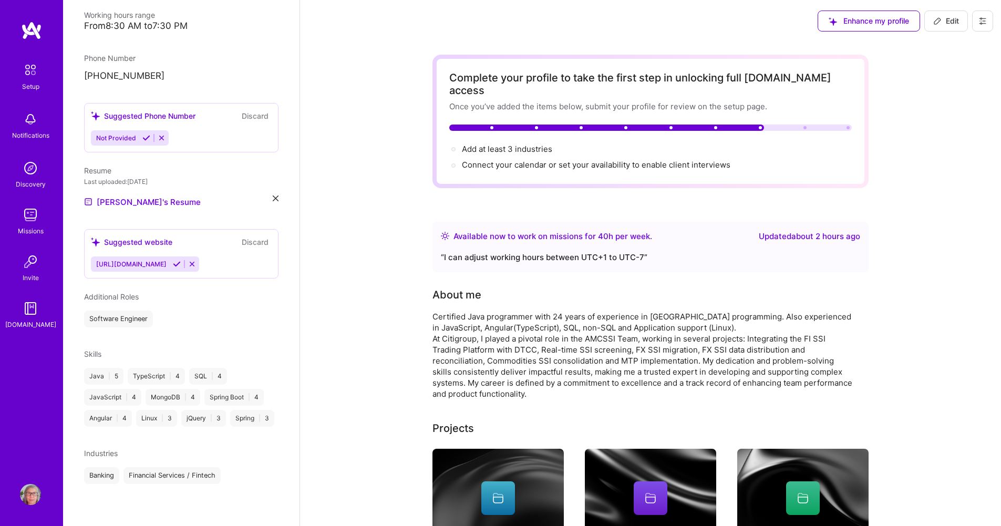
click at [952, 22] on span "Edit" at bounding box center [946, 21] width 26 height 11
select select "BR"
select select "Right Now"
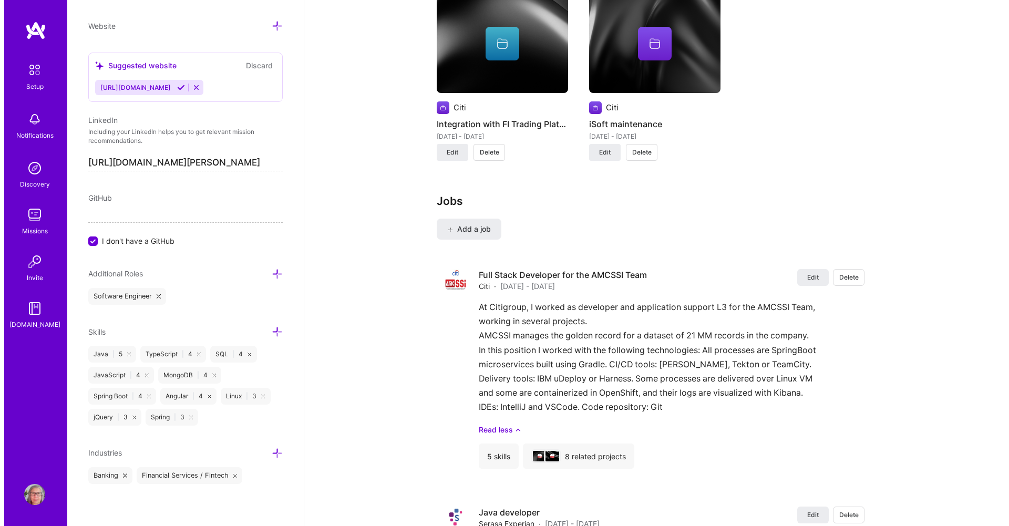
scroll to position [1295, 0]
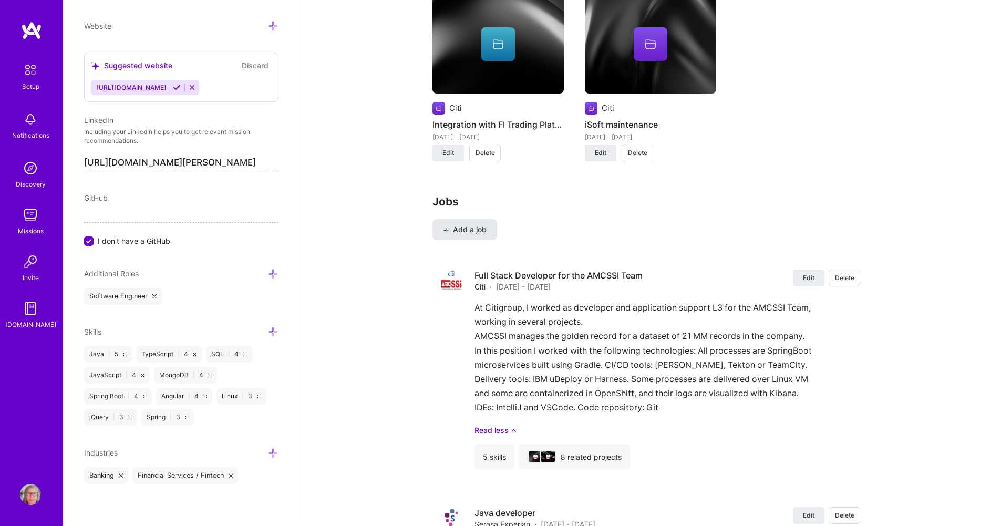
click at [447, 228] on icon at bounding box center [446, 231] width 6 height 6
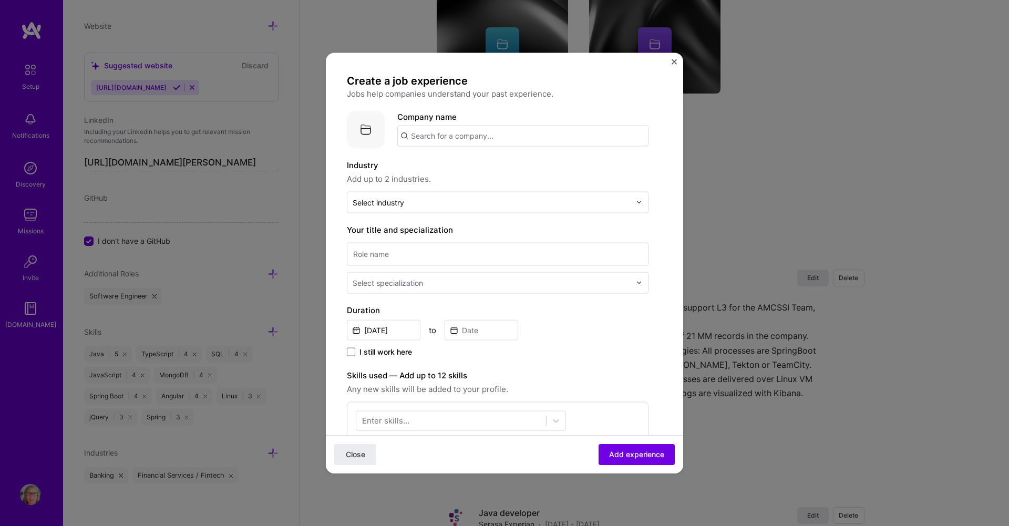
click at [438, 133] on input "text" at bounding box center [522, 135] width 251 height 21
type input "Neolog Systems"
click at [407, 178] on div "Add company Neolog Systems" at bounding box center [476, 164] width 158 height 27
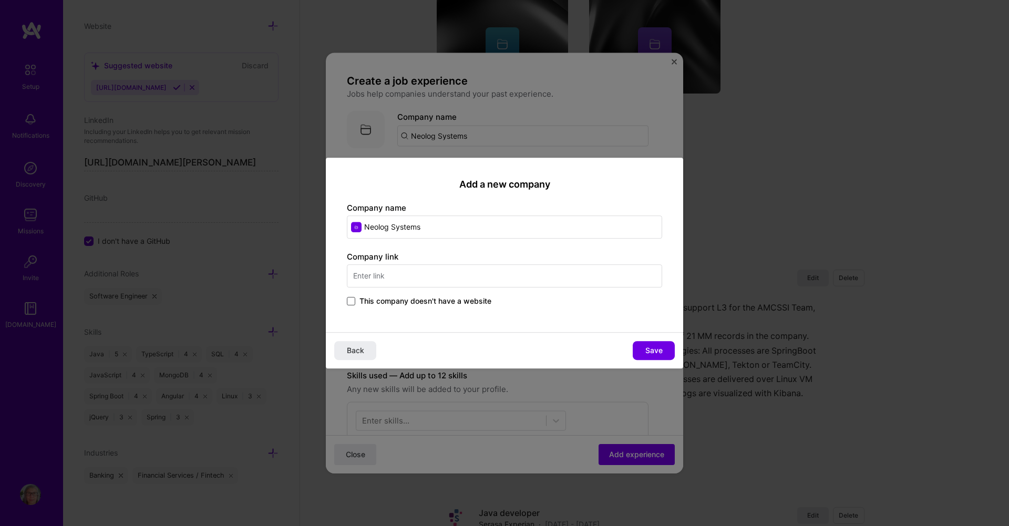
click at [352, 302] on span at bounding box center [351, 301] width 8 height 8
click at [0, 0] on input "This company doesn't have a website" at bounding box center [0, 0] width 0 height 0
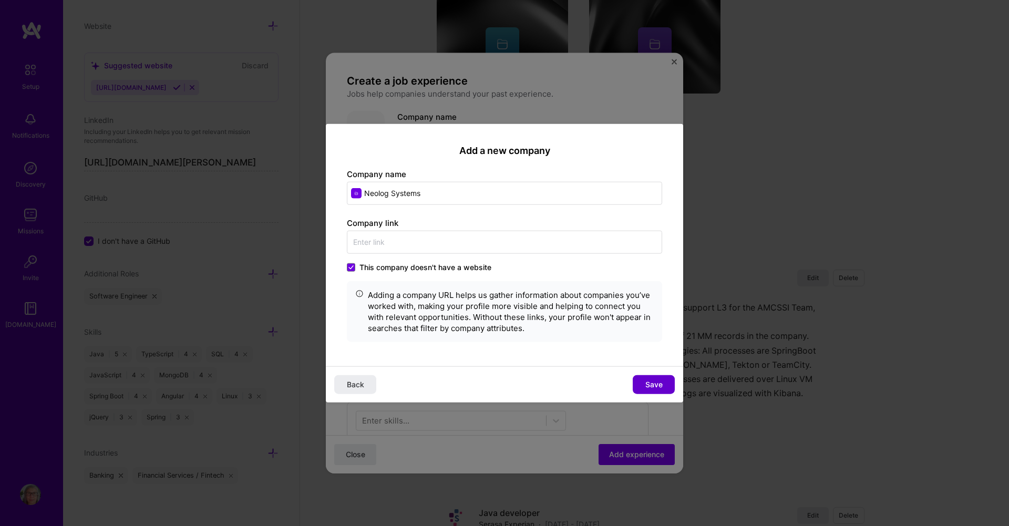
click at [654, 382] on span "Save" at bounding box center [653, 384] width 17 height 11
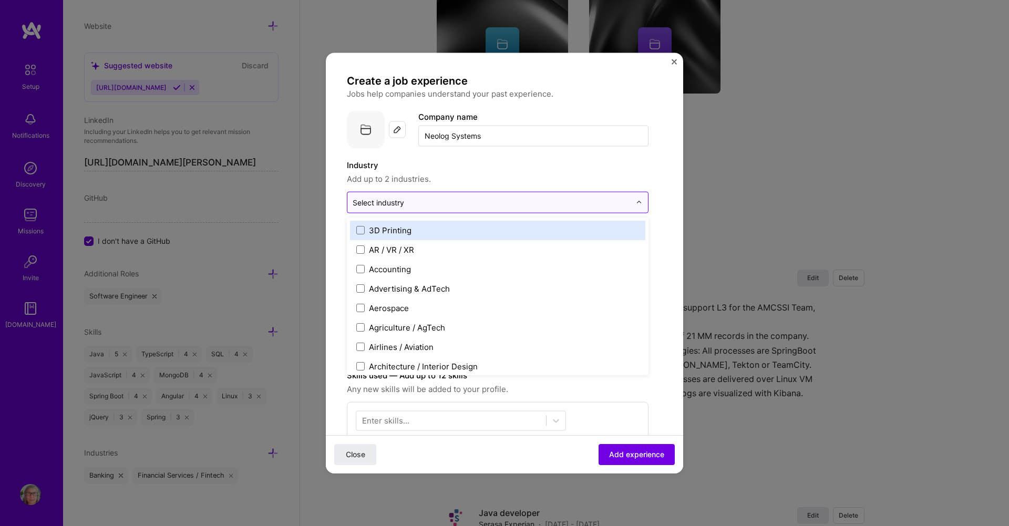
click at [410, 201] on input "text" at bounding box center [492, 202] width 278 height 11
type input "log"
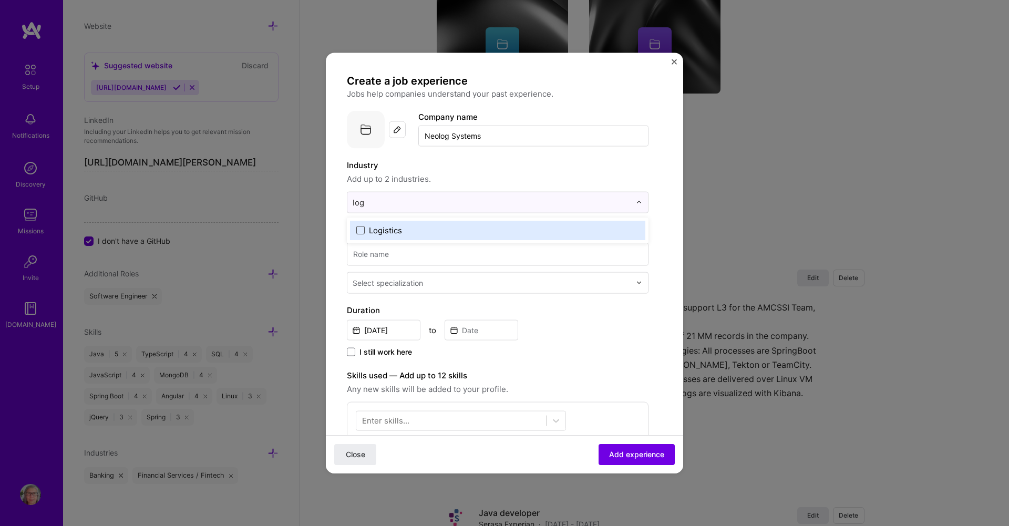
click at [362, 228] on span at bounding box center [360, 230] width 8 height 8
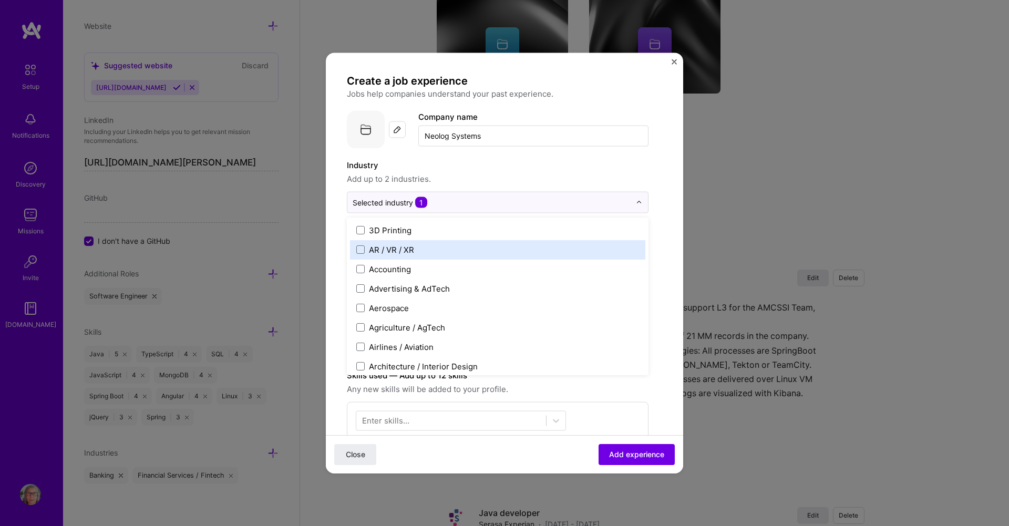
click at [335, 238] on form "Create a job experience Jobs help companies understand your past experience. Co…" at bounding box center [504, 420] width 357 height 692
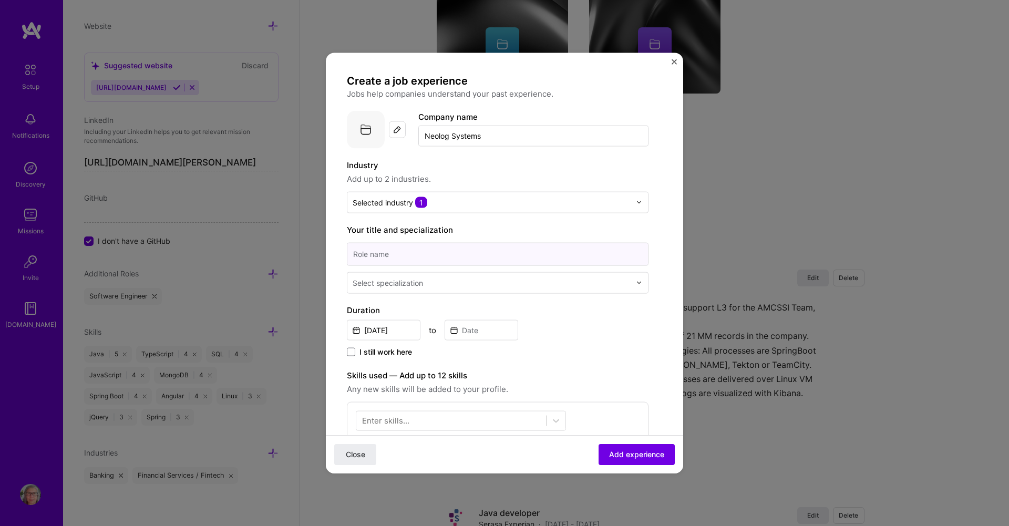
click at [379, 254] on input at bounding box center [498, 253] width 302 height 23
type input "Java Developer"
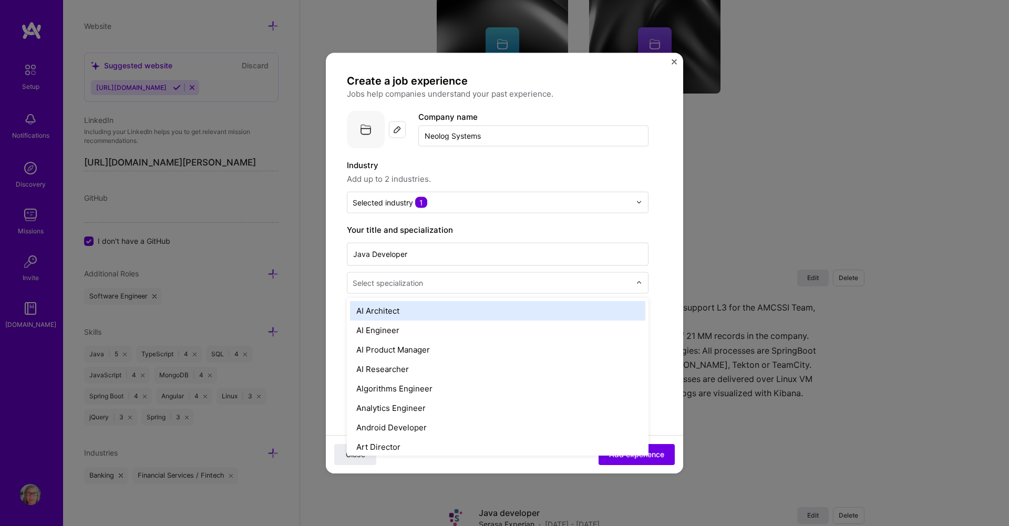
click at [392, 280] on div "Select specialization" at bounding box center [388, 282] width 70 height 11
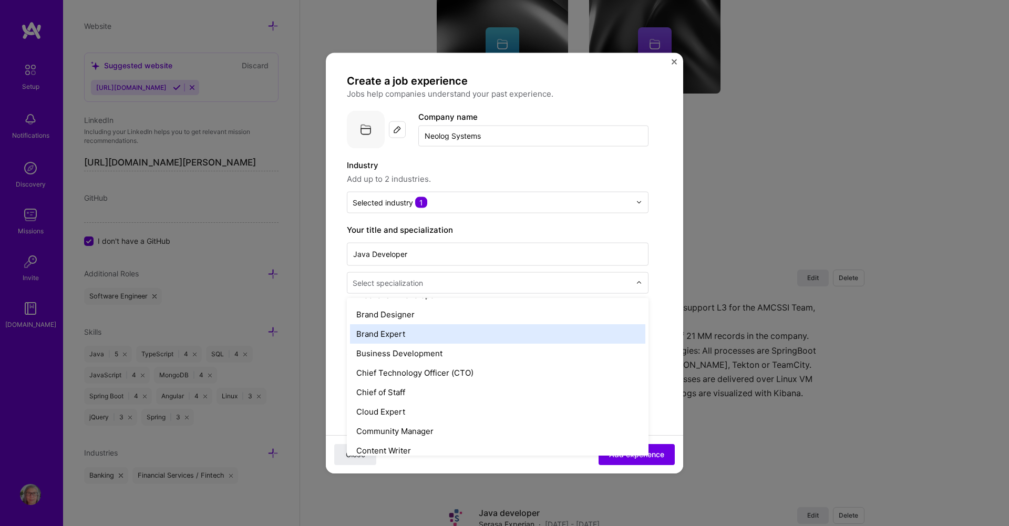
scroll to position [158, 0]
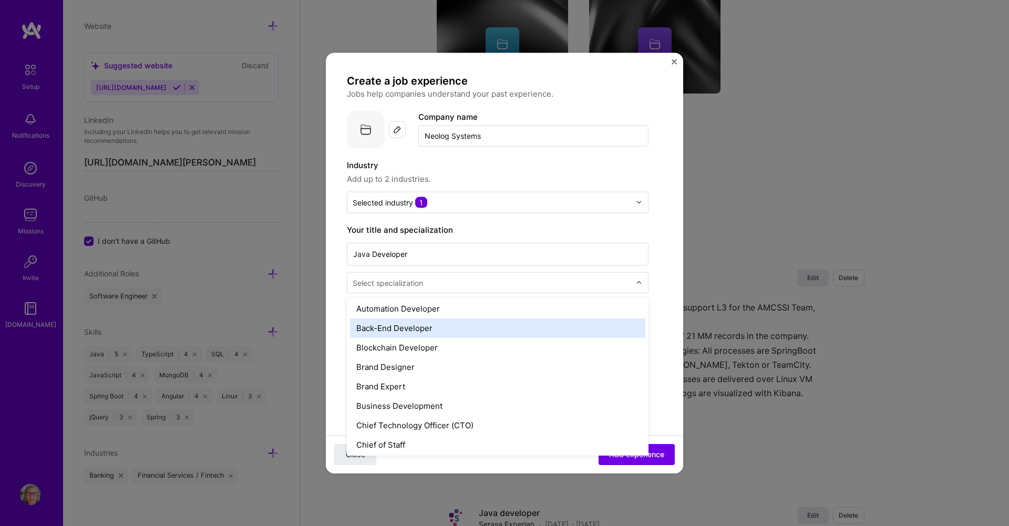
click at [425, 329] on div "Back-End Developer" at bounding box center [497, 327] width 295 height 19
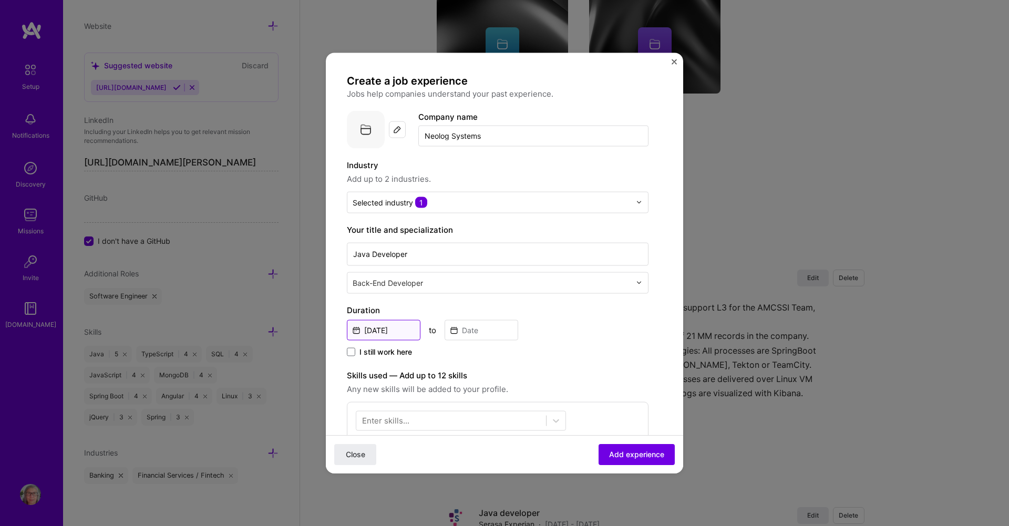
click at [380, 334] on input "Aug, 2025" at bounding box center [384, 329] width 74 height 20
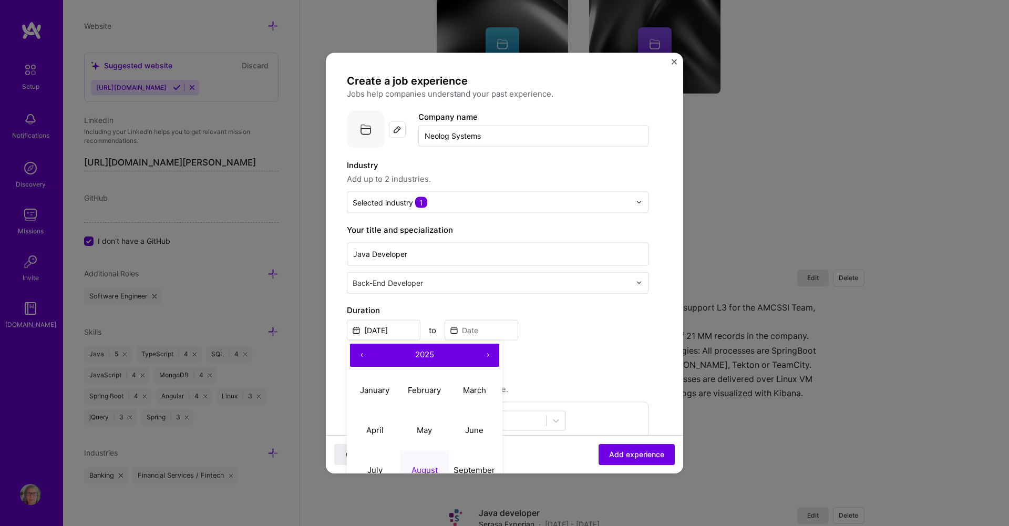
click at [362, 353] on button "‹" at bounding box center [361, 354] width 23 height 23
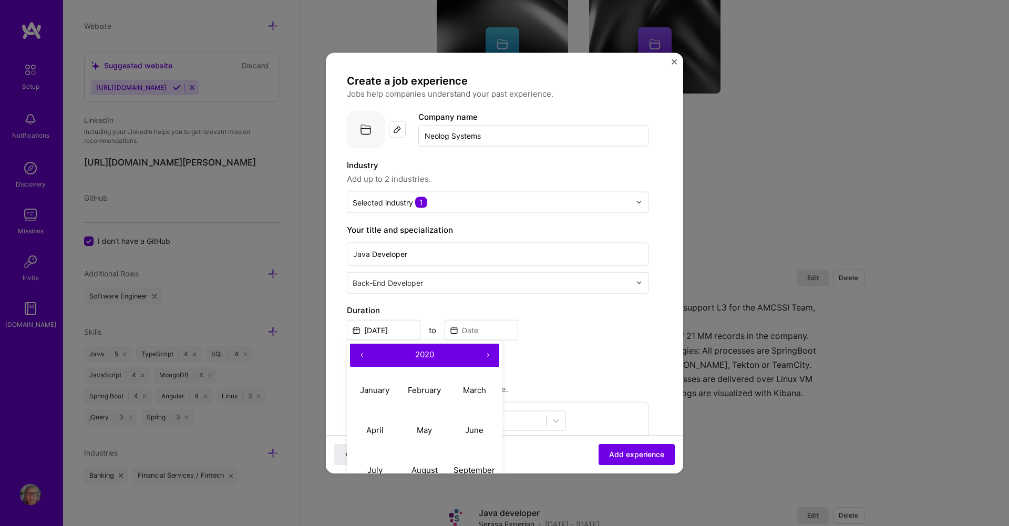
click at [362, 353] on button "‹" at bounding box center [361, 354] width 23 height 23
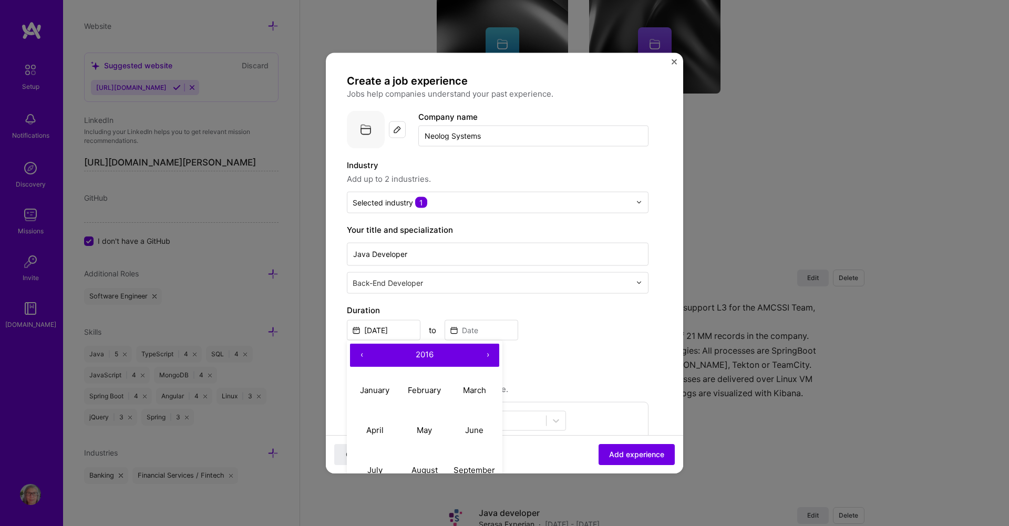
click at [362, 353] on button "‹" at bounding box center [361, 354] width 23 height 23
click at [362, 352] on button "‹" at bounding box center [361, 354] width 23 height 23
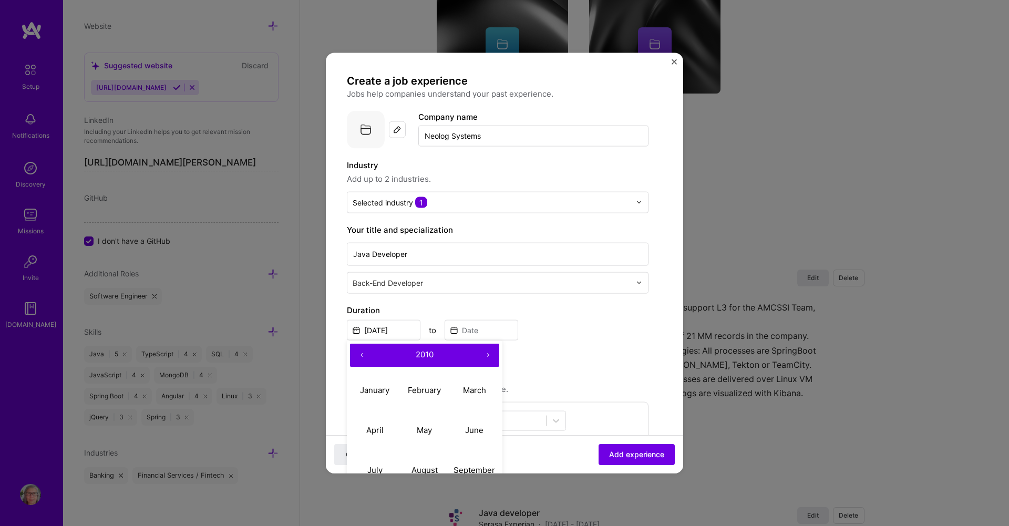
click at [362, 352] on button "‹" at bounding box center [361, 354] width 23 height 23
click at [469, 431] on abbr "June" at bounding box center [474, 430] width 18 height 10
type input "Jun, 2008"
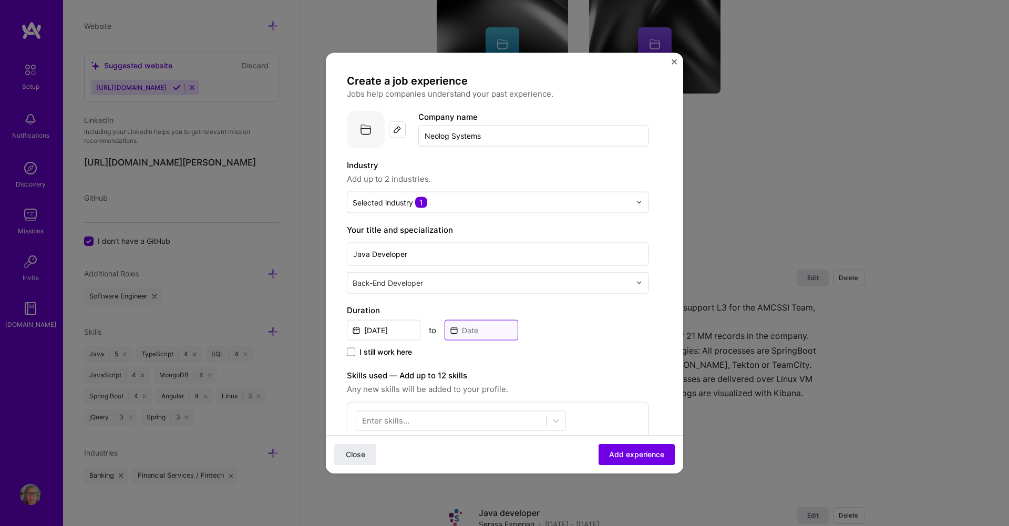
click at [482, 332] on input at bounding box center [482, 329] width 74 height 20
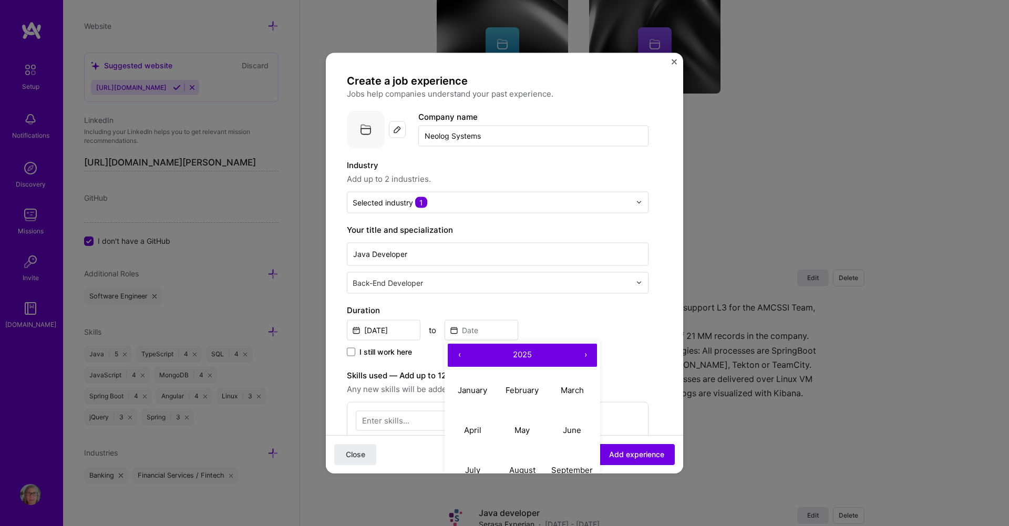
click at [459, 353] on button "‹" at bounding box center [459, 354] width 23 height 23
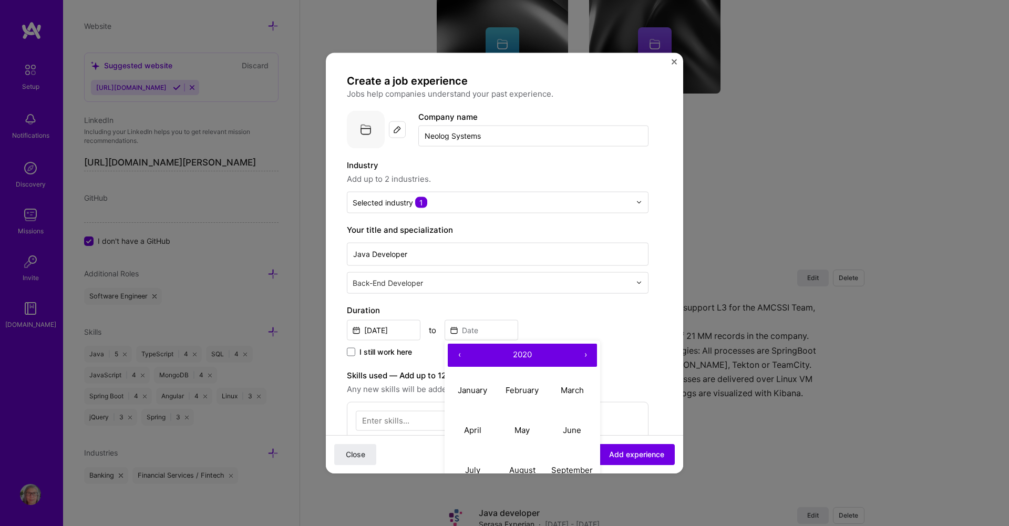
click at [459, 353] on button "‹" at bounding box center [459, 354] width 23 height 23
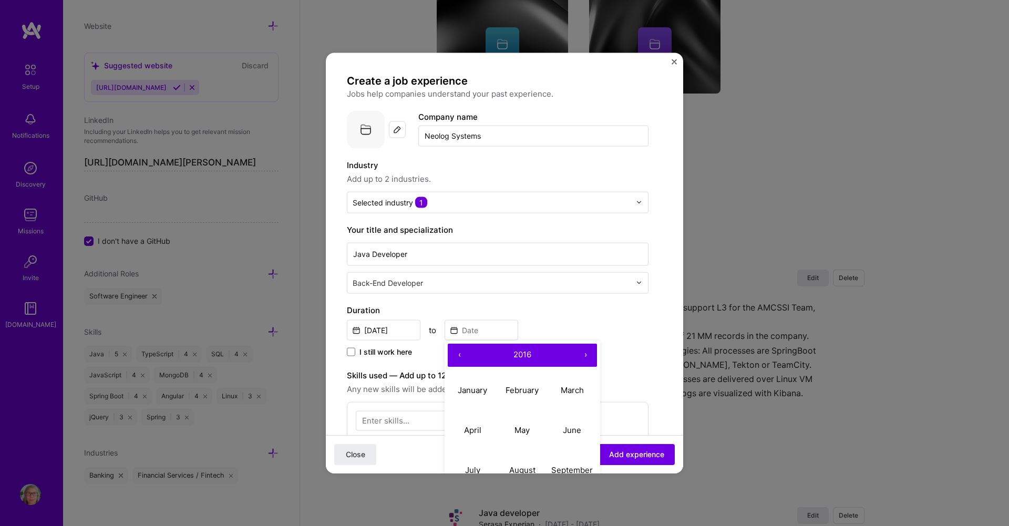
click at [459, 353] on button "‹" at bounding box center [459, 354] width 23 height 23
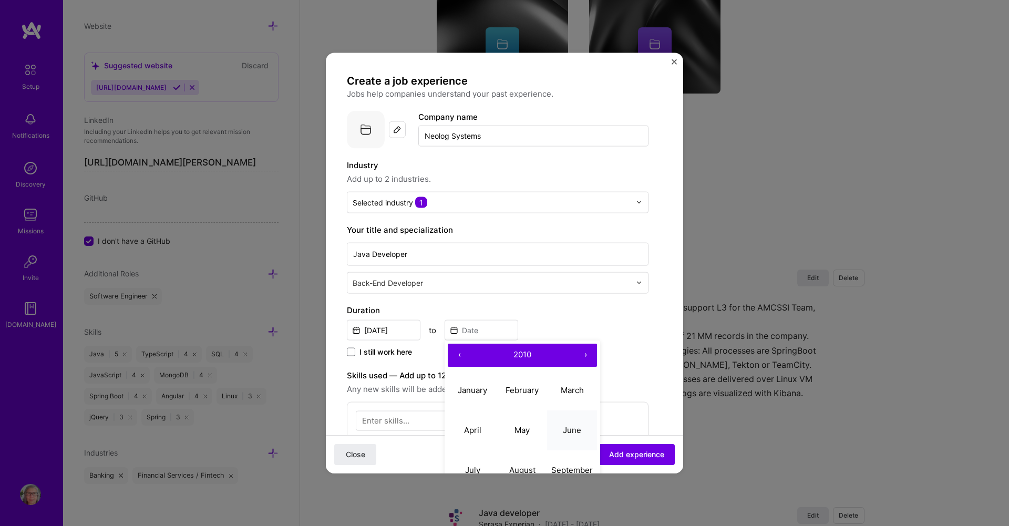
click at [573, 432] on abbr "June" at bounding box center [572, 430] width 18 height 10
type input "Jun, 2010"
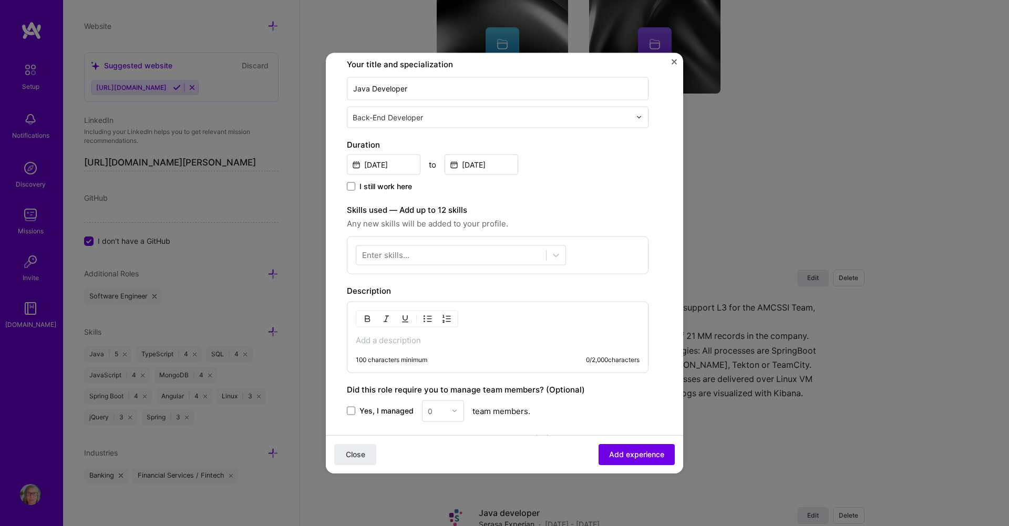
scroll to position [210, 0]
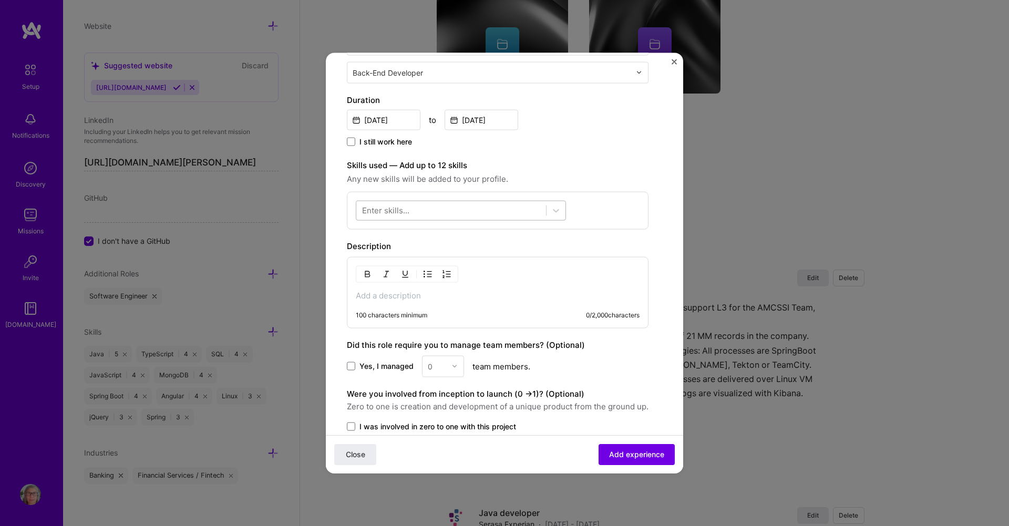
click at [415, 212] on div at bounding box center [451, 210] width 190 height 17
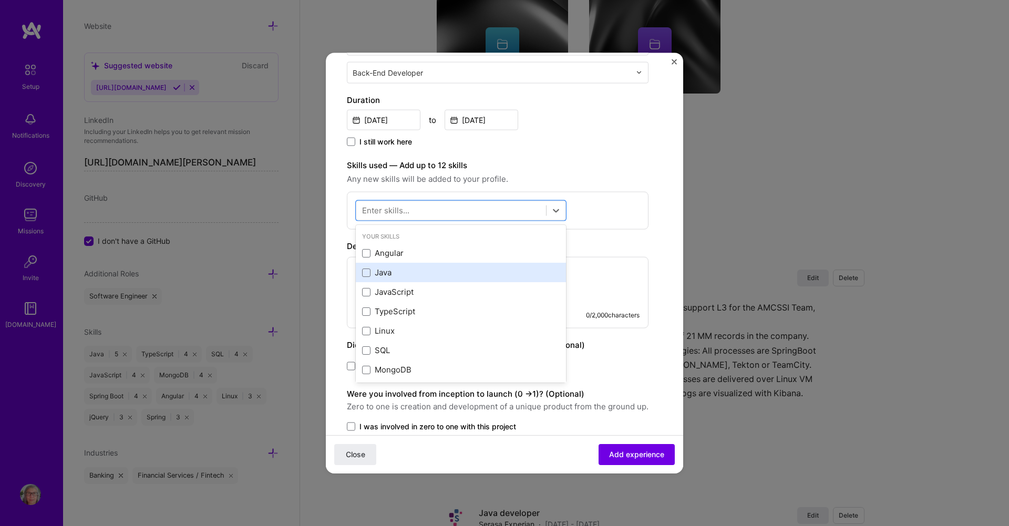
click at [391, 270] on div "Java" at bounding box center [461, 272] width 198 height 11
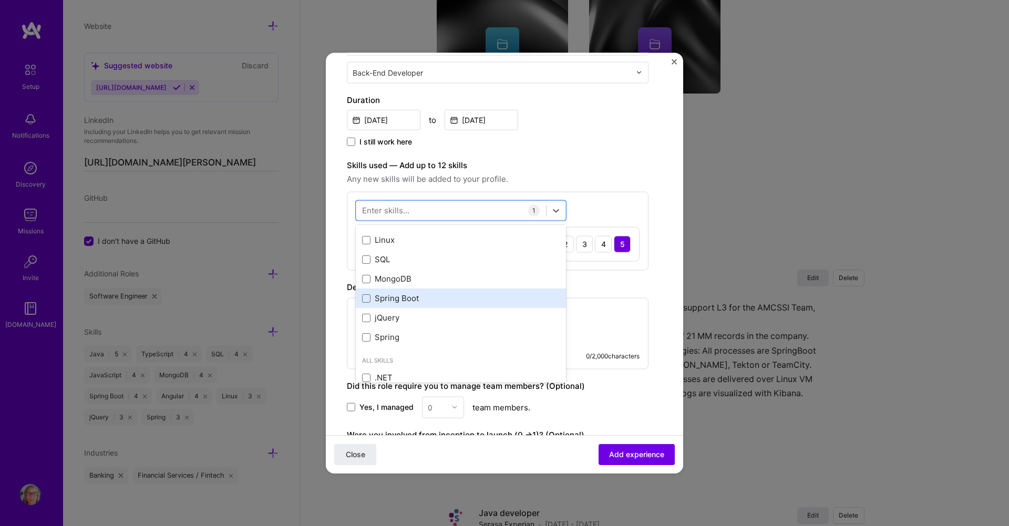
scroll to position [105, 0]
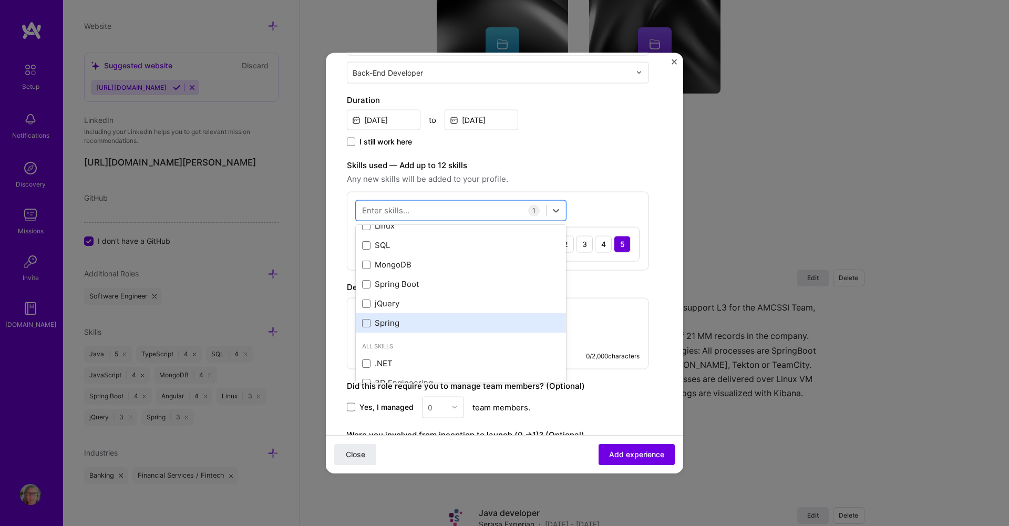
click at [386, 326] on div "Spring" at bounding box center [461, 322] width 198 height 11
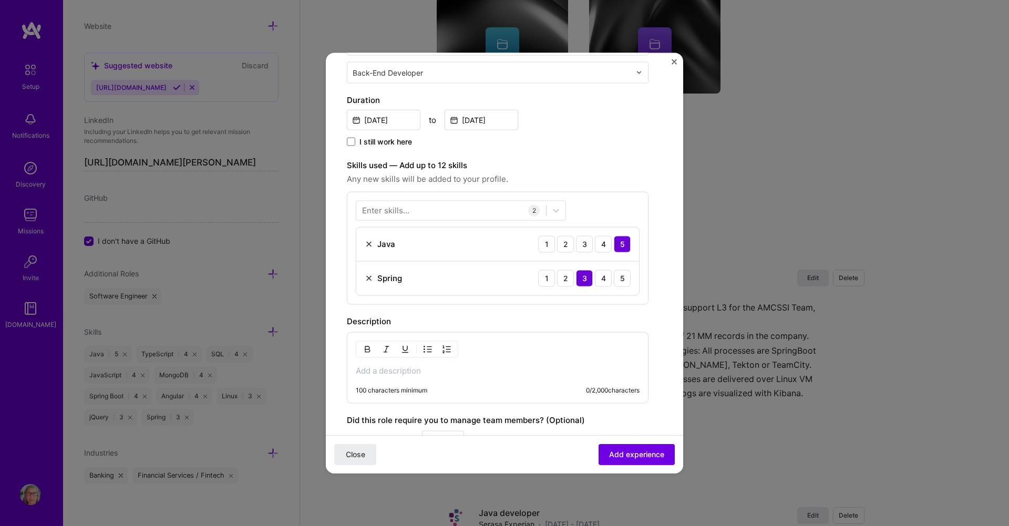
click at [629, 151] on div "Create a job experience Jobs help companies understand your past experience. Co…" at bounding box center [498, 217] width 302 height 708
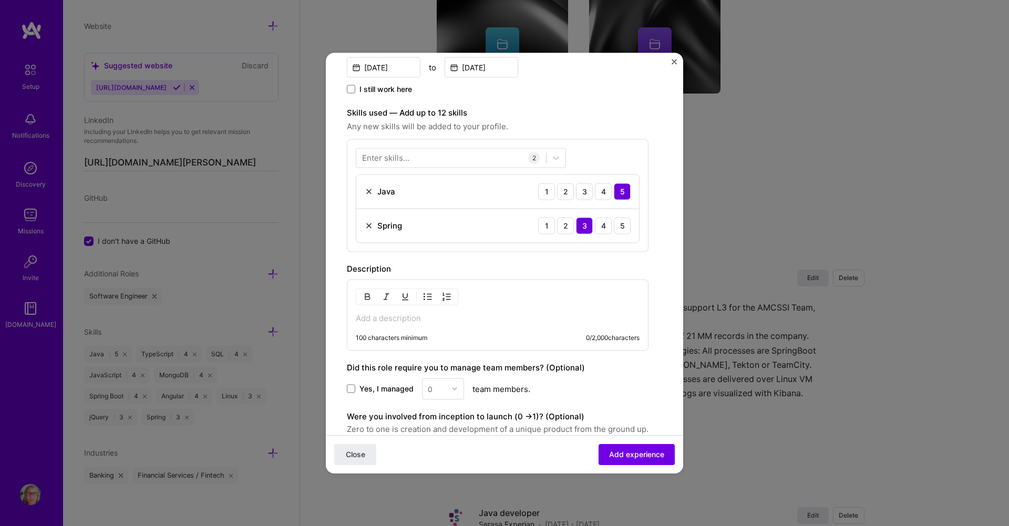
scroll to position [315, 0]
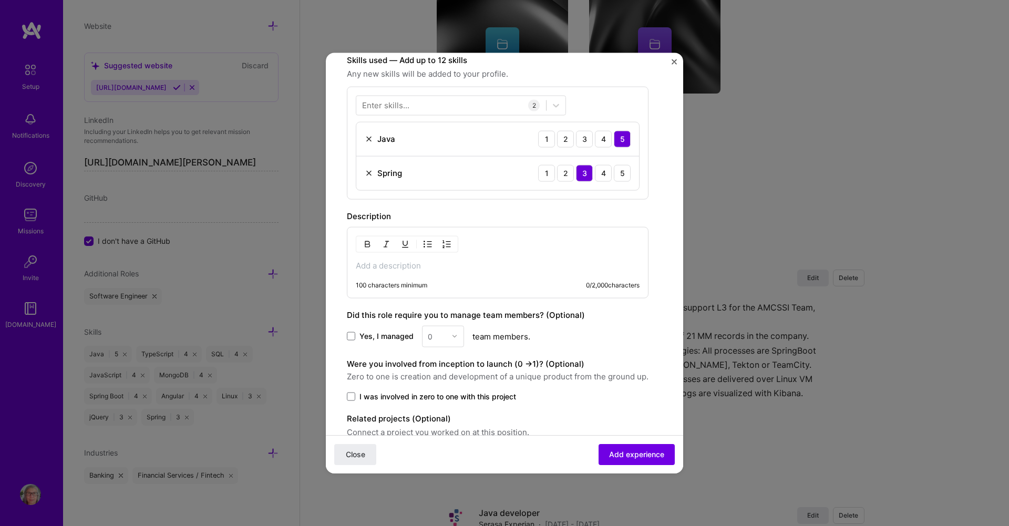
click at [426, 271] on p at bounding box center [498, 265] width 284 height 11
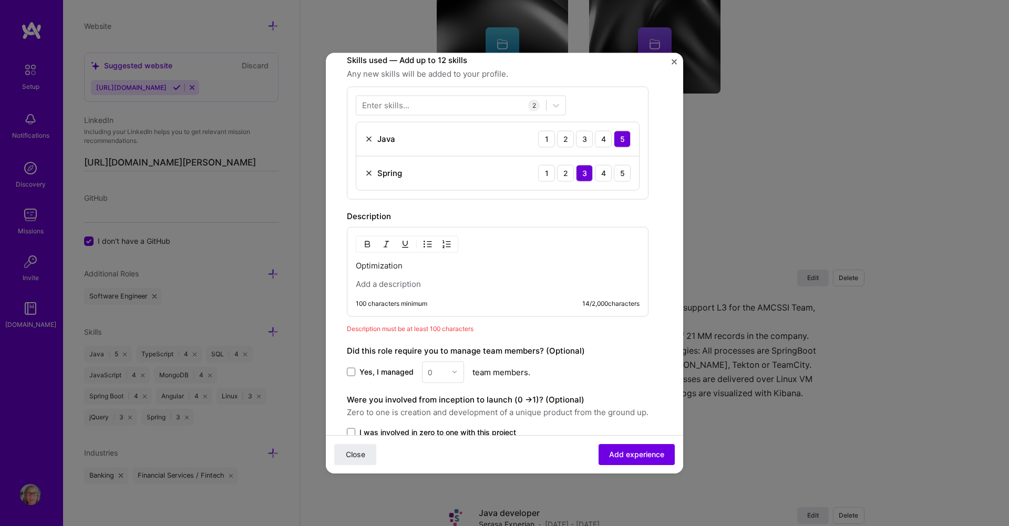
click at [369, 286] on p at bounding box center [498, 283] width 284 height 11
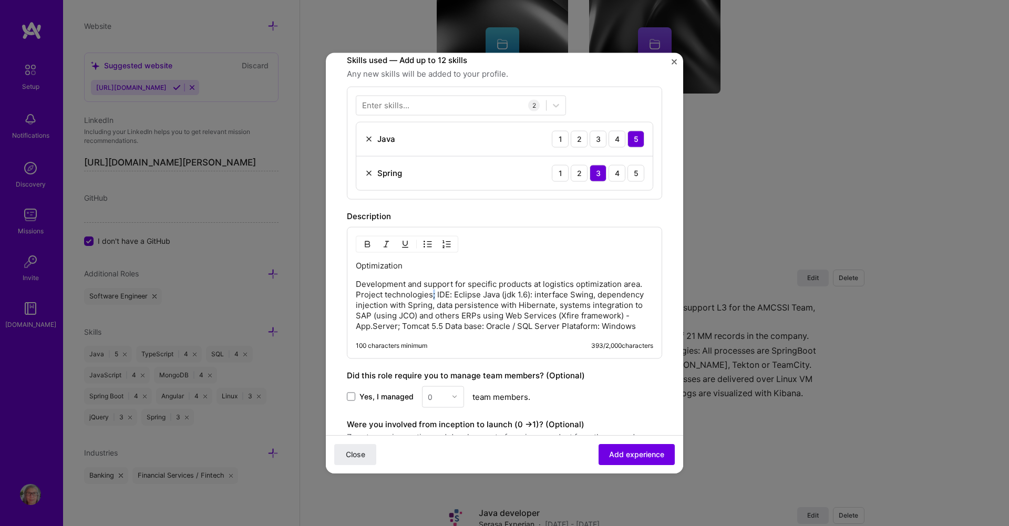
click at [434, 295] on p "Development and support for specific products at logistics optimization area. P…" at bounding box center [504, 304] width 297 height 53
drag, startPoint x: 387, startPoint y: 295, endPoint x: 356, endPoint y: 291, distance: 31.4
click at [356, 294] on p "Development and support for specific products at logistics optimization area. P…" at bounding box center [504, 304] width 297 height 53
click at [505, 297] on p "Development and support for specific products at logistics optimization area. T…" at bounding box center [504, 304] width 297 height 53
drag, startPoint x: 508, startPoint y: 295, endPoint x: 541, endPoint y: 294, distance: 32.6
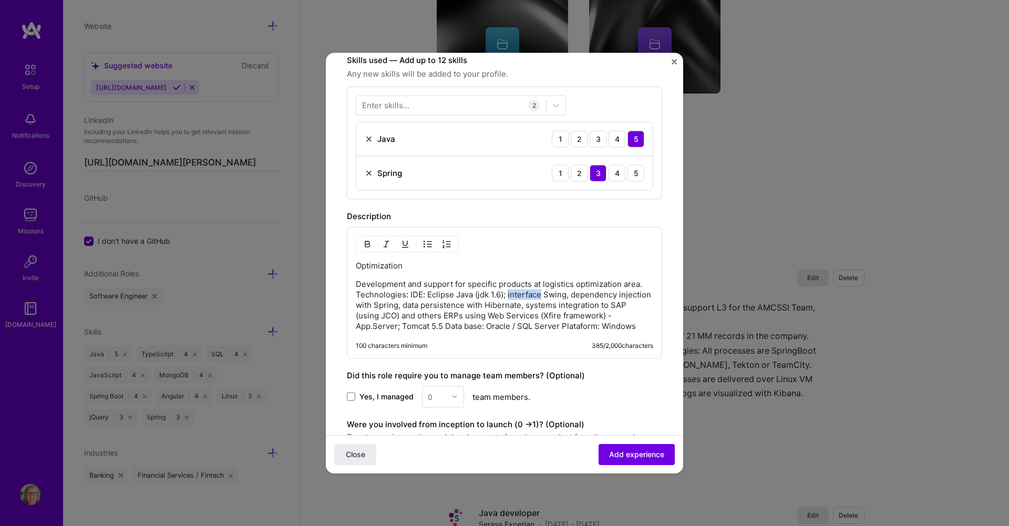
click at [541, 294] on p "Development and support for specific products at logistics optimization area. T…" at bounding box center [504, 304] width 297 height 53
click at [543, 296] on p "Development and support for specific products at logistics optimization area. T…" at bounding box center [504, 304] width 297 height 53
click at [550, 294] on p "Development and support for specific products at logistics optimization area. T…" at bounding box center [504, 304] width 297 height 53
drag, startPoint x: 398, startPoint y: 306, endPoint x: 407, endPoint y: 304, distance: 8.6
click at [407, 306] on p "Development and support for specific products at logistics optimization area. T…" at bounding box center [504, 304] width 297 height 53
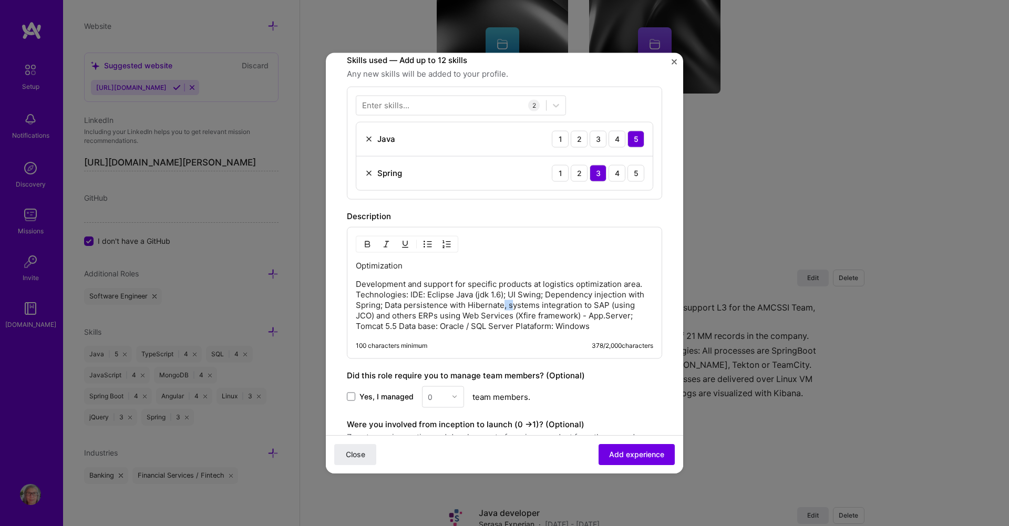
click at [531, 306] on p "Development and support for specific products at logistics optimization area. T…" at bounding box center [504, 304] width 297 height 53
click at [611, 316] on p "Development and support for specific products at logistics optimization area. T…" at bounding box center [504, 304] width 297 height 53
drag, startPoint x: 369, startPoint y: 327, endPoint x: 374, endPoint y: 329, distance: 5.9
click at [369, 326] on p "Development and support for specific products at logistics optimization area. T…" at bounding box center [504, 304] width 297 height 53
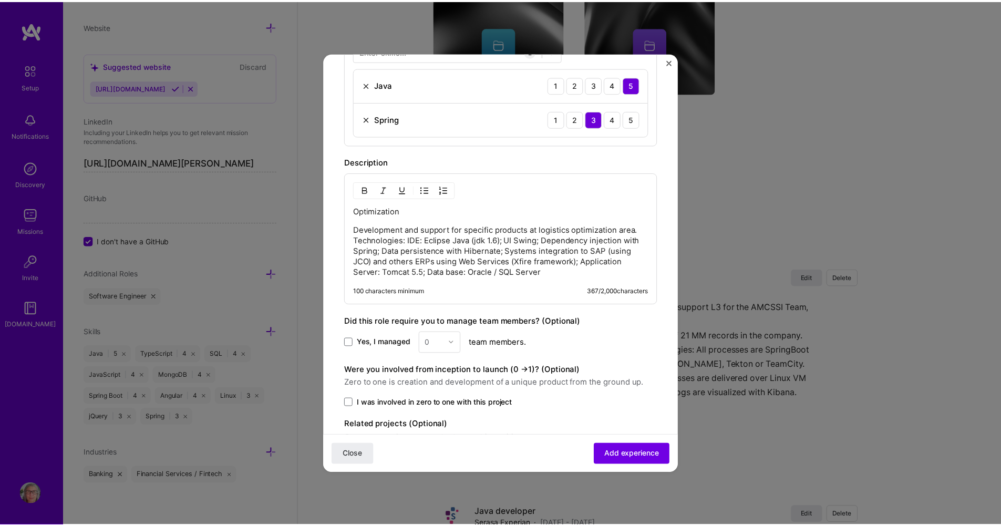
scroll to position [428, 0]
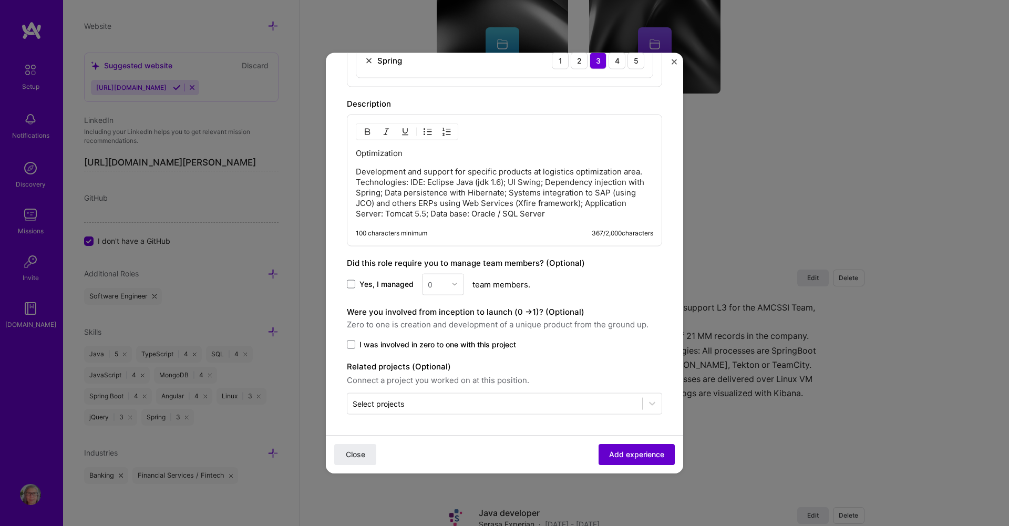
click at [631, 449] on span "Add experience" at bounding box center [636, 454] width 55 height 11
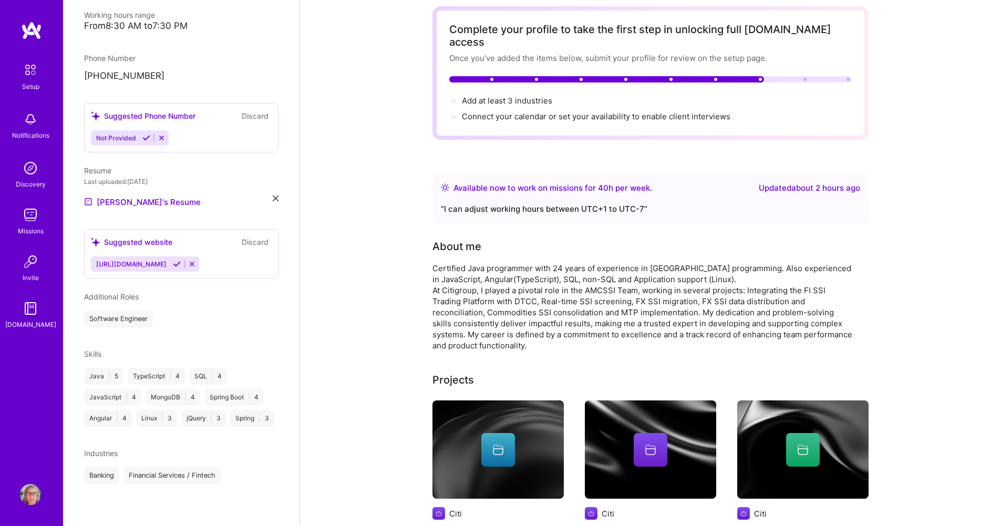
scroll to position [0, 0]
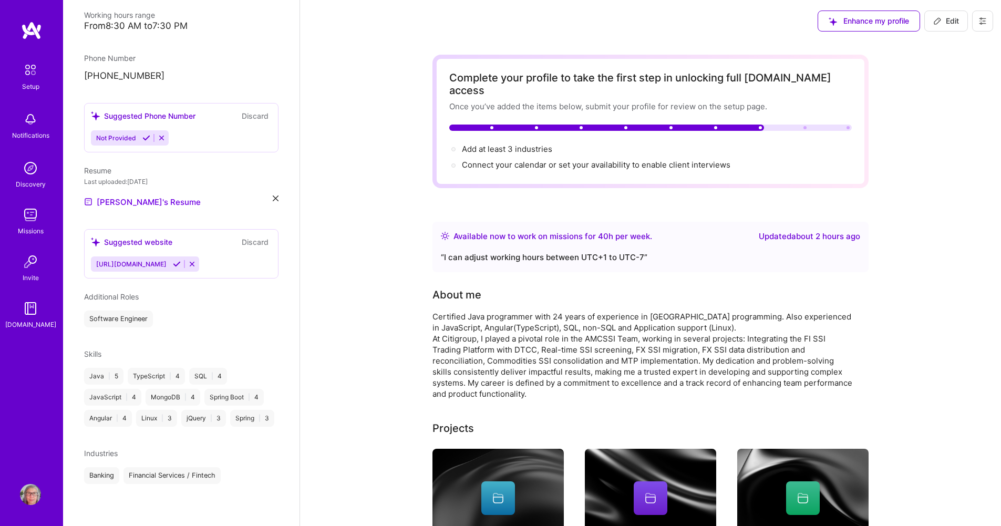
click at [936, 20] on icon at bounding box center [937, 21] width 8 height 8
select select "BR"
select select "Right Now"
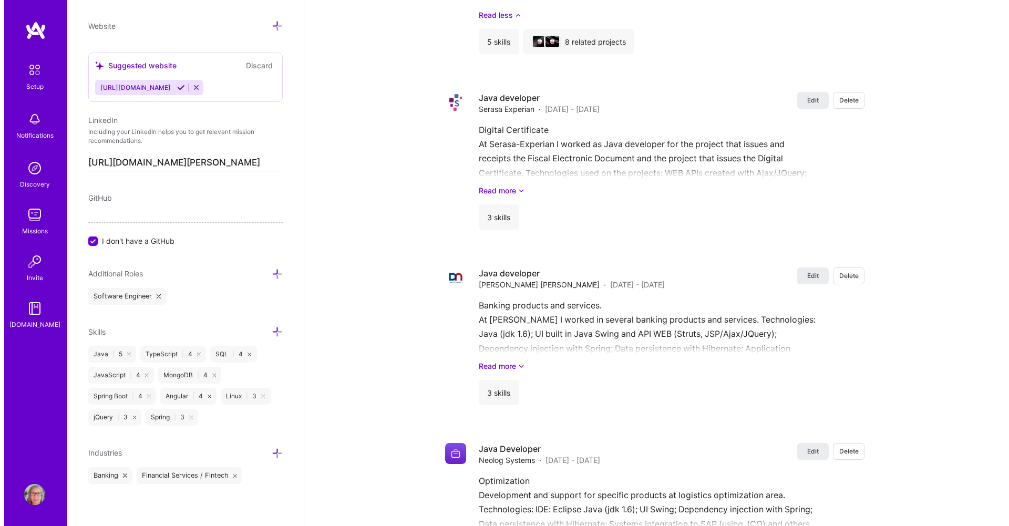
scroll to position [1786, 0]
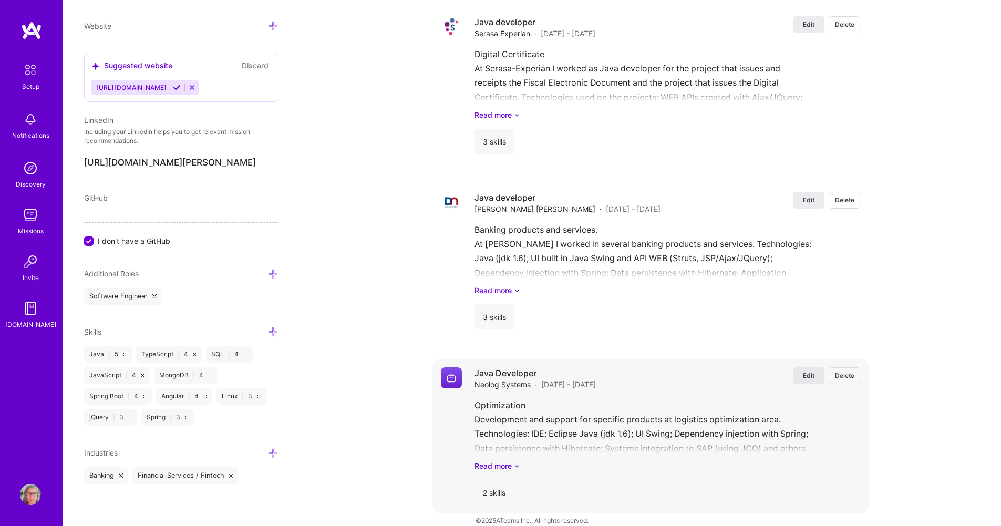
click at [806, 371] on span "Edit" at bounding box center [809, 375] width 12 height 9
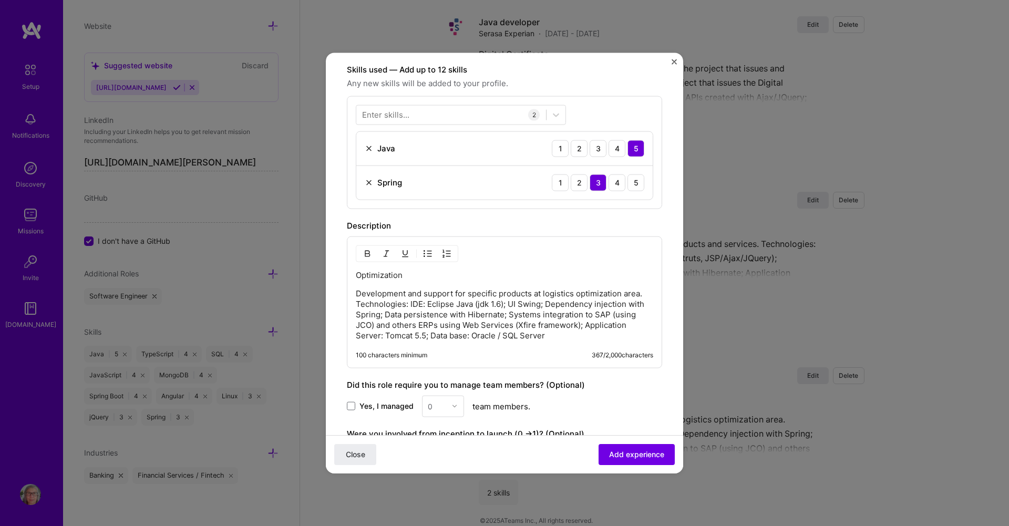
scroll to position [315, 0]
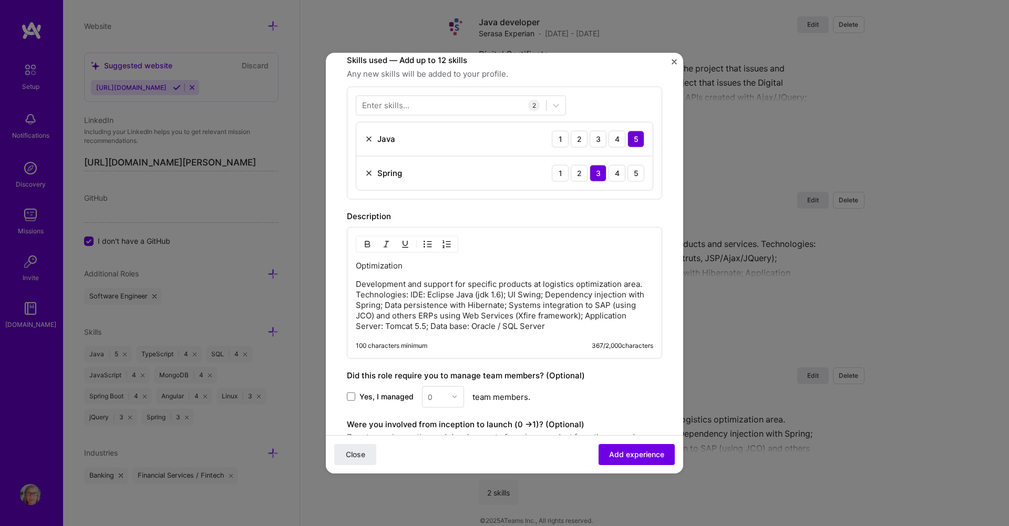
click at [357, 266] on p "Optimization" at bounding box center [504, 265] width 297 height 11
click at [626, 455] on span "Add experience" at bounding box center [636, 454] width 55 height 11
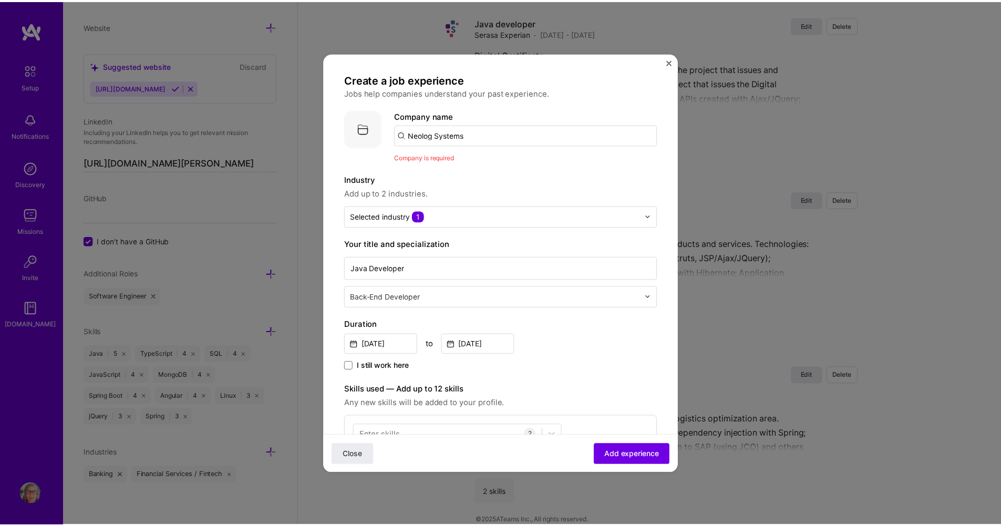
scroll to position [0, 0]
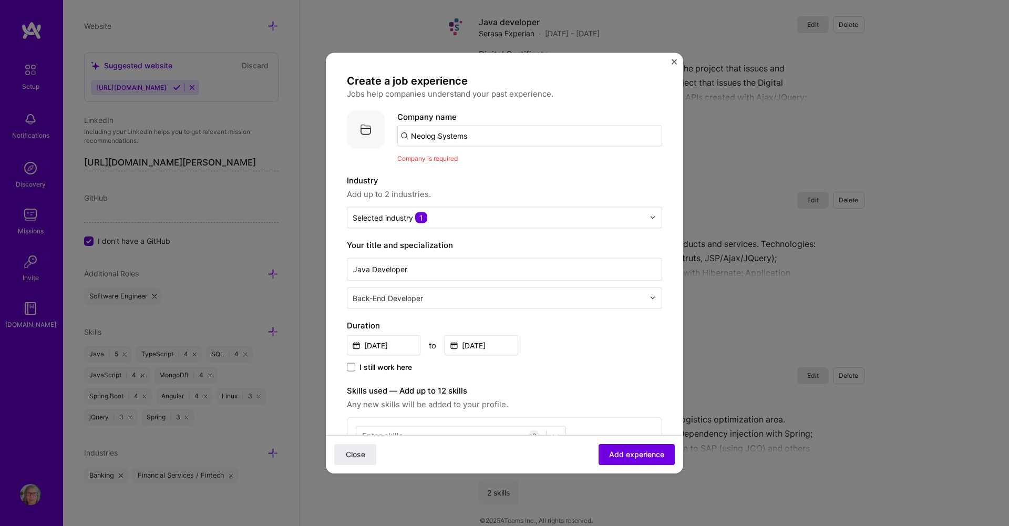
click at [459, 138] on input "Neolog Systems" at bounding box center [529, 135] width 265 height 21
click at [479, 135] on input "Neolog Systems" at bounding box center [529, 135] width 265 height 21
click at [445, 156] on span "Company is required" at bounding box center [427, 158] width 60 height 8
drag, startPoint x: 412, startPoint y: 136, endPoint x: 474, endPoint y: 133, distance: 62.6
click at [474, 133] on input "Neolog Systems" at bounding box center [529, 135] width 265 height 21
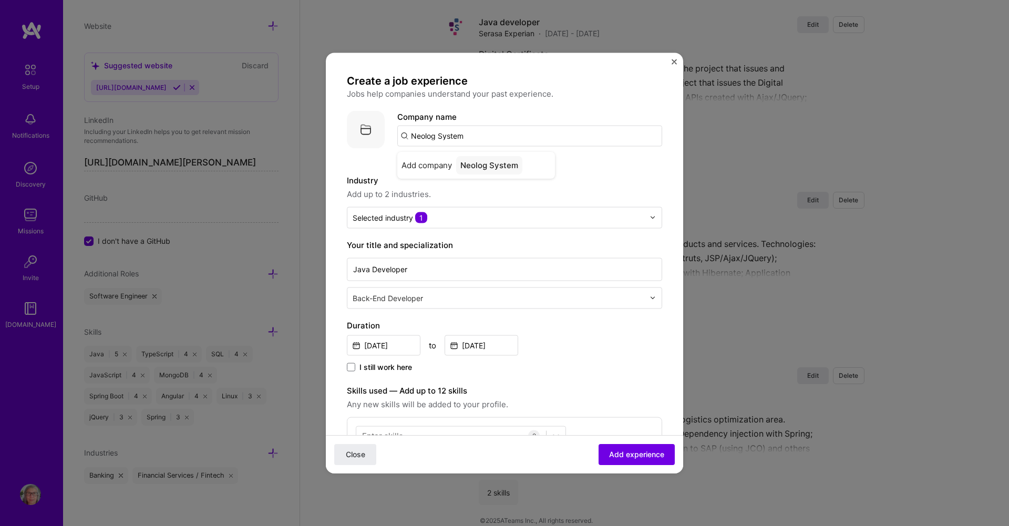
type input "Neolog Systems"
click at [429, 166] on span "Add company" at bounding box center [426, 164] width 50 height 11
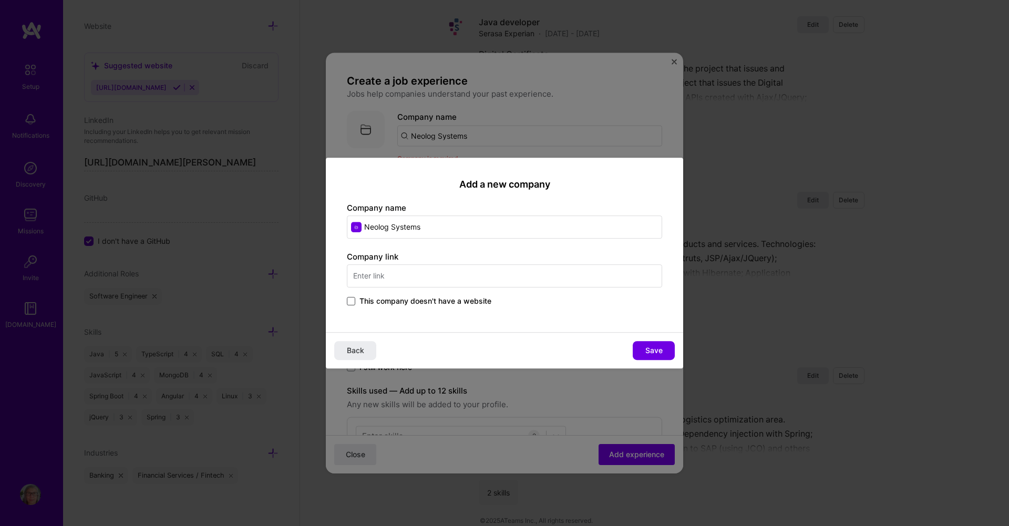
click at [352, 304] on span at bounding box center [351, 301] width 8 height 8
click at [0, 0] on input "This company doesn't have a website" at bounding box center [0, 0] width 0 height 0
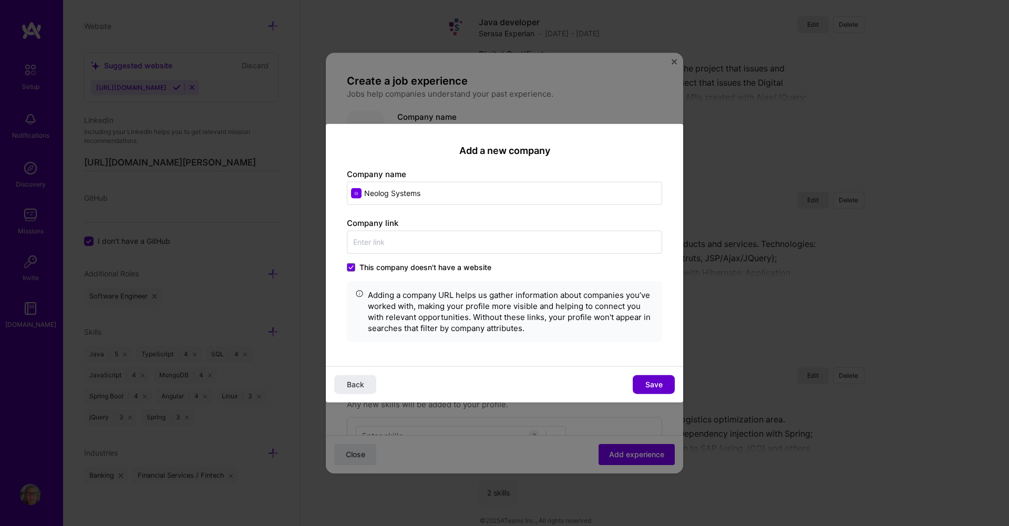
click at [654, 384] on span "Save" at bounding box center [653, 384] width 17 height 11
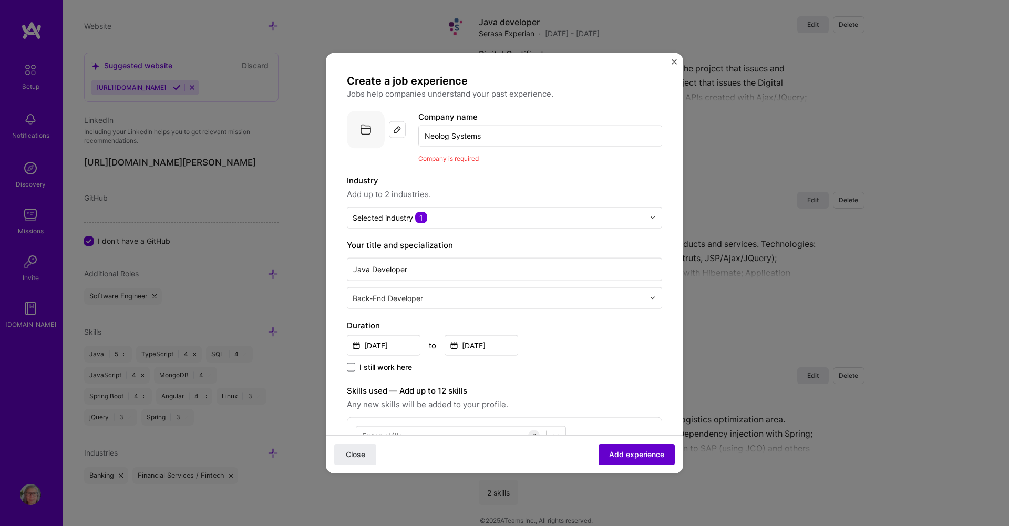
click at [620, 447] on button "Add experience" at bounding box center [637, 454] width 76 height 21
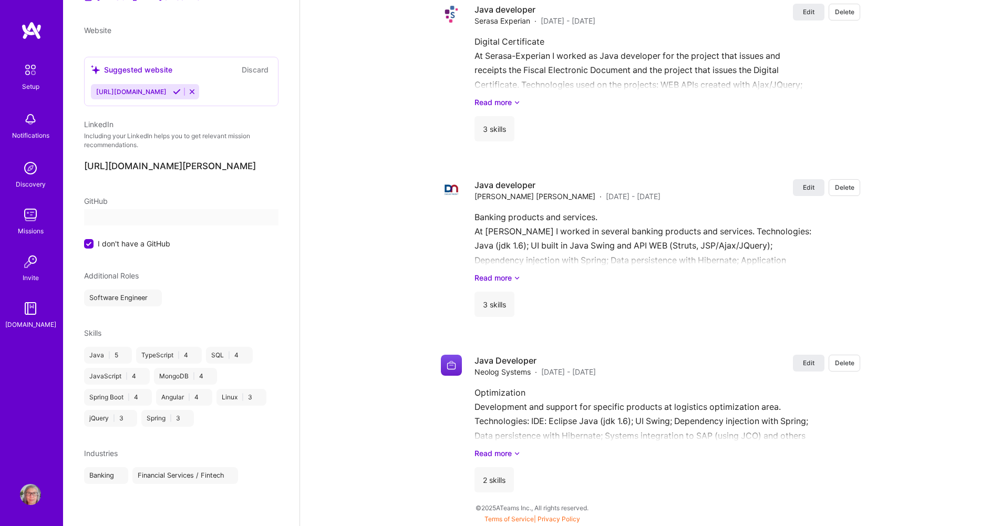
select select "BR"
select select "Right Now"
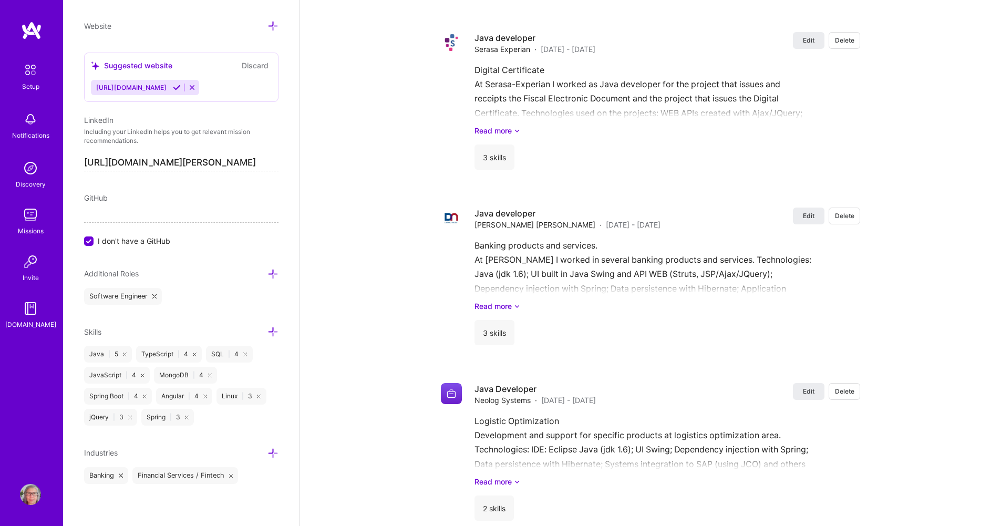
scroll to position [1786, 0]
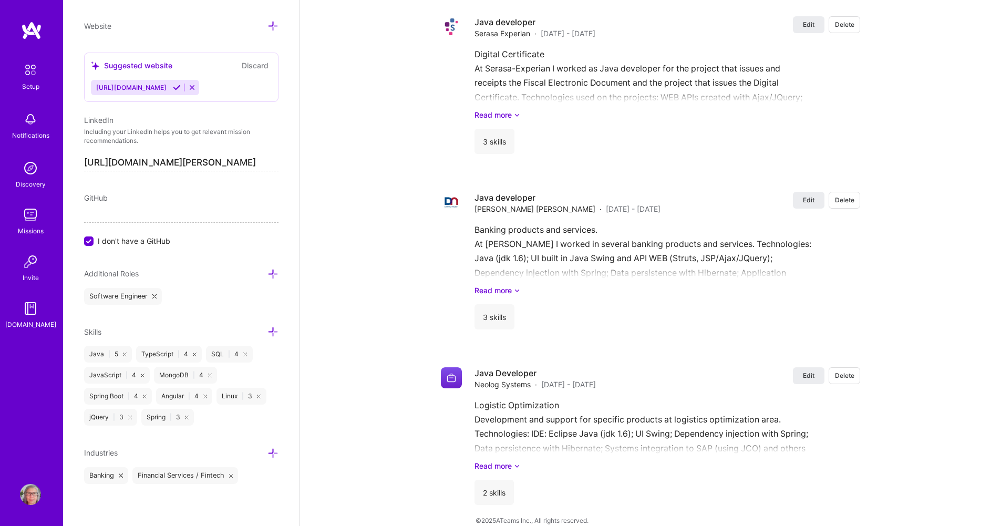
click at [267, 452] on icon at bounding box center [272, 453] width 11 height 11
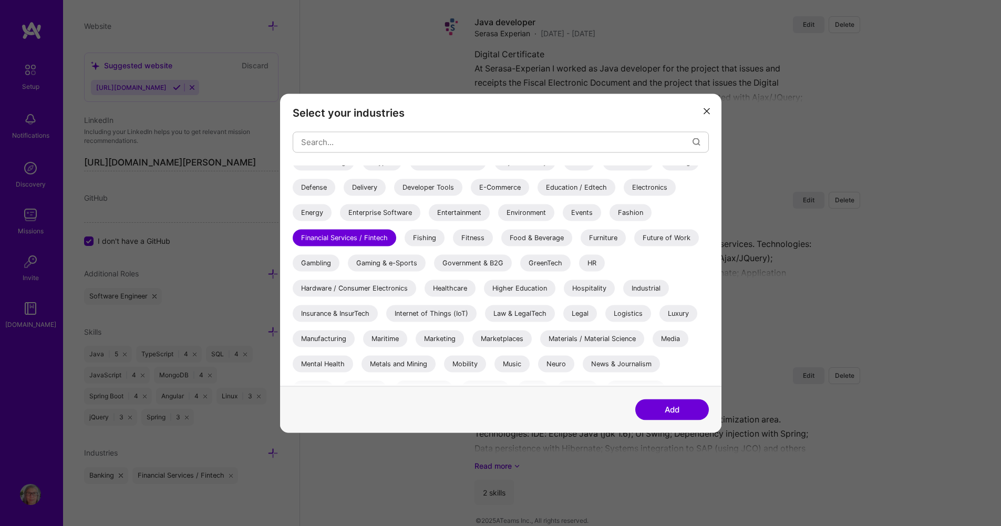
scroll to position [210, 0]
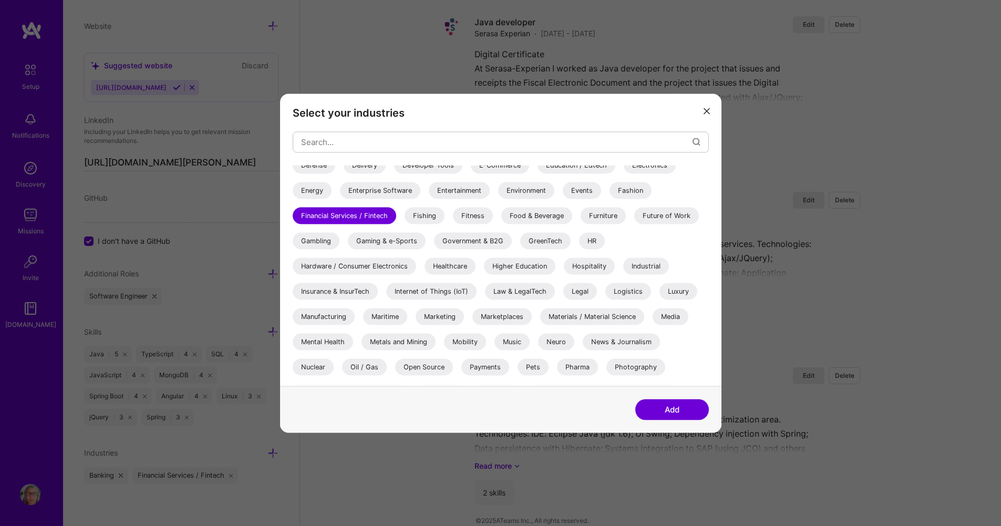
click at [622, 291] on div "Logistics" at bounding box center [628, 291] width 46 height 17
click at [677, 417] on button "Add" at bounding box center [672, 409] width 74 height 21
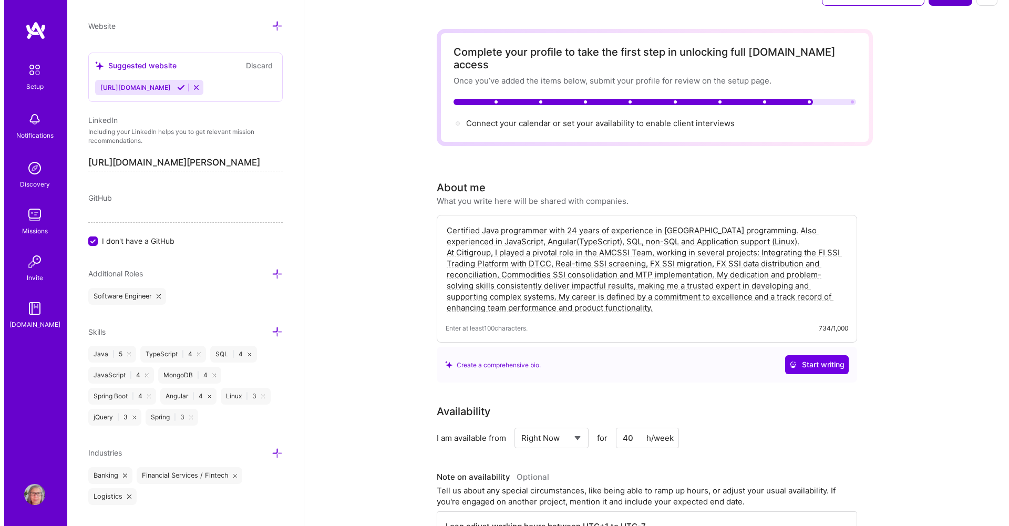
scroll to position [0, 0]
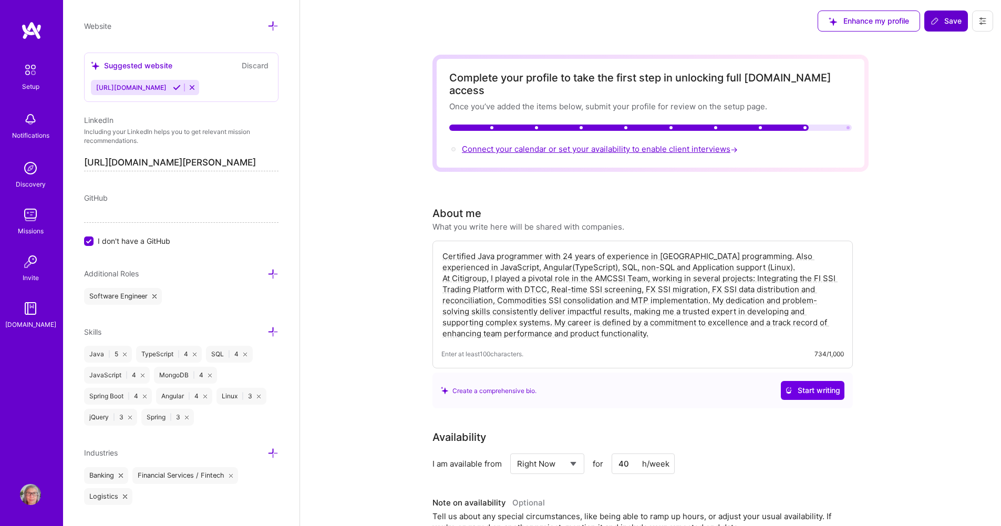
click at [672, 144] on span "Connect your calendar or set your availability to enable client interviews →" at bounding box center [601, 149] width 278 height 10
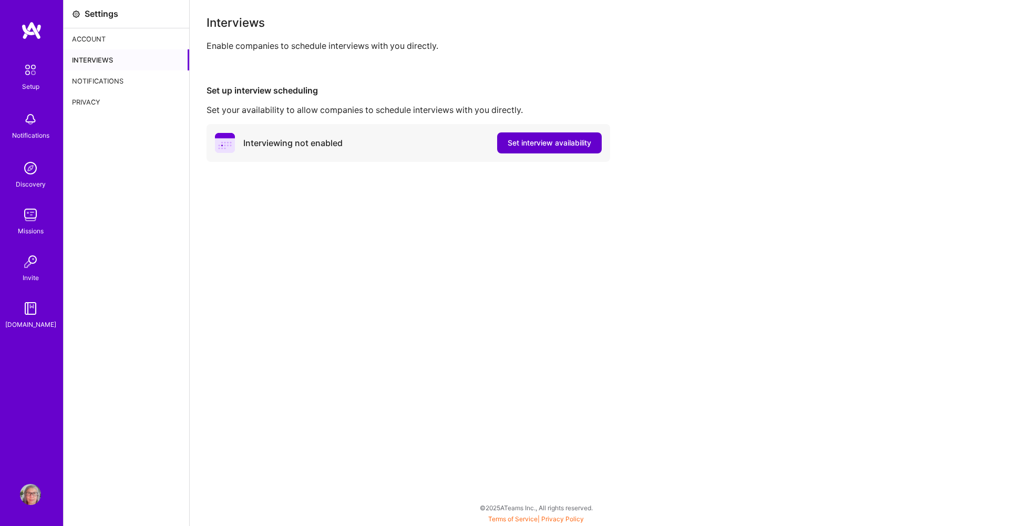
click at [551, 148] on span "Set interview availability" at bounding box center [550, 143] width 84 height 11
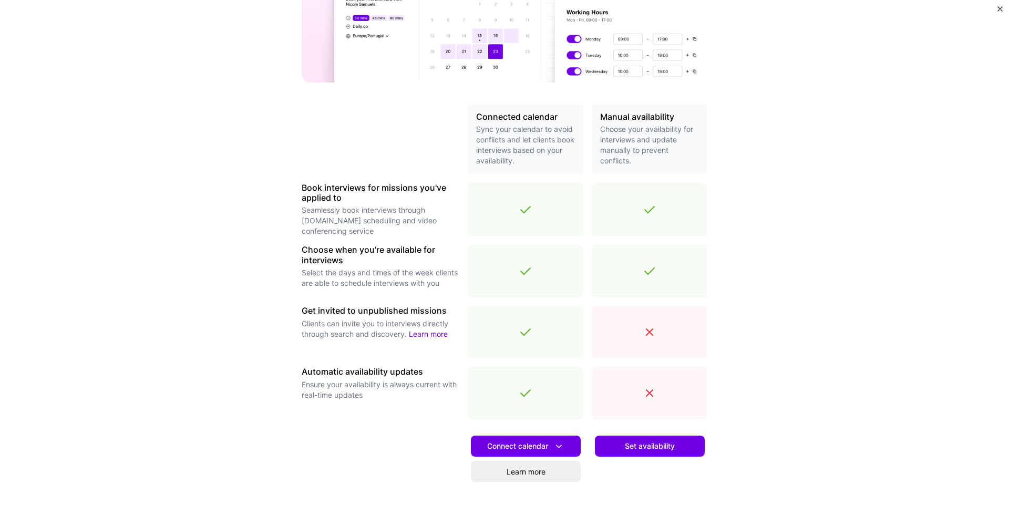
scroll to position [158, 0]
click at [523, 471] on link "Learn more" at bounding box center [526, 470] width 110 height 21
click at [539, 437] on button "Connect calendar" at bounding box center [526, 445] width 110 height 21
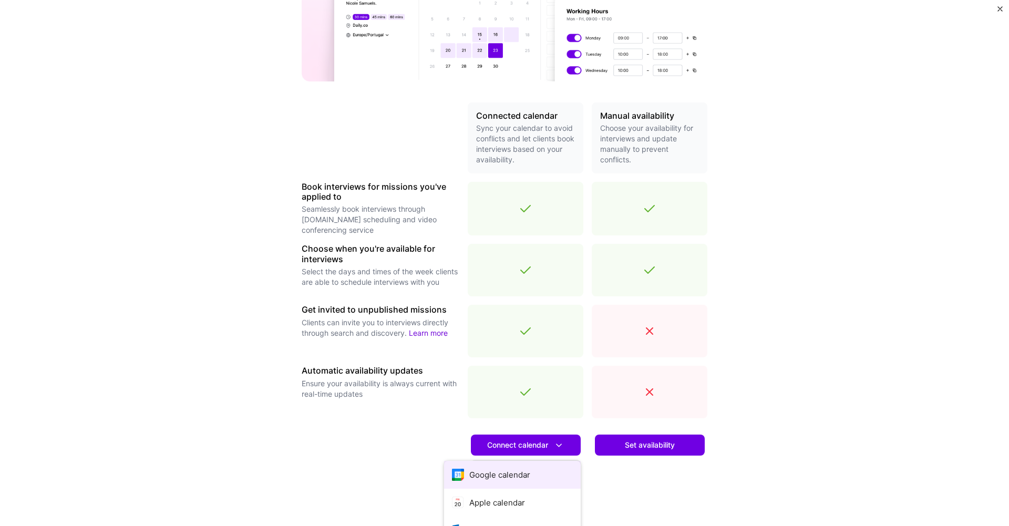
click at [509, 474] on button "Google calendar" at bounding box center [512, 475] width 137 height 28
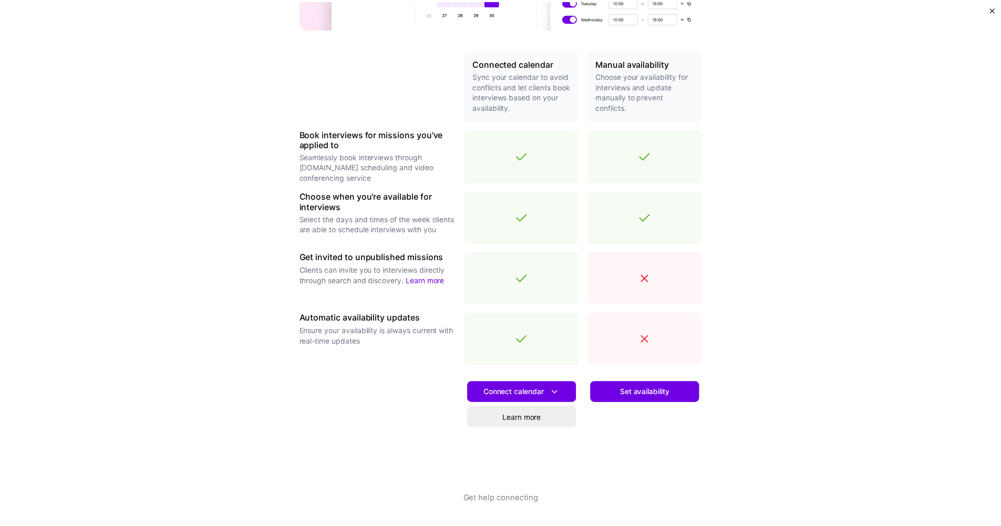
scroll to position [0, 0]
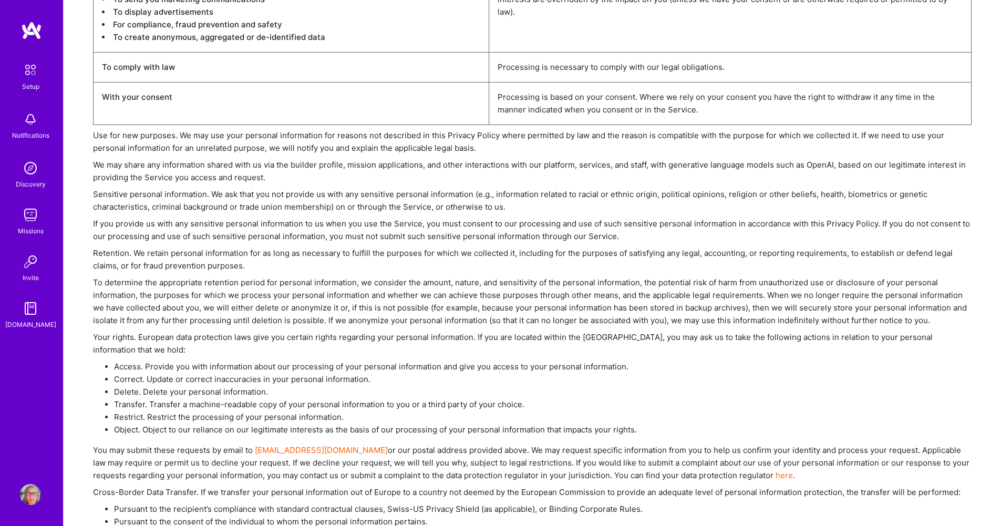
scroll to position [2890, 0]
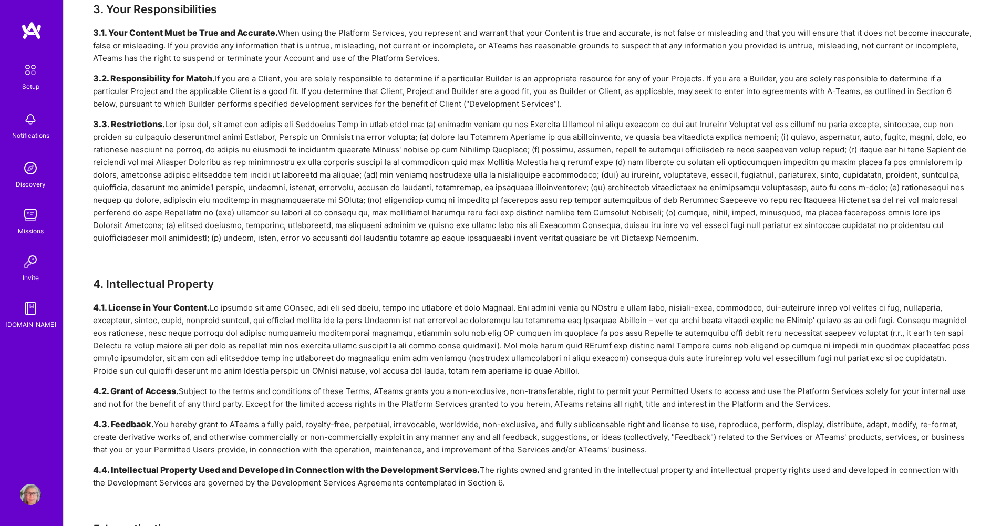
scroll to position [841, 0]
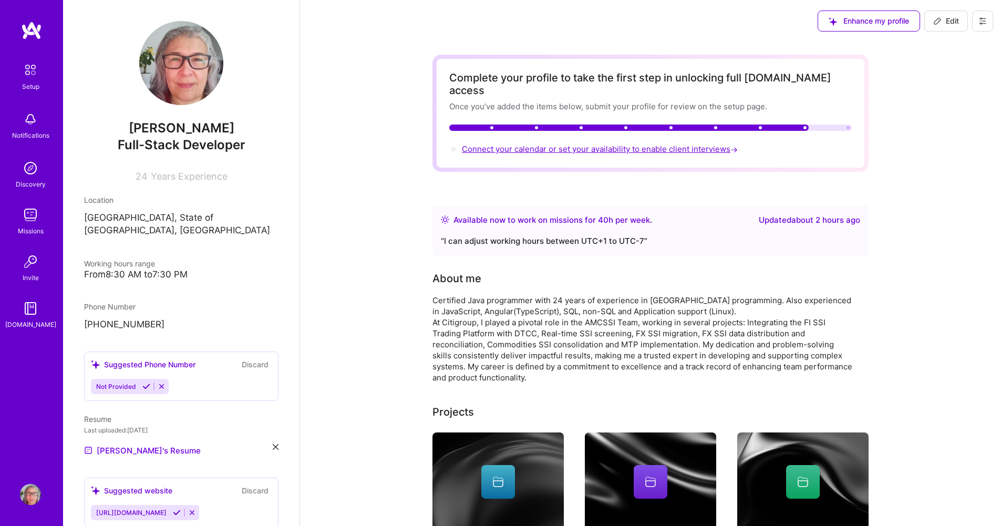
click at [680, 144] on span "Connect your calendar or set your availability to enable client interviews →" at bounding box center [601, 149] width 278 height 10
click at [686, 144] on span "Connect your calendar or set your availability to enable client interviews →" at bounding box center [601, 149] width 278 height 10
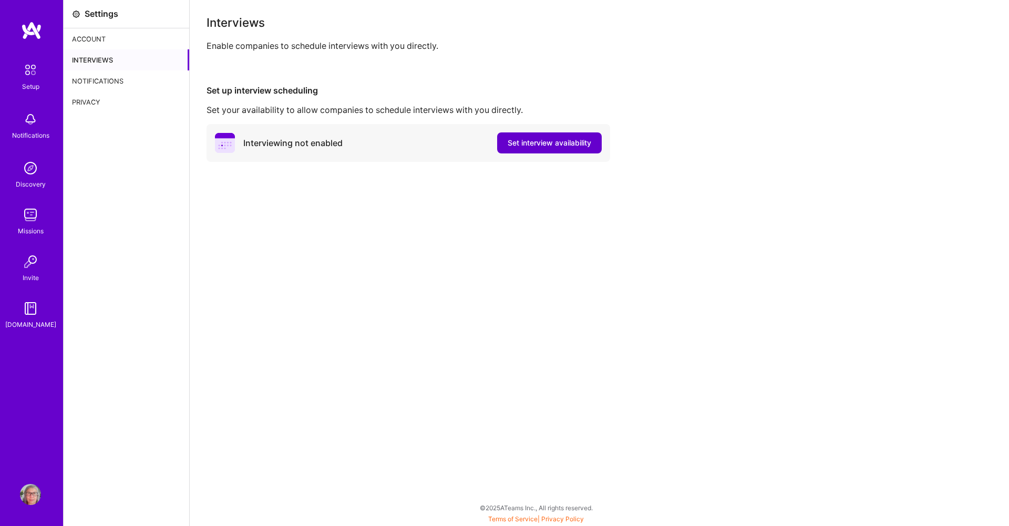
click at [556, 140] on span "Set interview availability" at bounding box center [550, 143] width 84 height 11
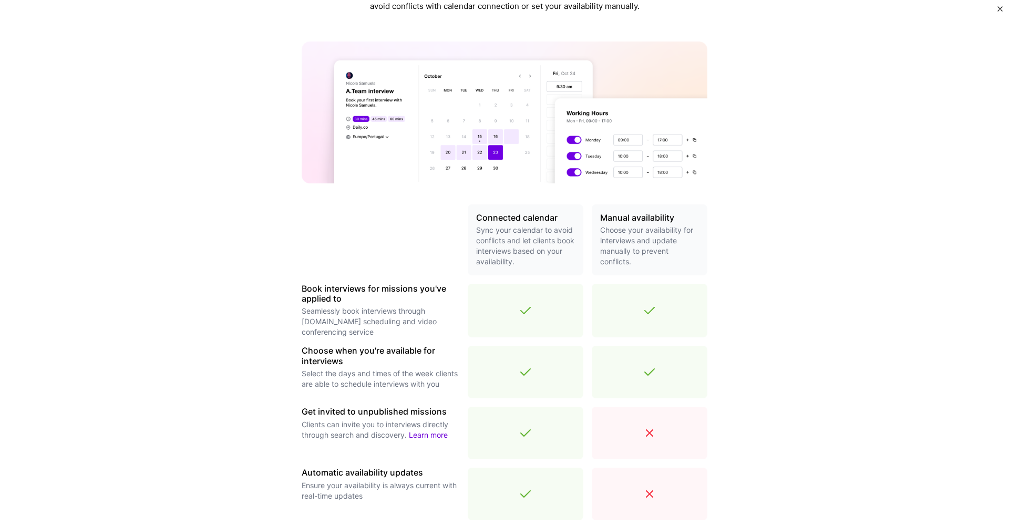
scroll to position [210, 0]
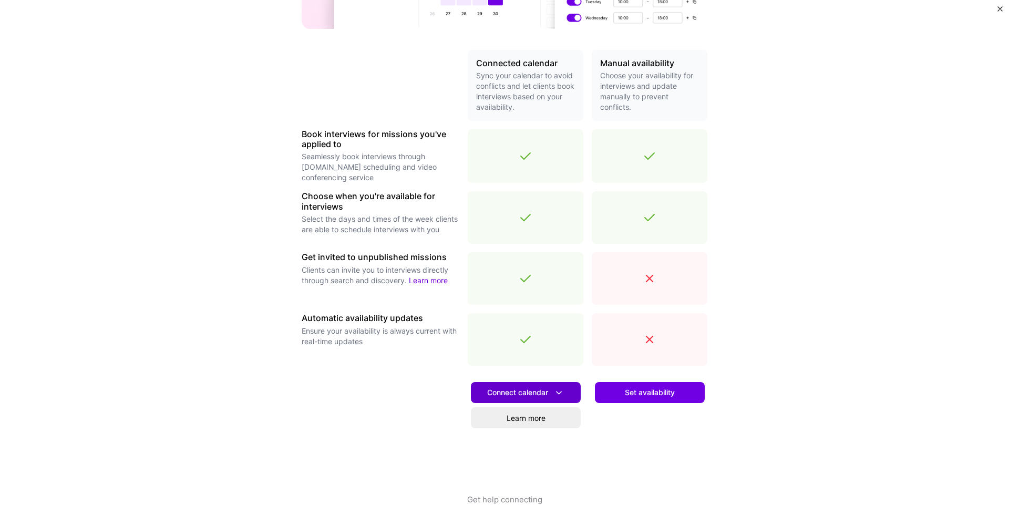
click at [517, 392] on span "Connect calendar" at bounding box center [525, 392] width 77 height 11
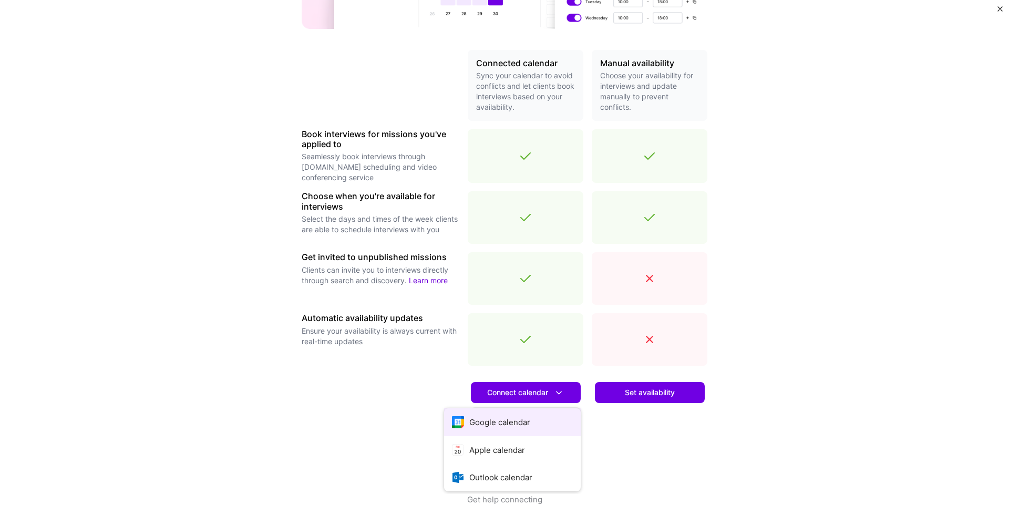
click at [507, 425] on button "Google calendar" at bounding box center [512, 422] width 137 height 28
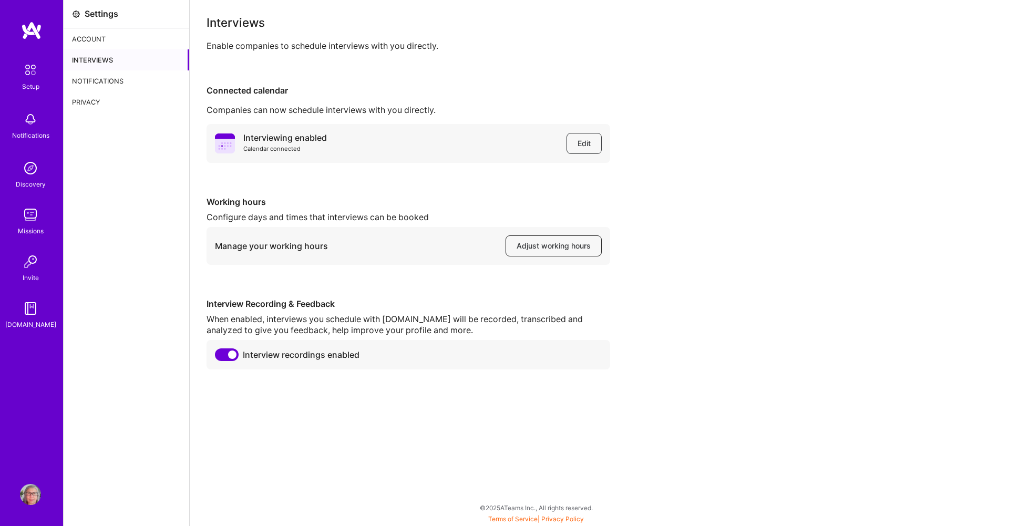
click at [564, 247] on span "Adjust working hours" at bounding box center [554, 246] width 74 height 11
click at [82, 40] on div "Account" at bounding box center [127, 38] width 126 height 21
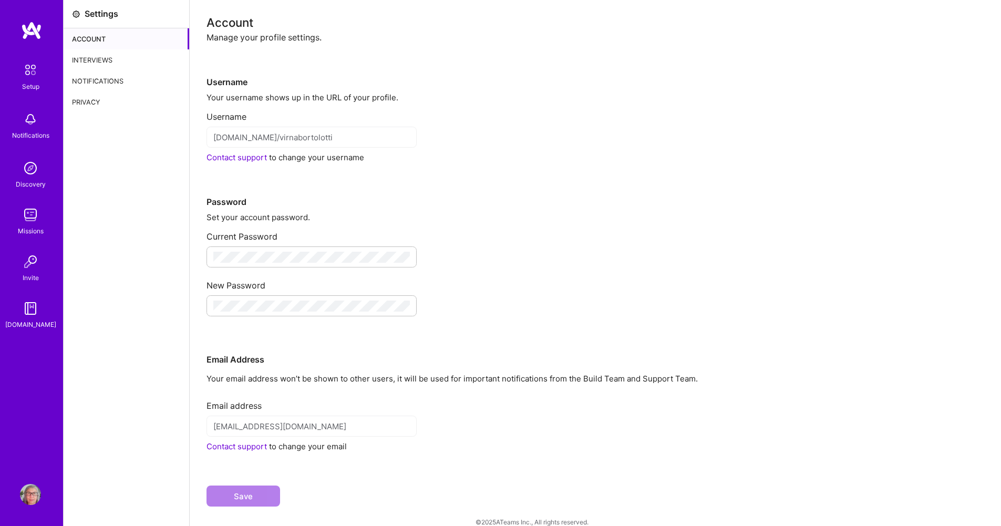
click at [31, 69] on img at bounding box center [30, 70] width 22 height 22
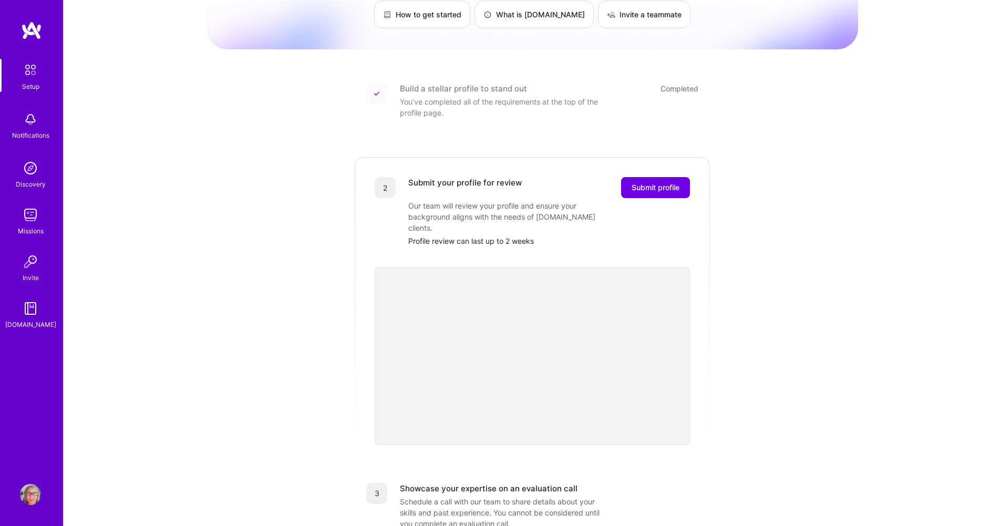
scroll to position [105, 0]
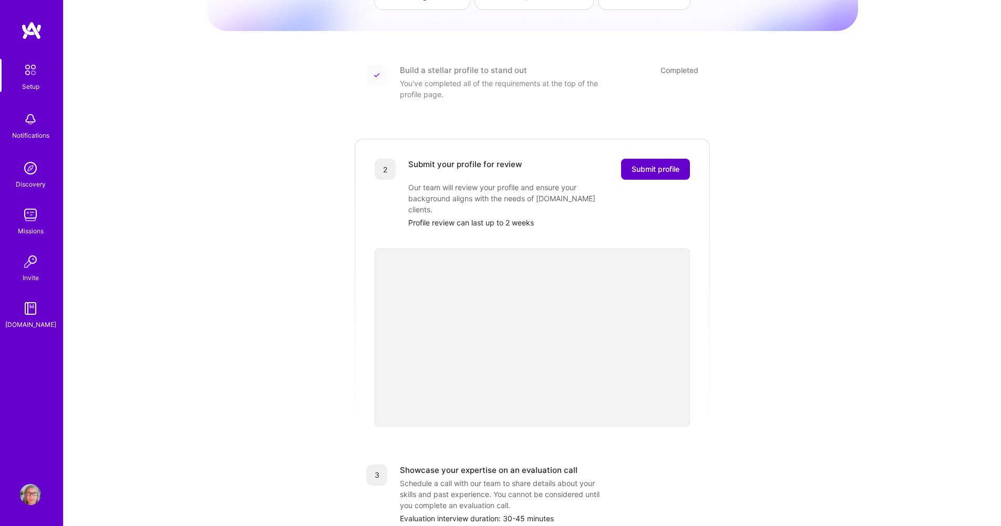
click at [652, 164] on span "Submit profile" at bounding box center [656, 169] width 48 height 11
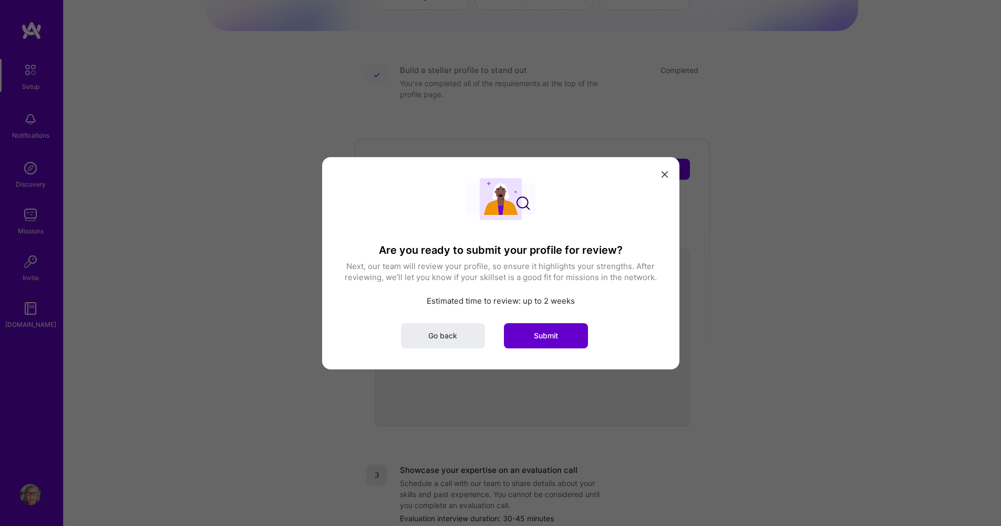
click at [548, 338] on span "Submit" at bounding box center [546, 335] width 24 height 11
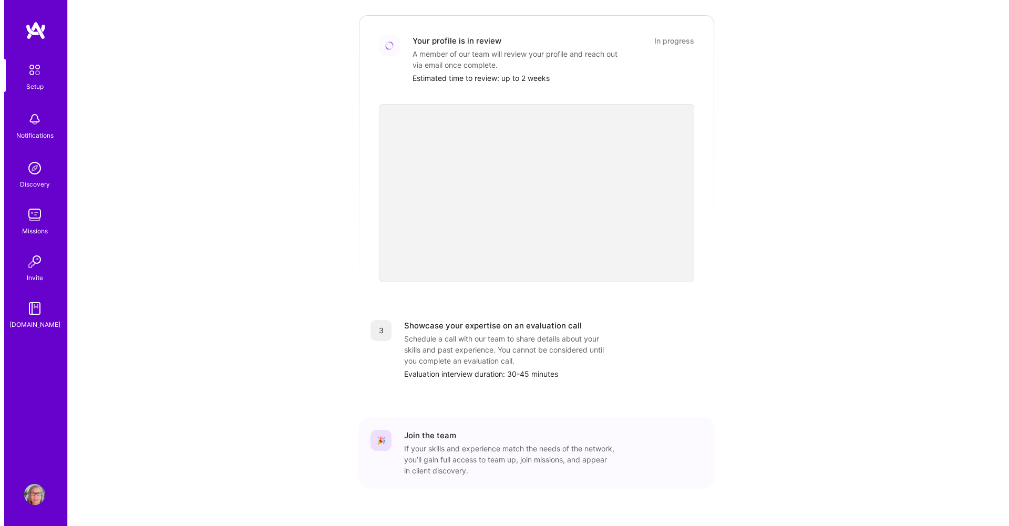
scroll to position [239, 0]
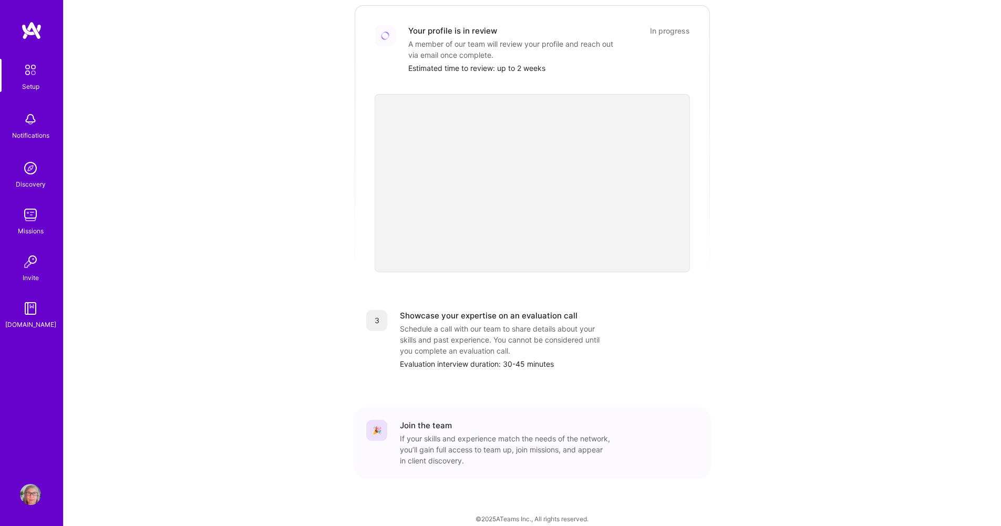
click at [28, 118] on img at bounding box center [30, 119] width 21 height 21
click at [35, 166] on img at bounding box center [30, 168] width 21 height 21
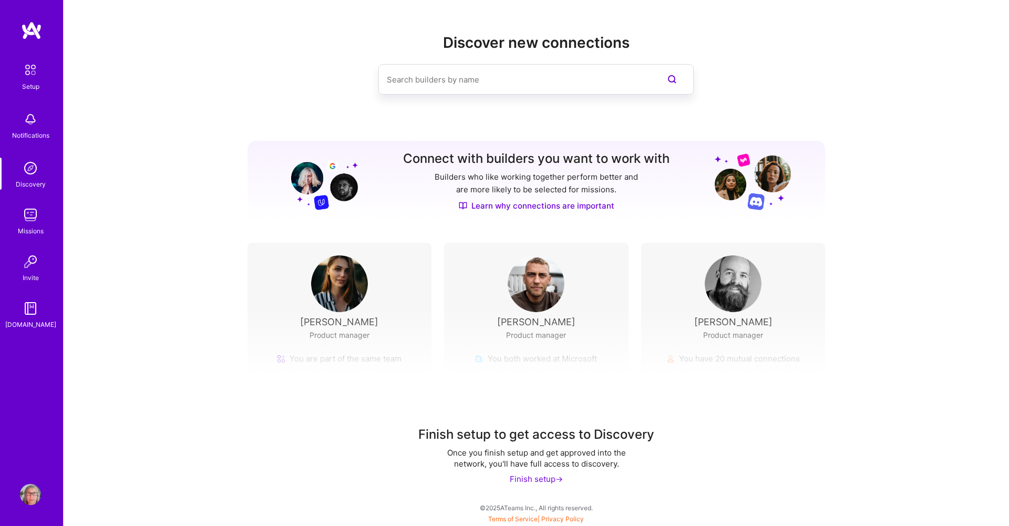
click at [27, 217] on img at bounding box center [30, 214] width 21 height 21
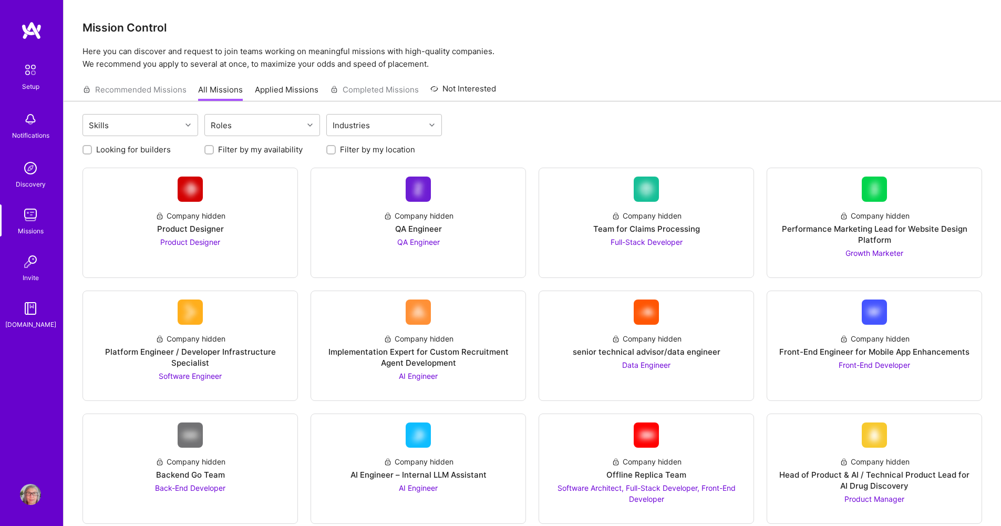
click at [25, 263] on img at bounding box center [30, 261] width 21 height 21
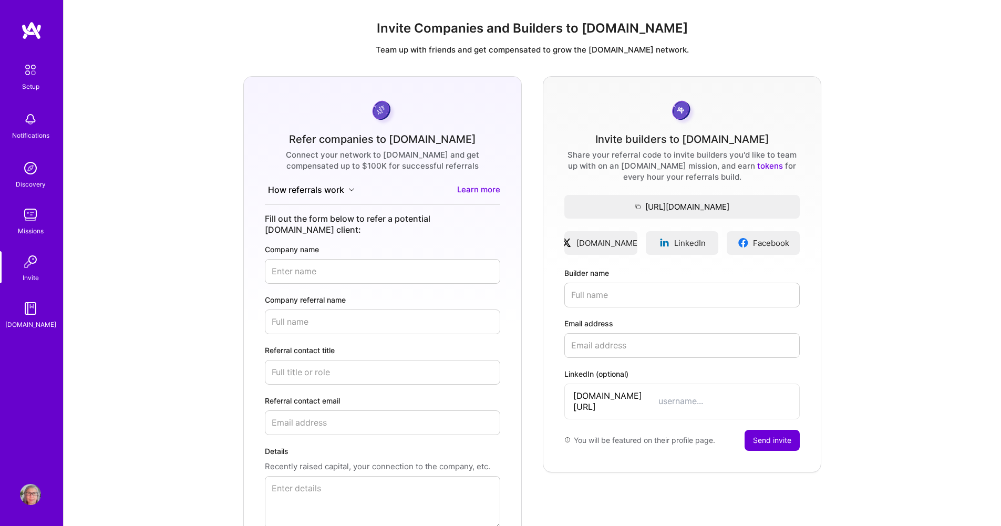
click at [38, 314] on img at bounding box center [30, 308] width 21 height 21
